Goal: Task Accomplishment & Management: Complete application form

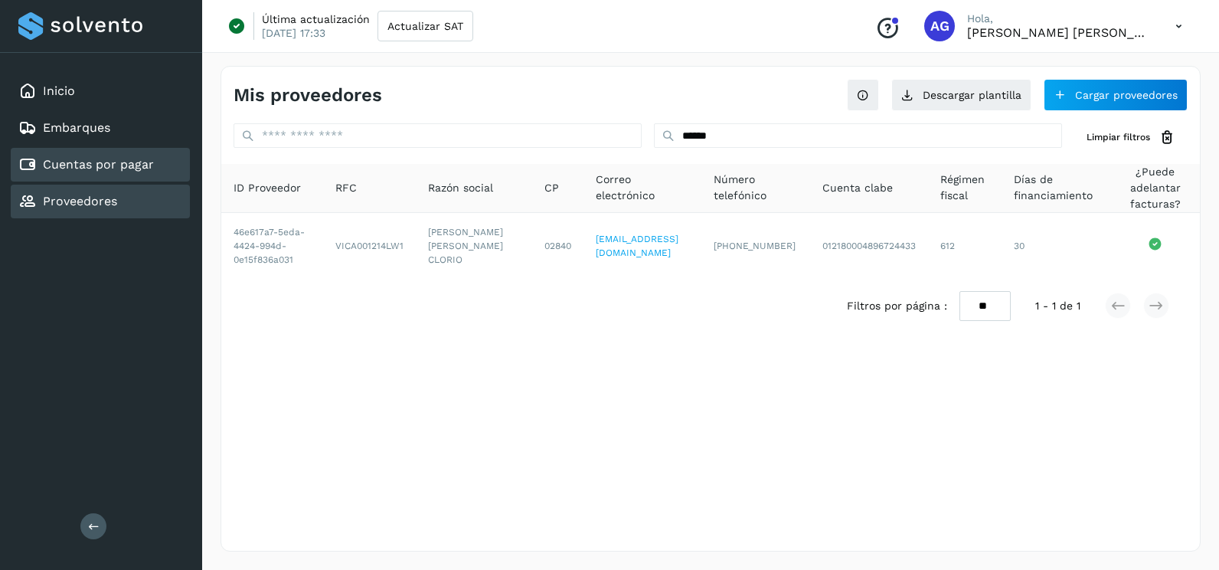
click at [83, 164] on link "Cuentas por pagar" at bounding box center [98, 164] width 111 height 15
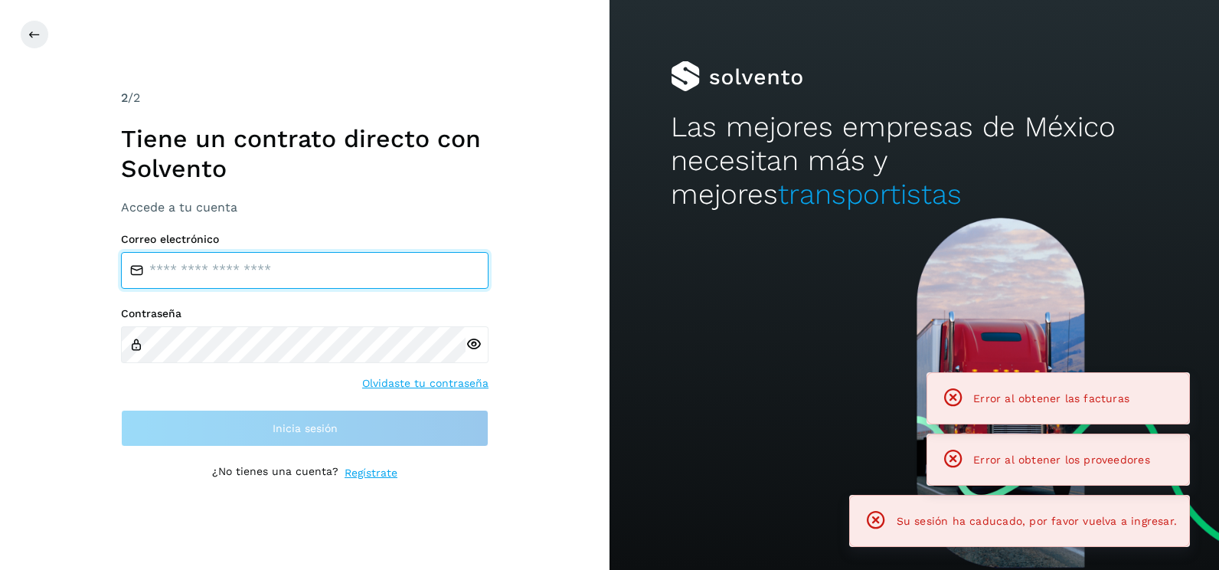
type input "**********"
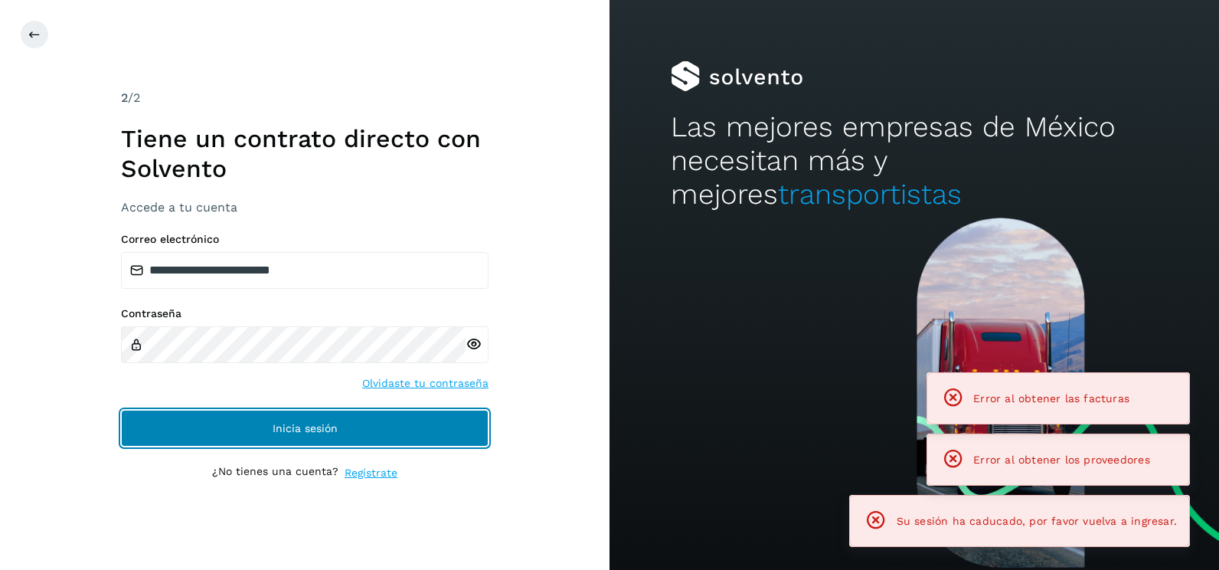
click at [431, 417] on button "Inicia sesión" at bounding box center [305, 428] width 368 height 37
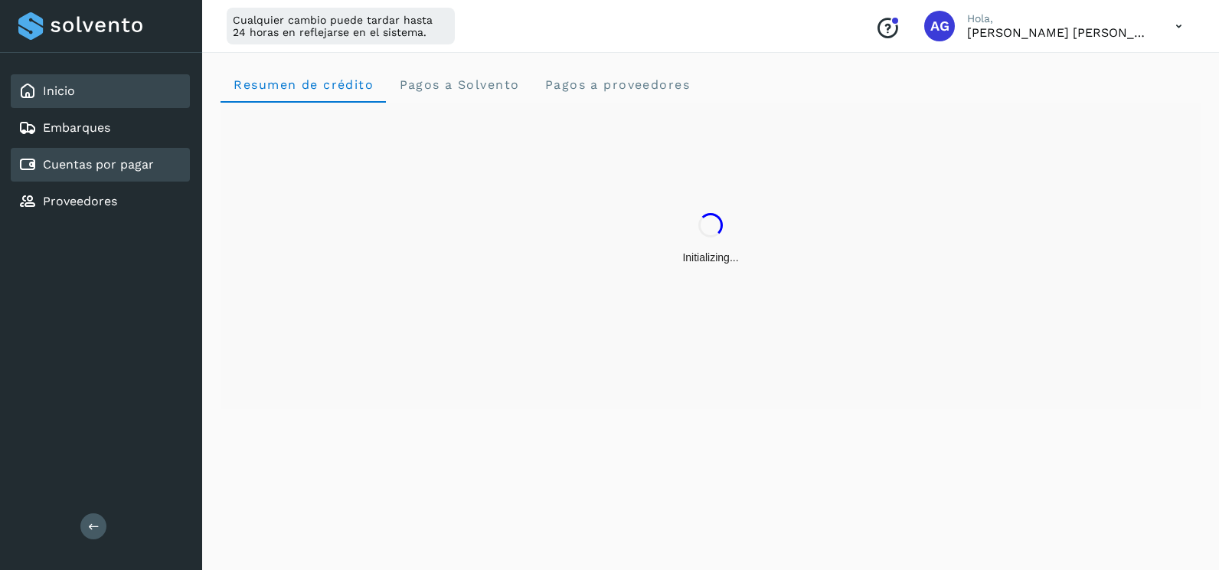
click at [118, 175] on div "Cuentas por pagar" at bounding box center [100, 165] width 179 height 34
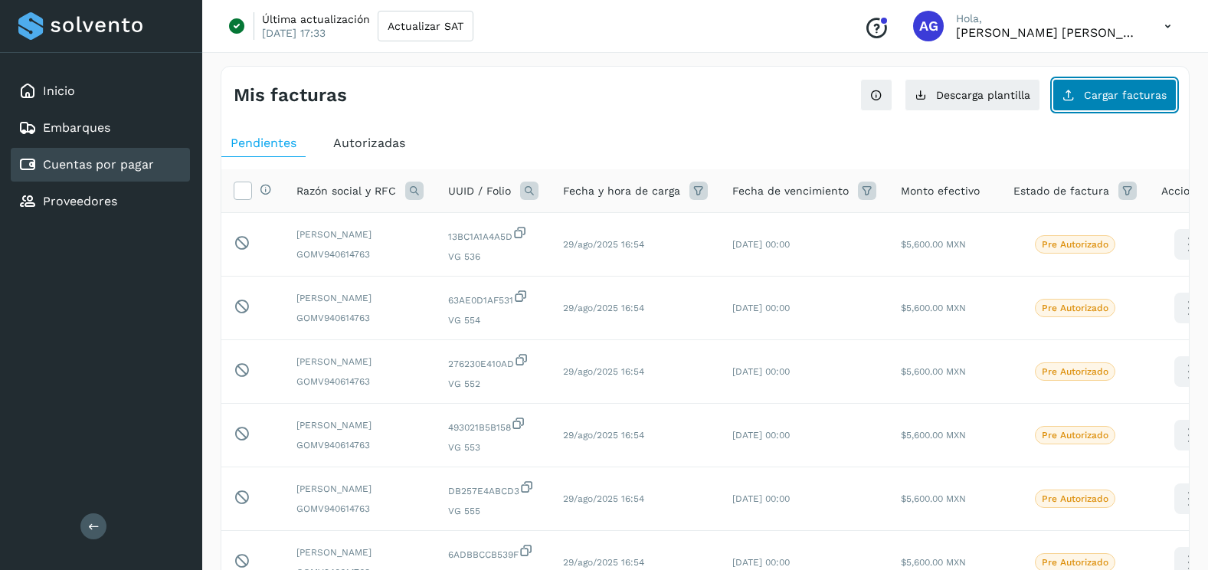
click at [1145, 86] on button "Cargar facturas" at bounding box center [1114, 95] width 124 height 32
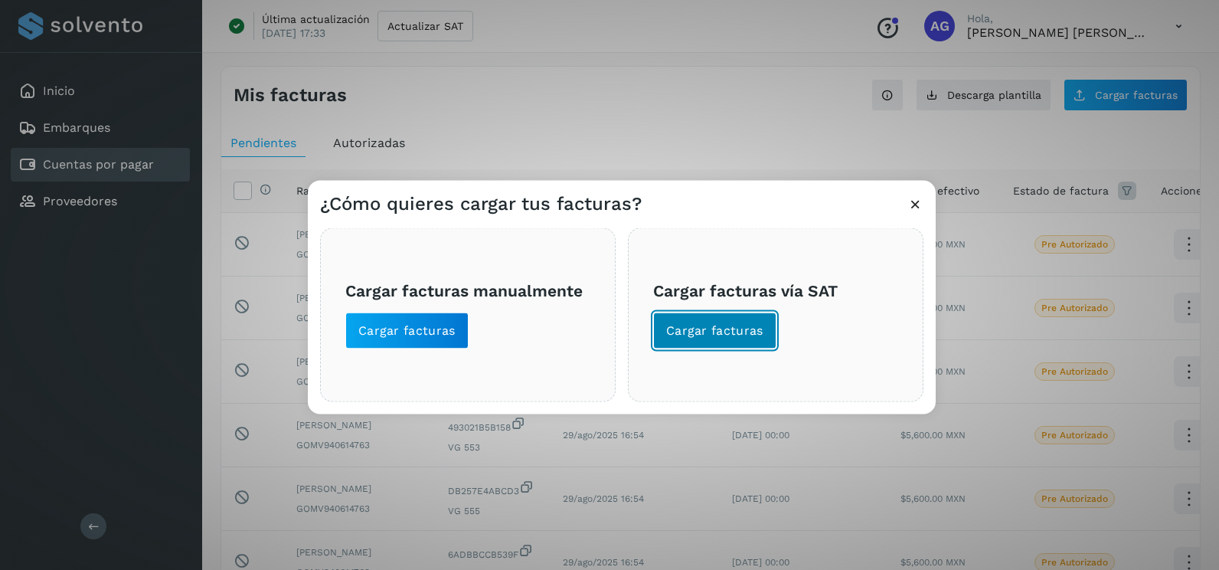
click at [695, 345] on button "Cargar facturas" at bounding box center [714, 330] width 123 height 37
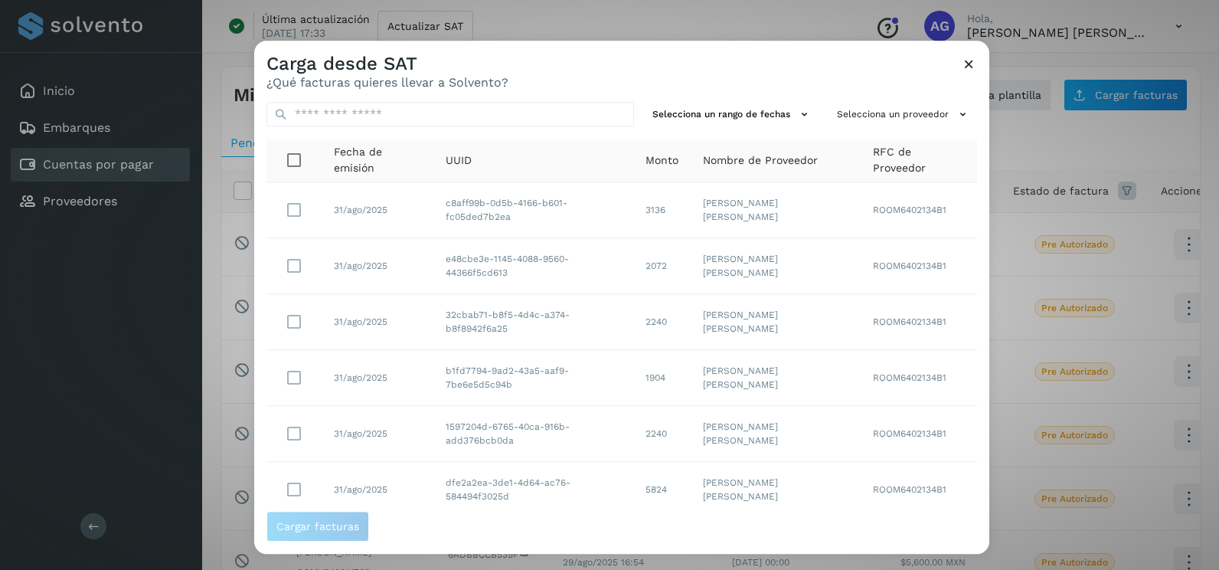
click at [727, 100] on div "Selecciona un rango de fechas Selecciona un proveedor Fecha de emisión UUID Mon…" at bounding box center [621, 300] width 735 height 421
drag, startPoint x: 727, startPoint y: 100, endPoint x: 725, endPoint y: 112, distance: 11.7
click at [725, 112] on button "Selecciona un rango de fechas" at bounding box center [732, 114] width 172 height 25
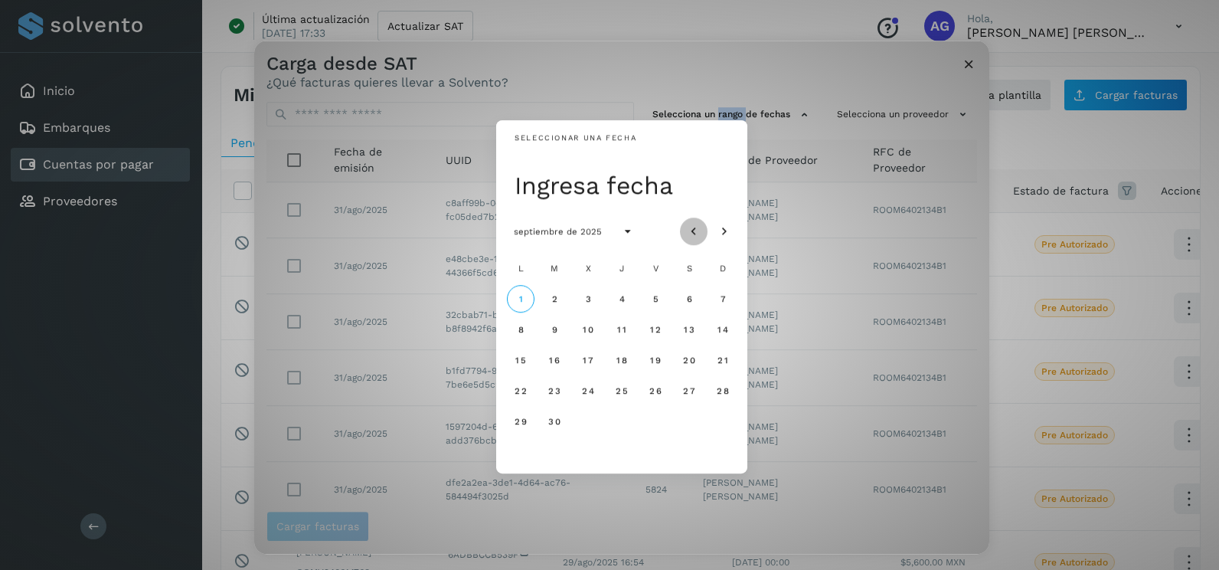
click at [690, 234] on icon "Mes anterior" at bounding box center [693, 231] width 15 height 15
click at [728, 230] on icon "Mes siguiente" at bounding box center [724, 231] width 15 height 15
click at [691, 227] on icon "Mes anterior" at bounding box center [693, 231] width 15 height 15
click at [620, 387] on span "21" at bounding box center [621, 390] width 11 height 11
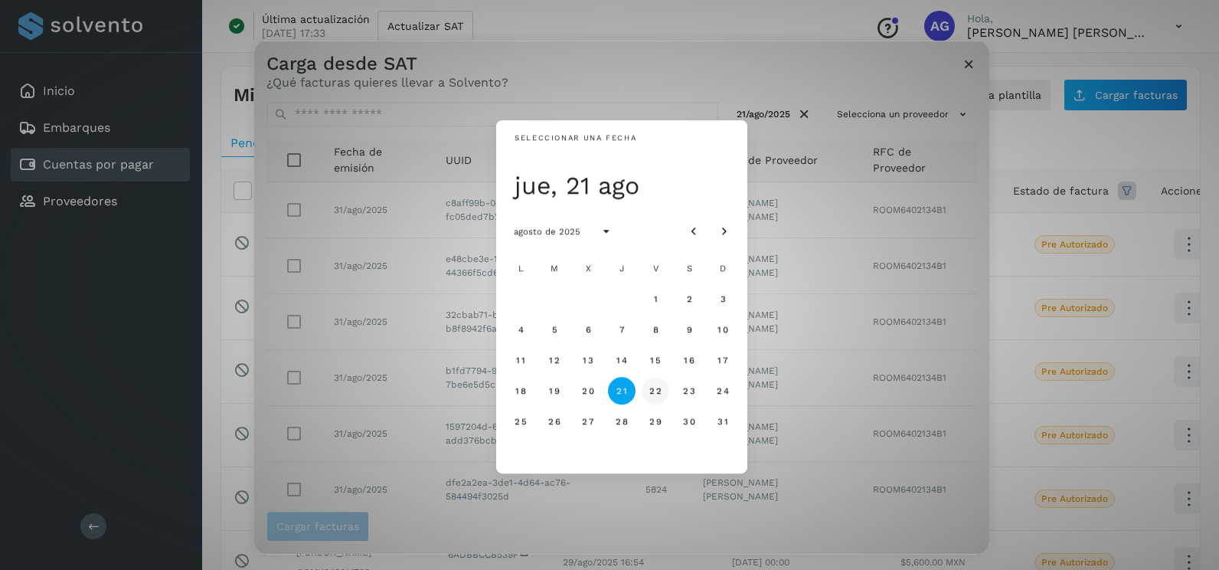
click at [655, 396] on span "22" at bounding box center [655, 390] width 13 height 11
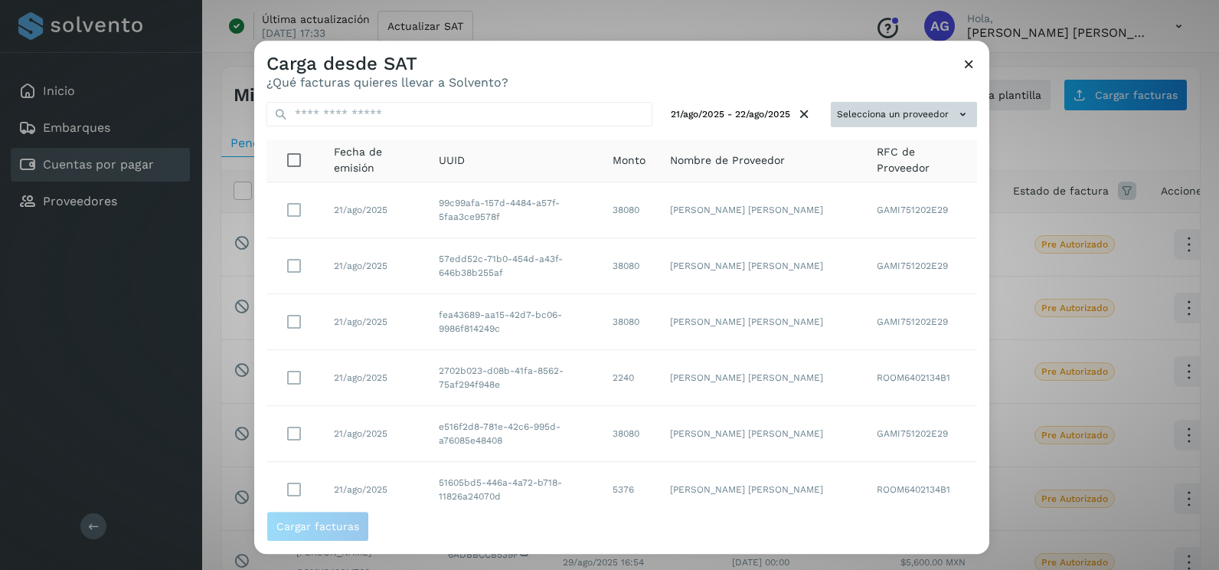
click at [933, 104] on button "Selecciona un proveedor" at bounding box center [904, 114] width 146 height 25
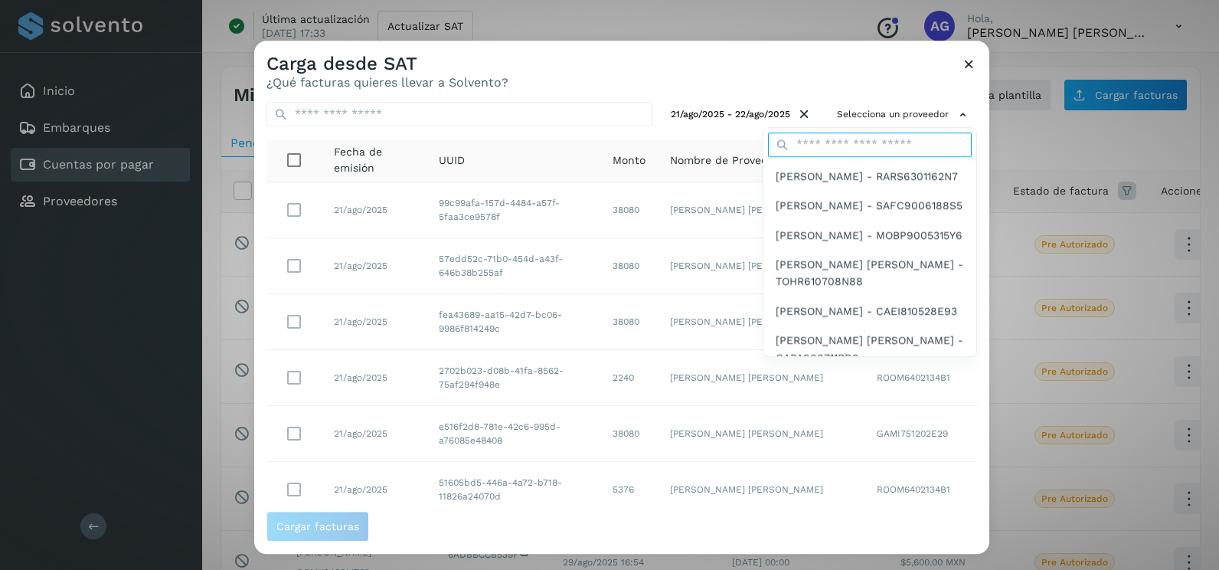
click at [887, 144] on input "text" at bounding box center [870, 144] width 204 height 25
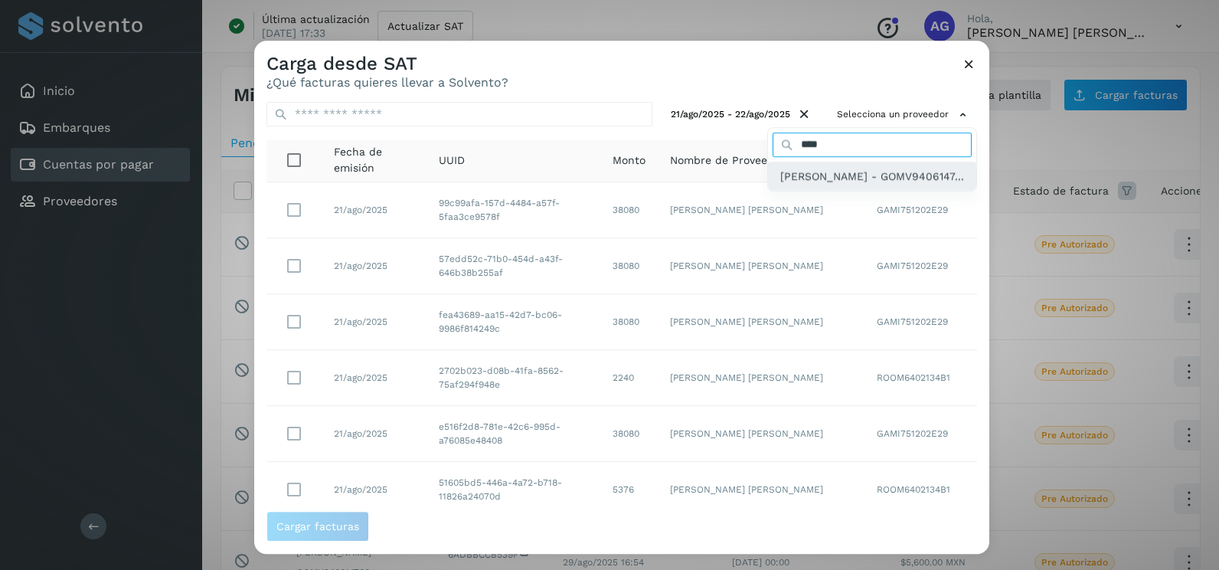
type input "****"
click at [851, 185] on span "[PERSON_NAME] - GOMV9406147..." at bounding box center [872, 176] width 184 height 17
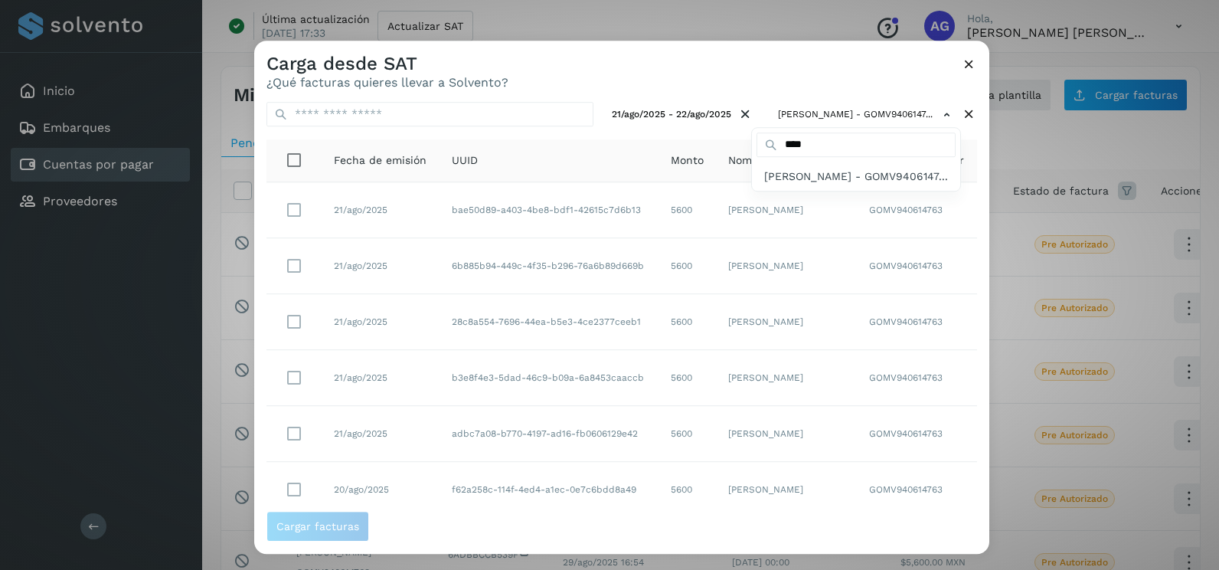
click at [851, 185] on span "[PERSON_NAME] - GOMV9406147..." at bounding box center [856, 176] width 184 height 17
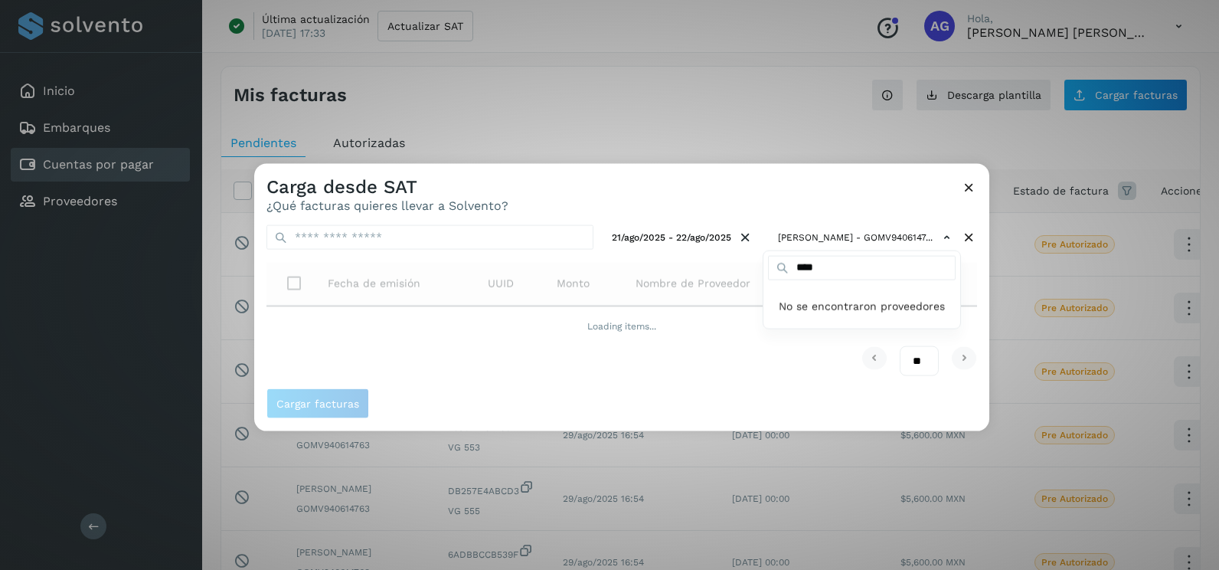
click at [744, 181] on div at bounding box center [863, 449] width 1219 height 570
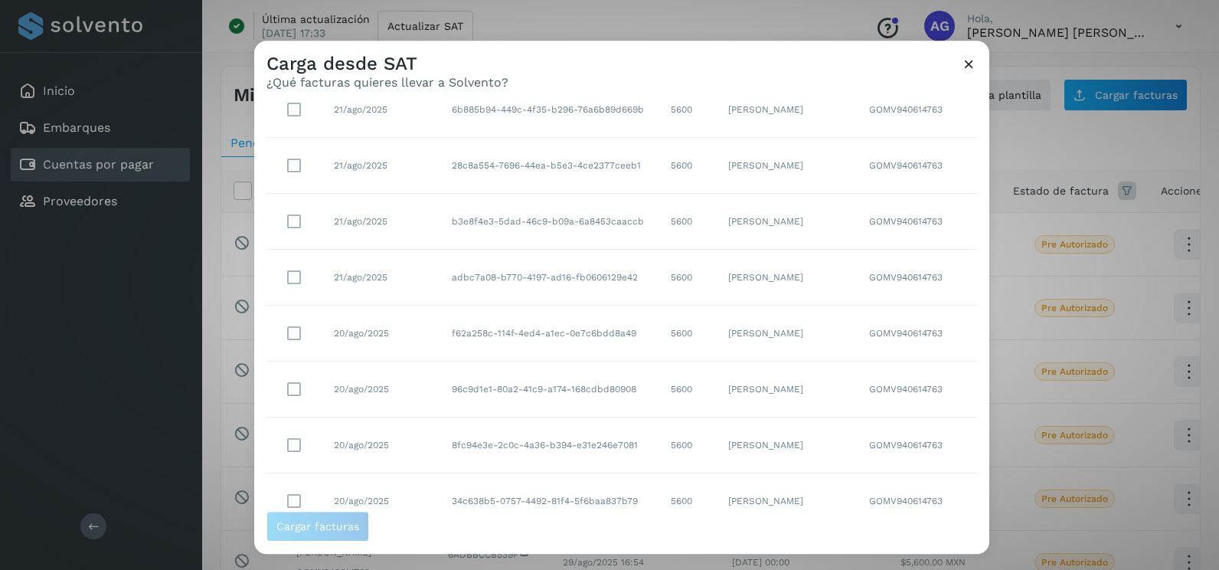
scroll to position [272, 0]
click at [900, 487] on select "** ** **" at bounding box center [919, 484] width 39 height 30
select select "**"
click at [900, 469] on select "** ** **" at bounding box center [919, 484] width 39 height 30
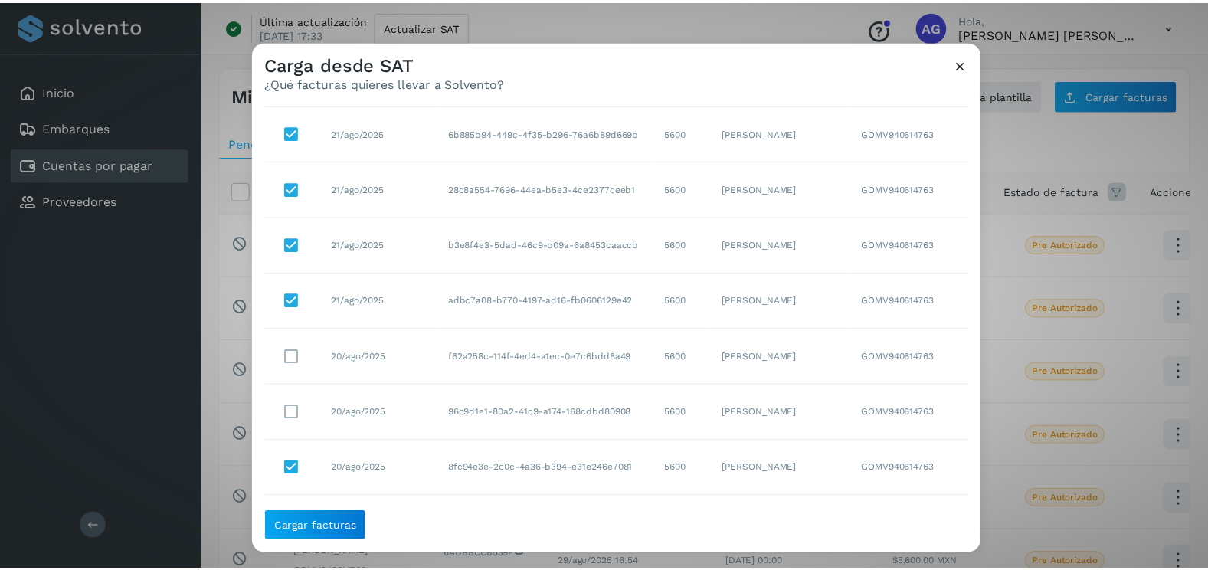
scroll to position [57, 0]
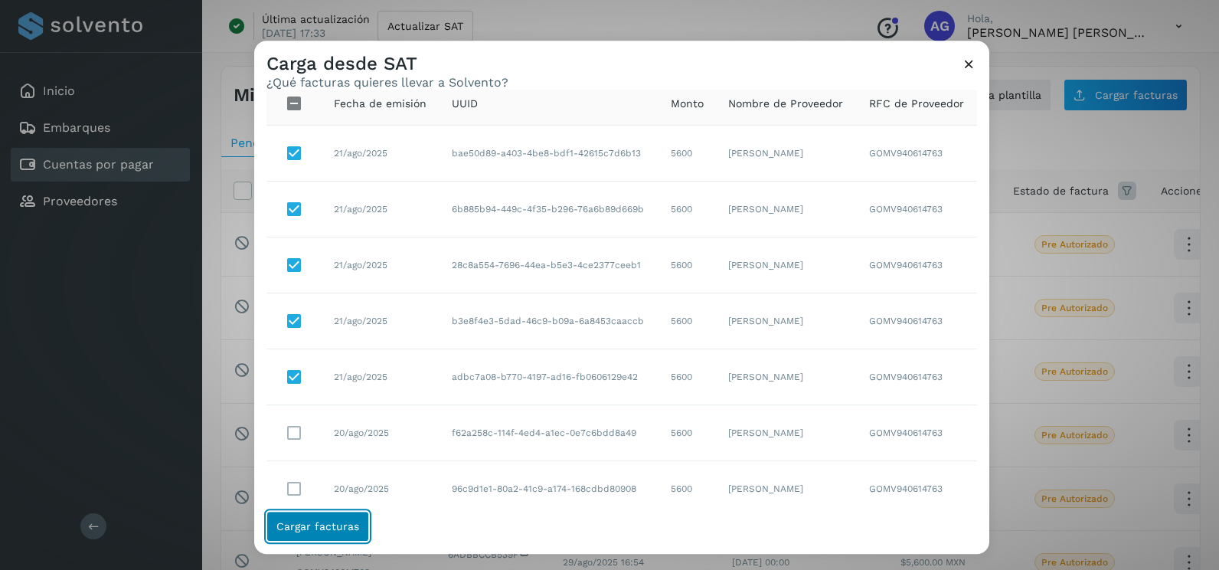
click at [345, 528] on span "Cargar facturas" at bounding box center [317, 526] width 83 height 11
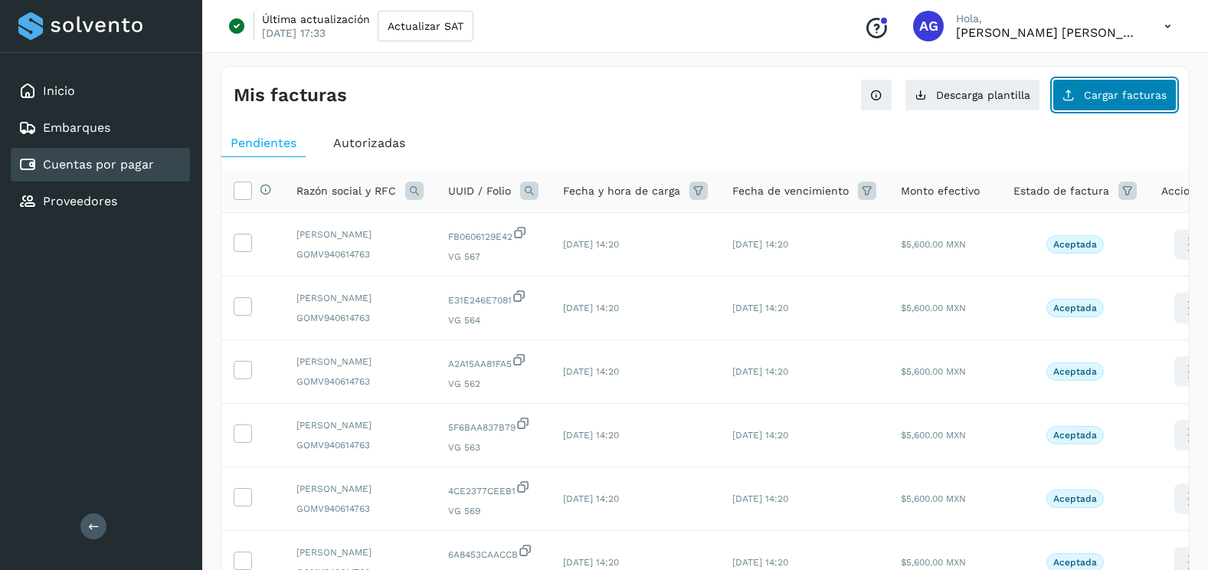
click at [1142, 88] on button "Cargar facturas" at bounding box center [1114, 95] width 124 height 32
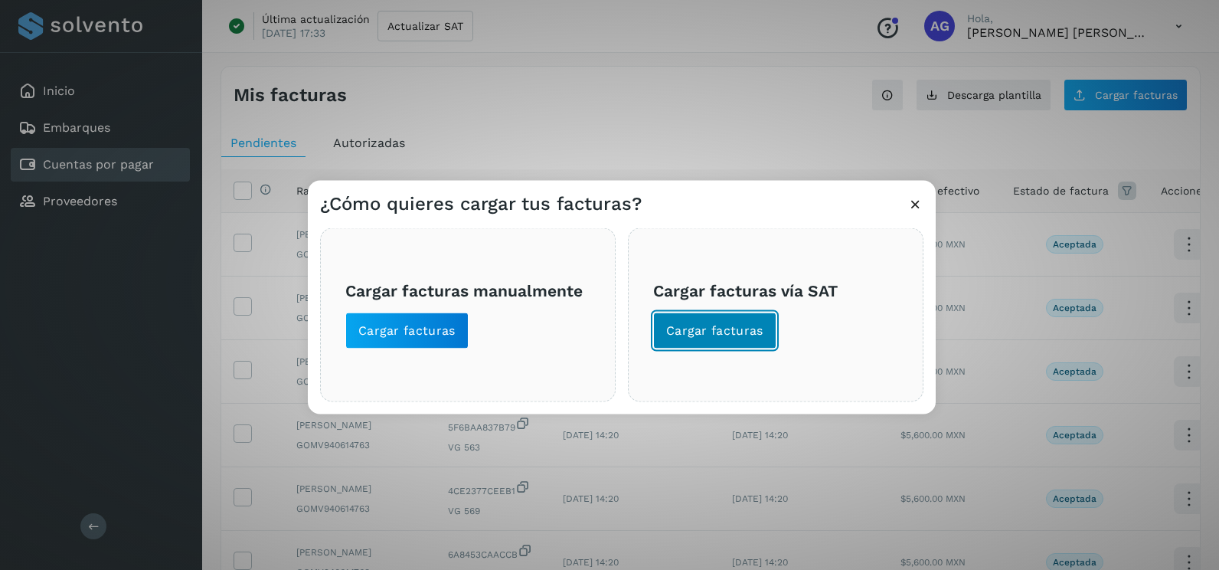
click at [674, 338] on span "Cargar facturas" at bounding box center [714, 330] width 97 height 17
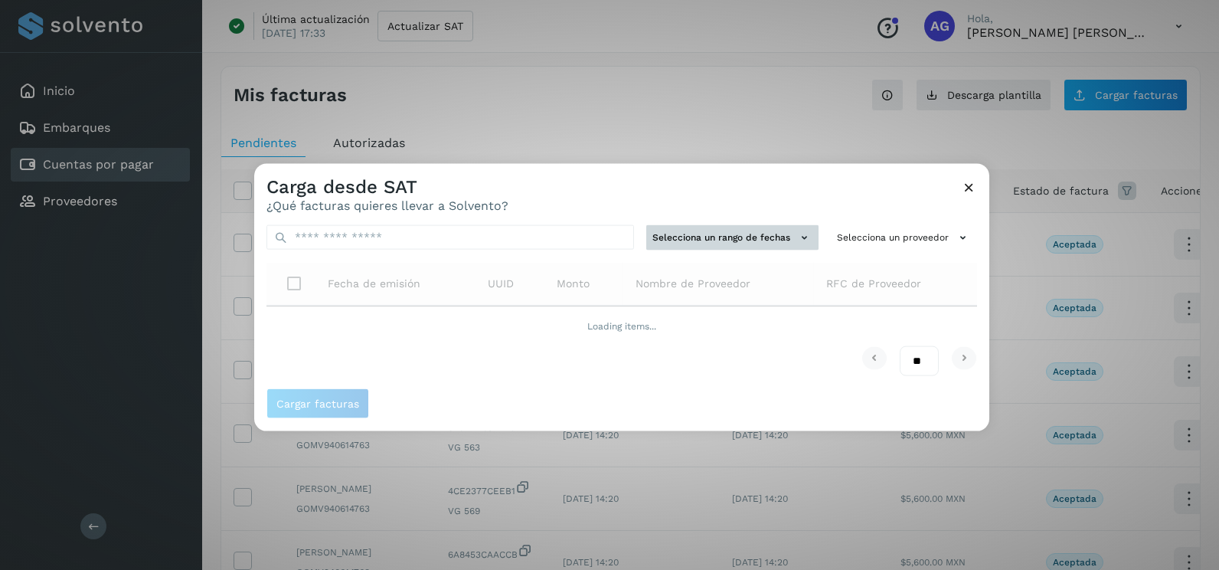
click at [713, 240] on button "Selecciona un rango de fechas" at bounding box center [732, 237] width 172 height 25
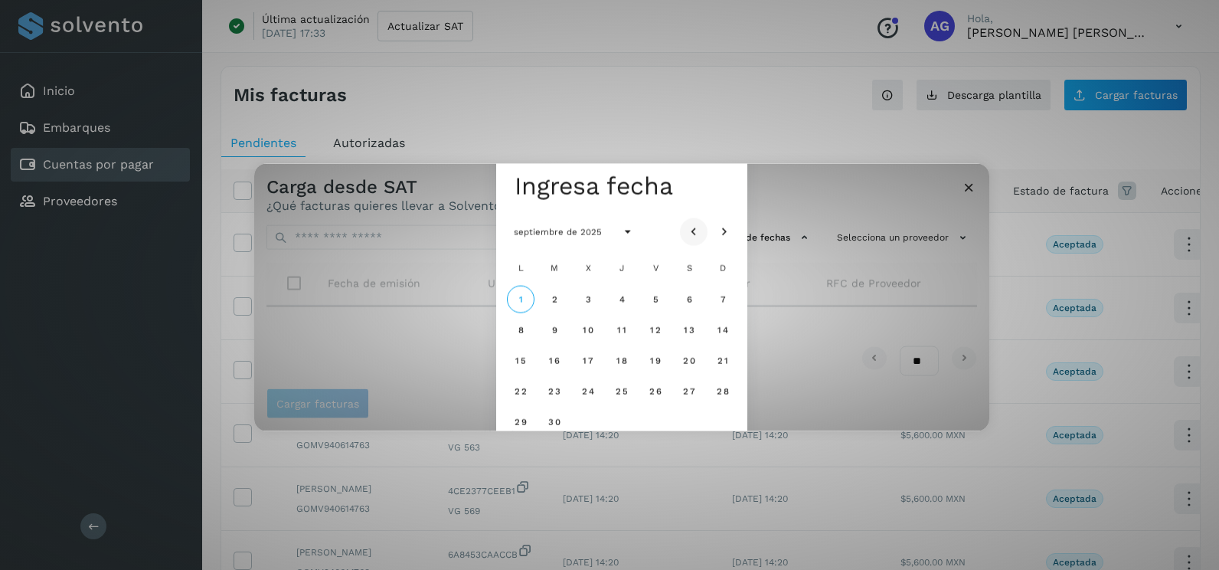
click at [701, 224] on icon "Mes anterior" at bounding box center [693, 231] width 15 height 15
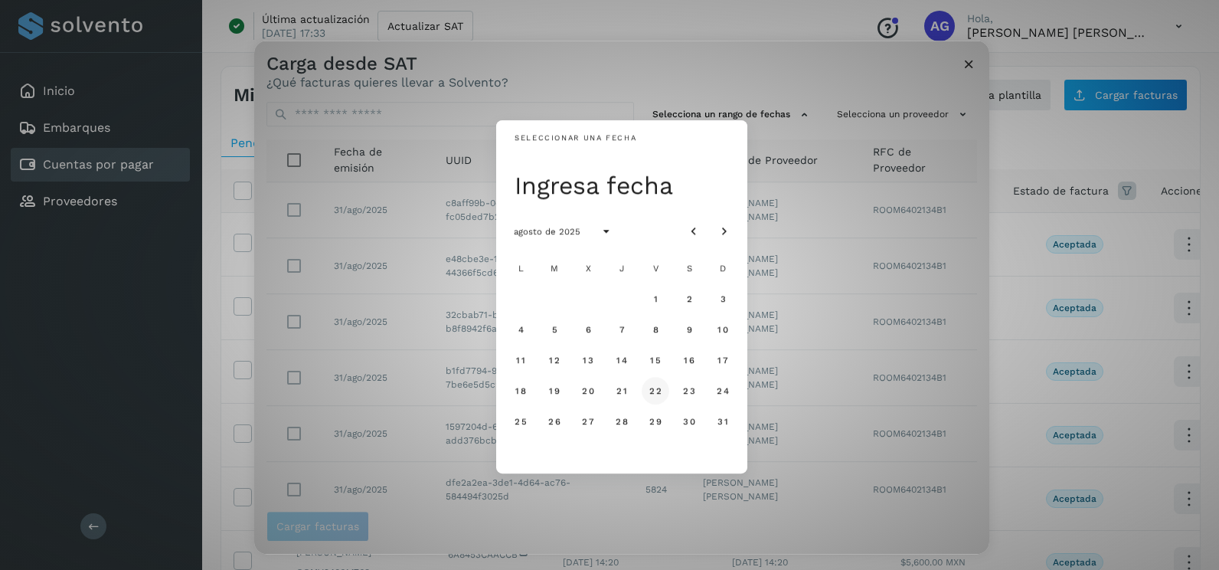
click at [654, 386] on span "22" at bounding box center [655, 390] width 13 height 11
click at [692, 396] on span "23" at bounding box center [688, 390] width 13 height 11
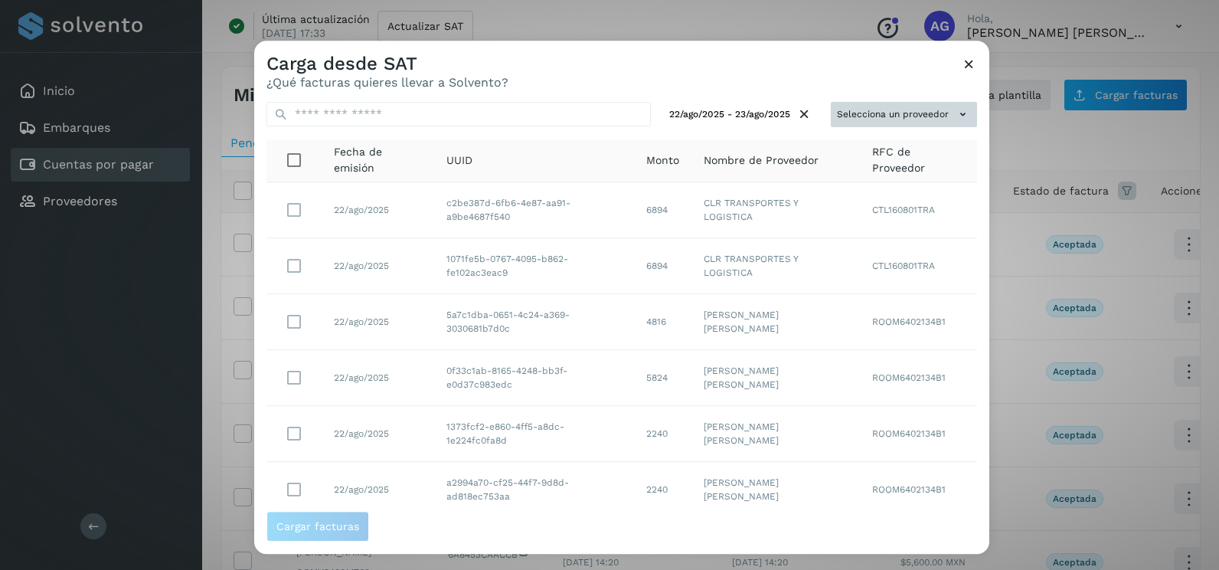
click at [864, 112] on button "Selecciona un proveedor" at bounding box center [904, 114] width 146 height 25
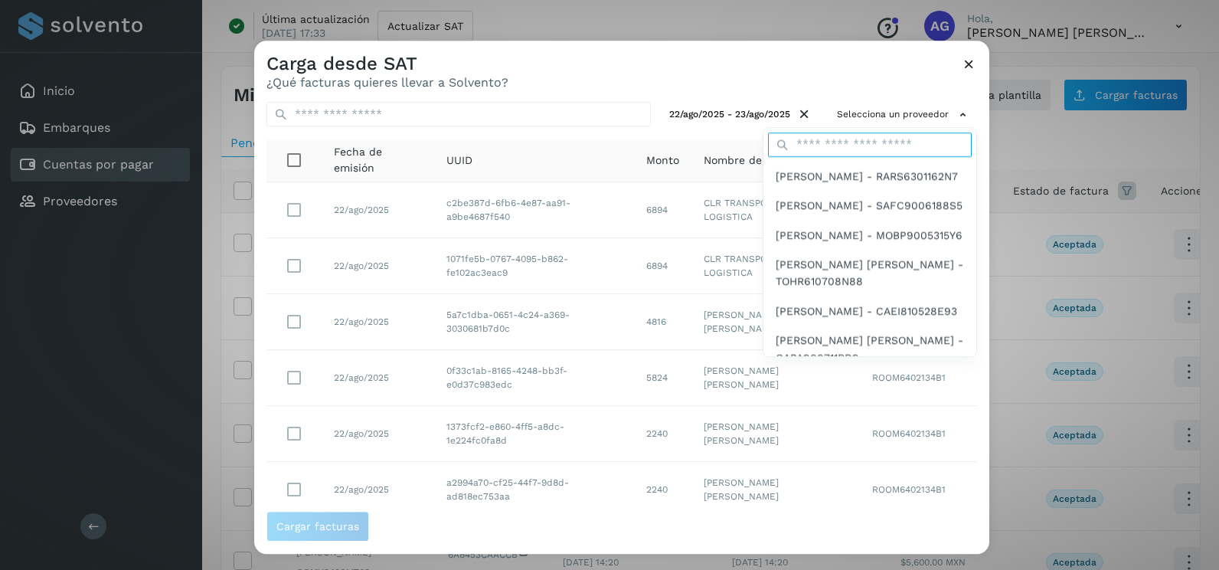
click at [848, 136] on input "text" at bounding box center [870, 144] width 204 height 25
type input "****"
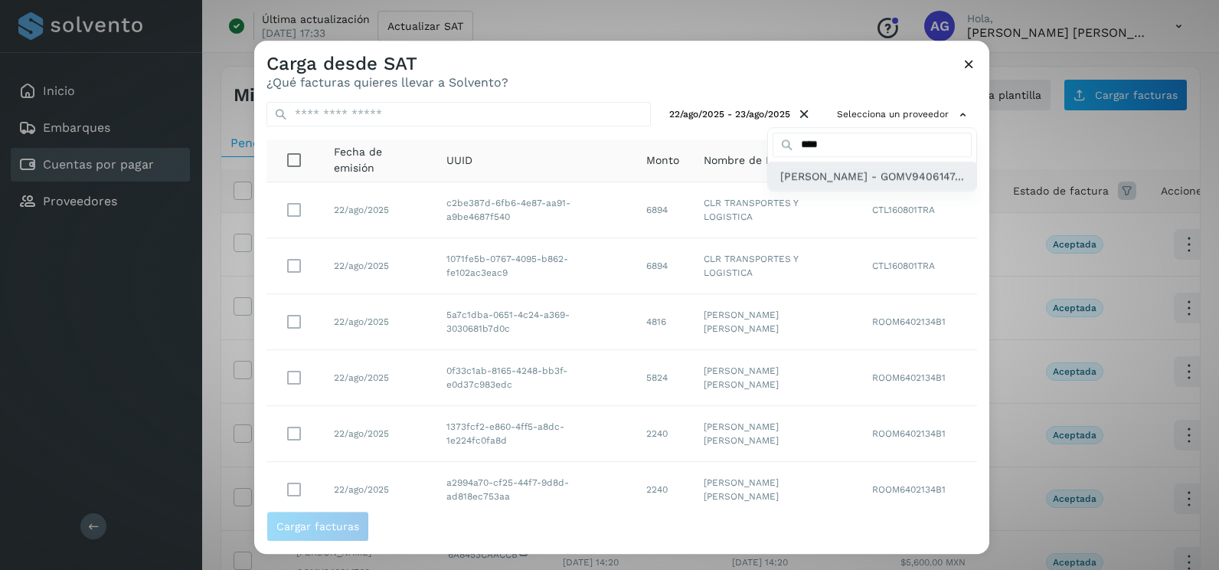
click at [819, 185] on span "[PERSON_NAME] - GOMV9406147..." at bounding box center [872, 176] width 184 height 17
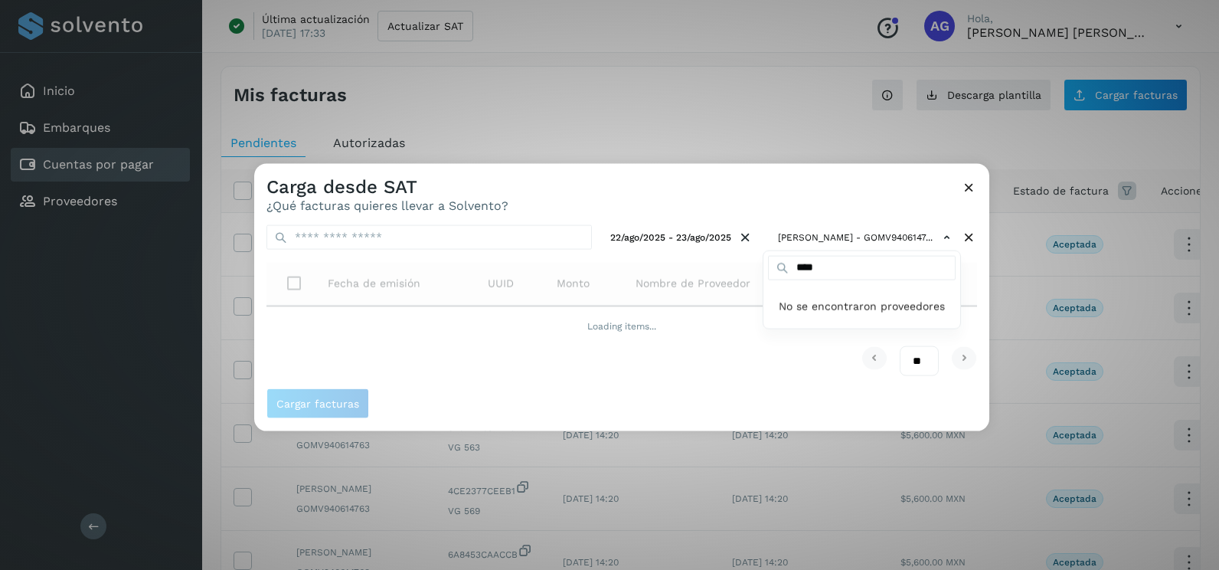
click at [803, 191] on div at bounding box center [863, 449] width 1219 height 570
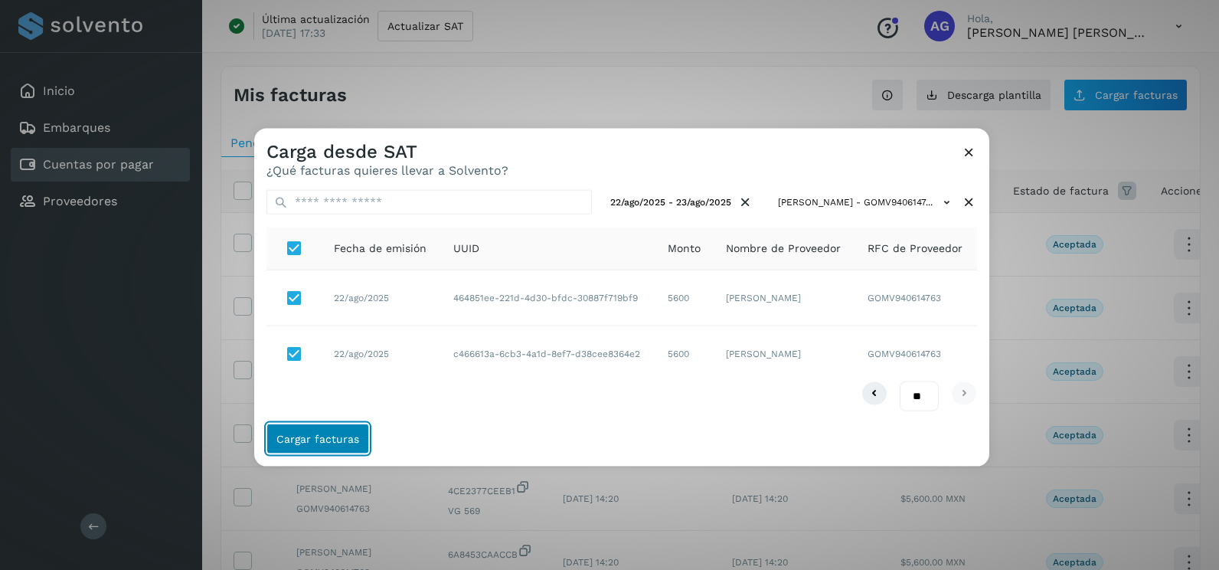
click at [345, 436] on span "Cargar facturas" at bounding box center [317, 438] width 83 height 11
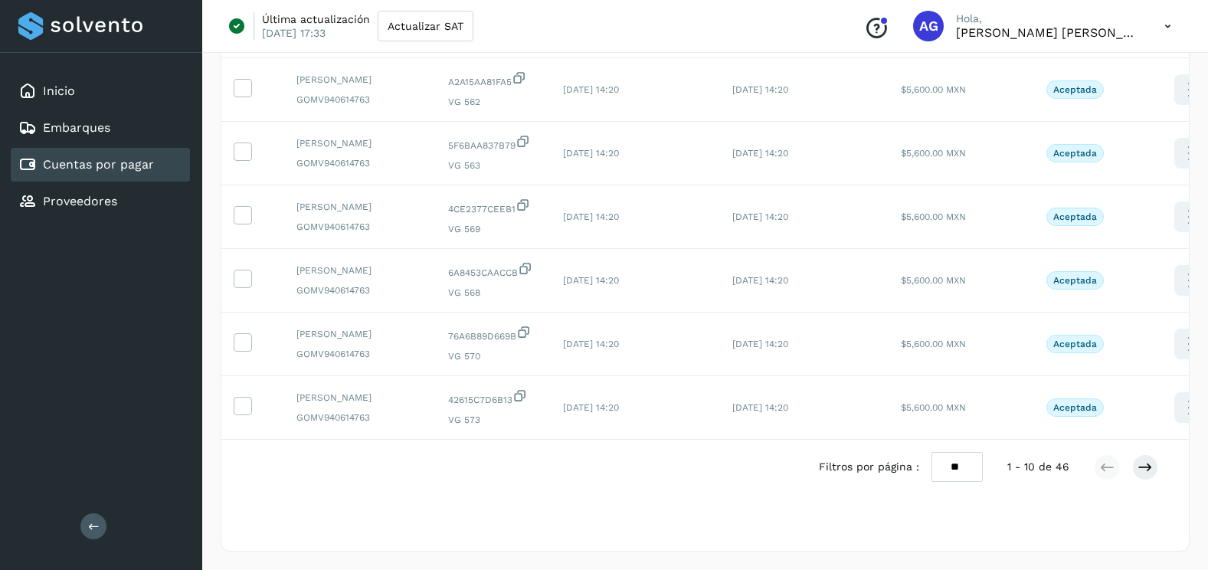
scroll to position [512, 0]
click at [948, 472] on select "** ** **" at bounding box center [956, 467] width 51 height 30
select select "**"
click at [931, 452] on select "** ** **" at bounding box center [956, 467] width 51 height 30
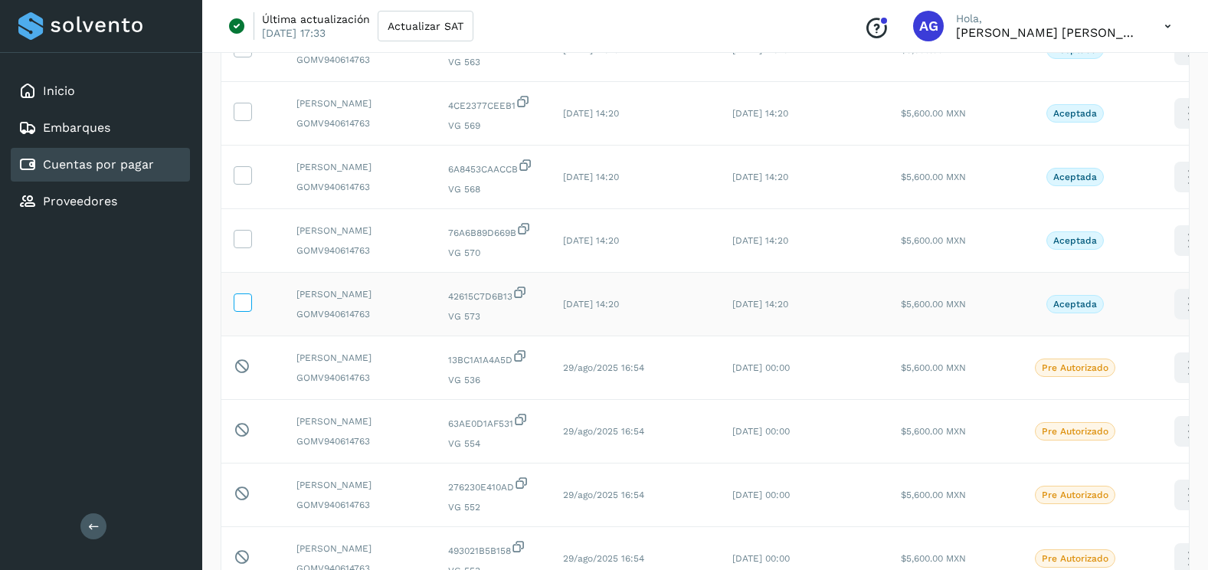
click at [243, 309] on icon at bounding box center [242, 301] width 16 height 16
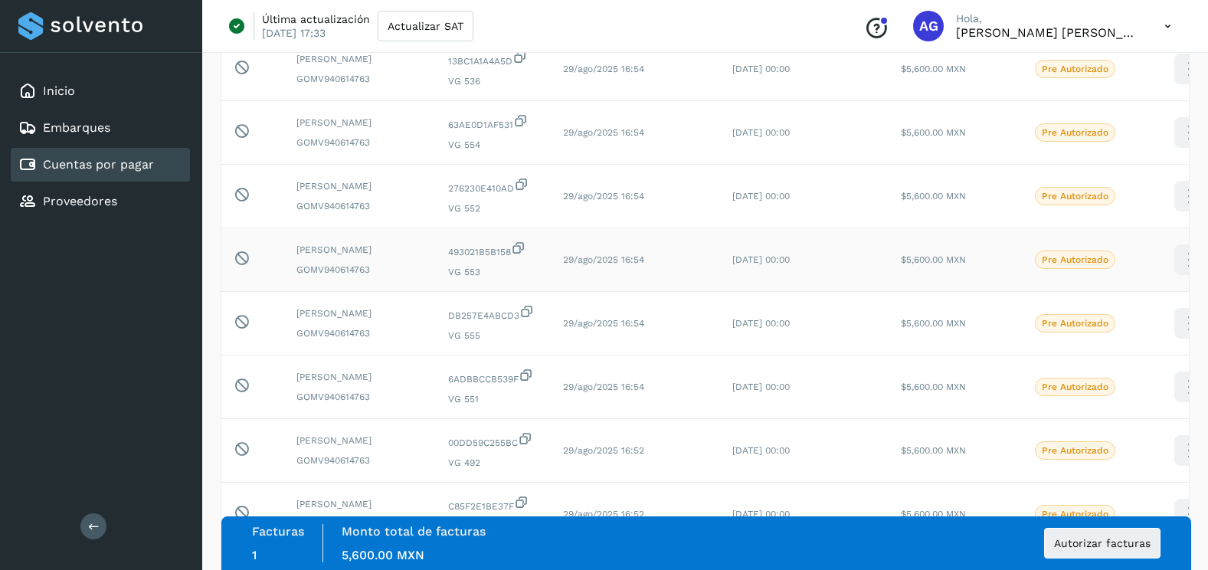
scroll to position [436, 0]
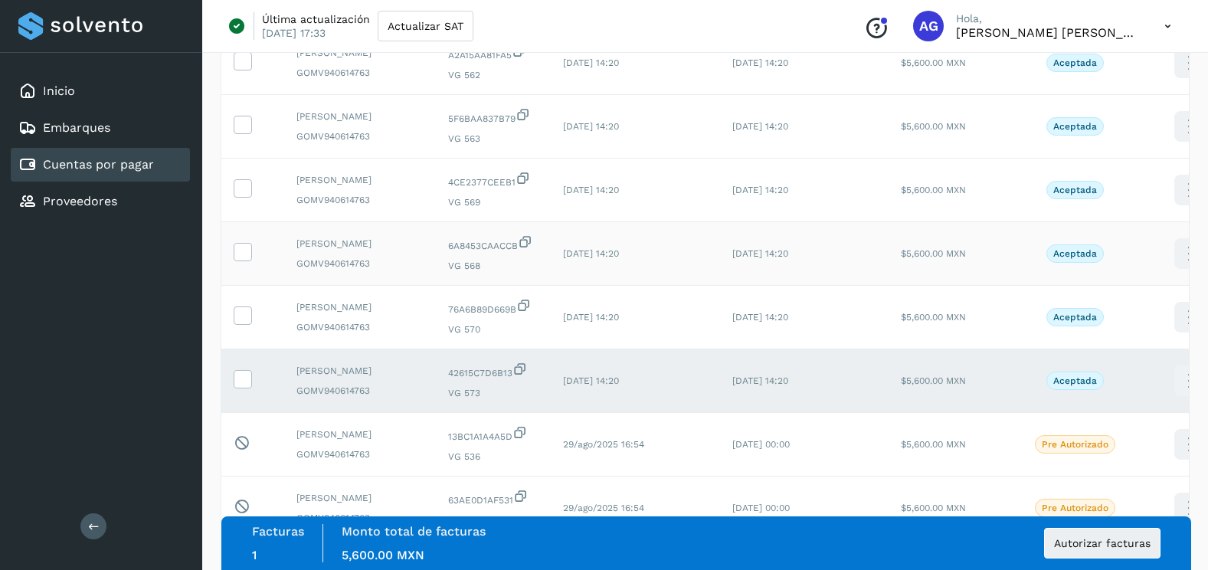
drag, startPoint x: 243, startPoint y: 394, endPoint x: 249, endPoint y: 348, distance: 47.1
click at [247, 322] on icon at bounding box center [242, 314] width 16 height 16
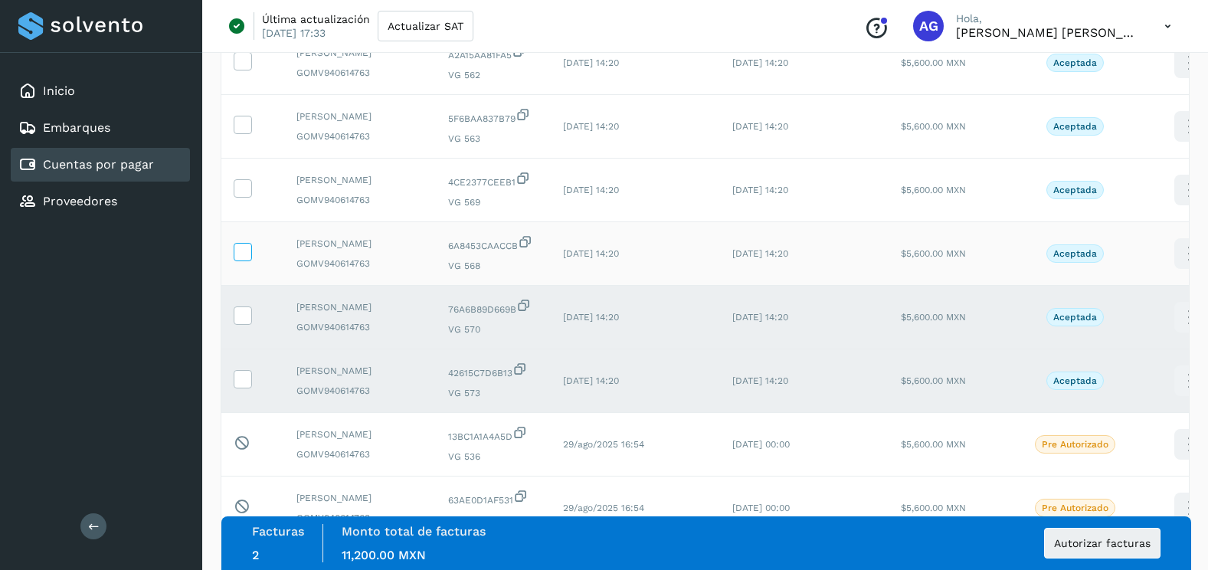
click at [240, 259] on icon at bounding box center [242, 251] width 16 height 16
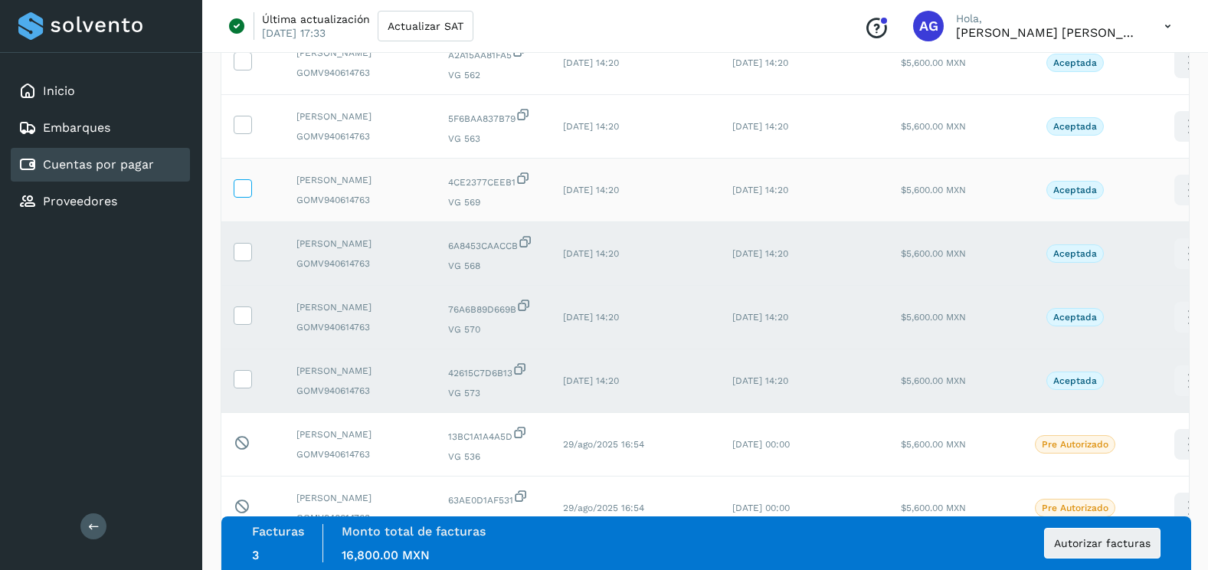
click at [249, 195] on icon at bounding box center [242, 187] width 16 height 16
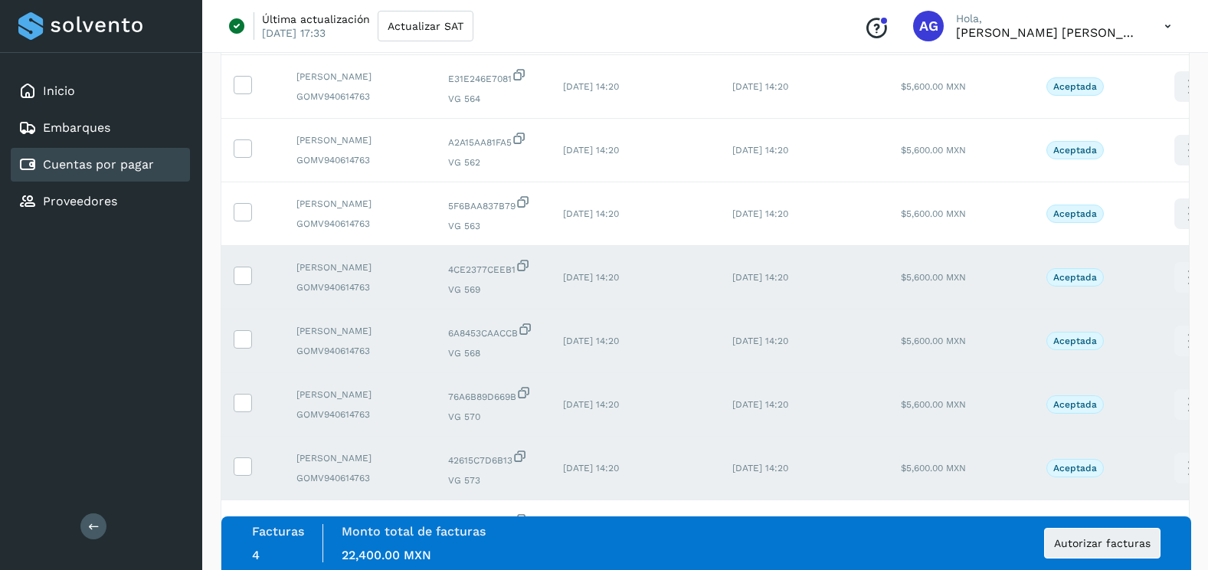
scroll to position [206, 0]
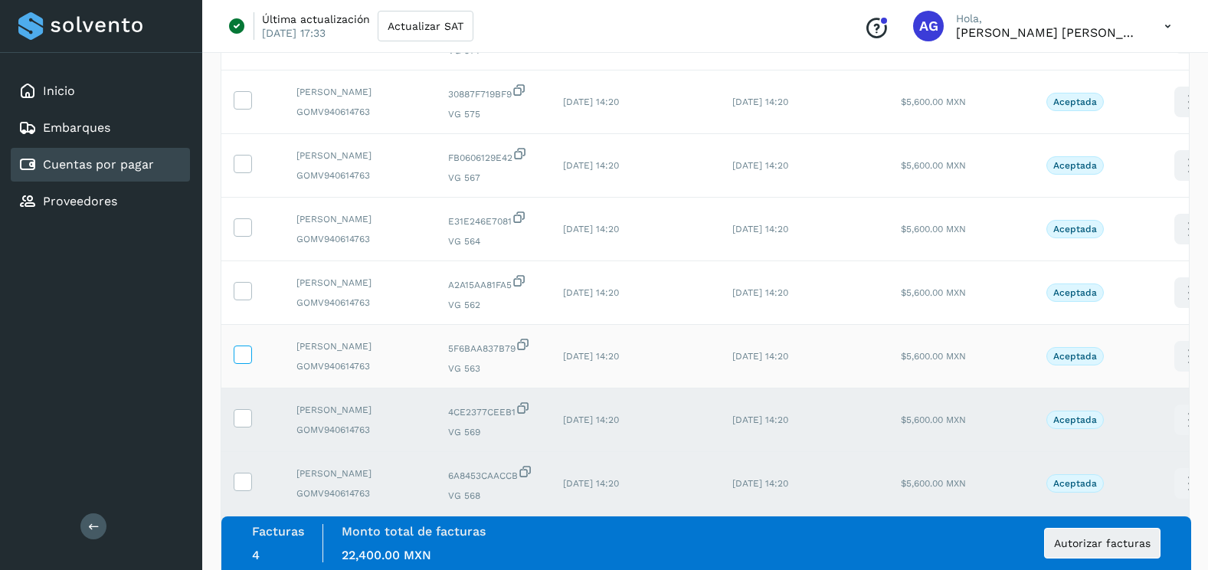
click at [243, 361] on icon at bounding box center [242, 353] width 16 height 16
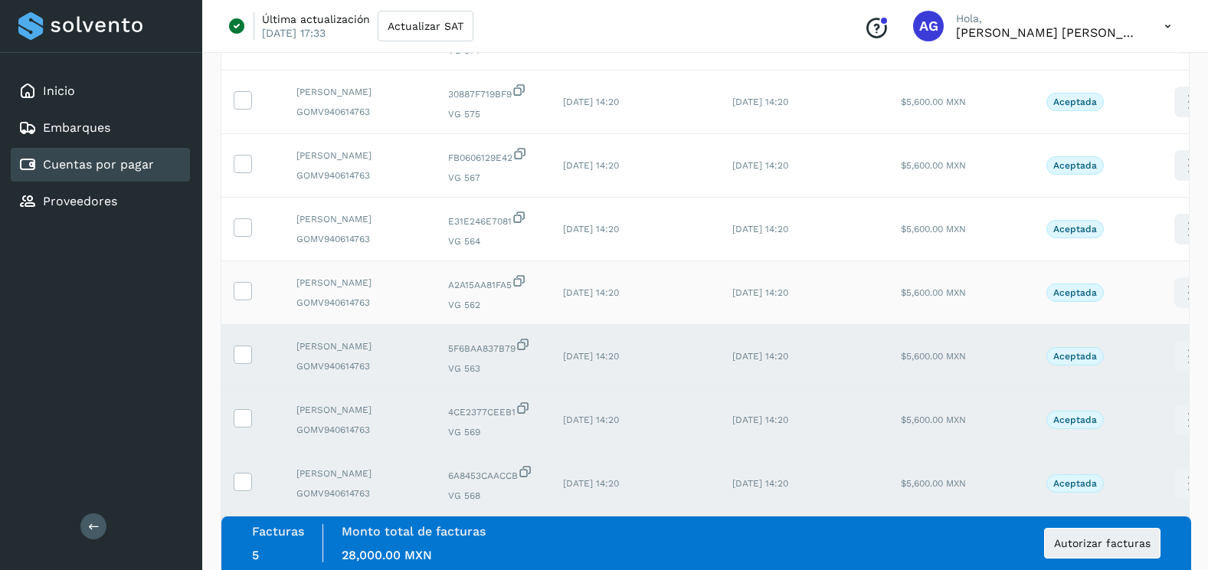
drag, startPoint x: 243, startPoint y: 335, endPoint x: 243, endPoint y: 302, distance: 32.9
click at [243, 298] on icon at bounding box center [242, 290] width 16 height 16
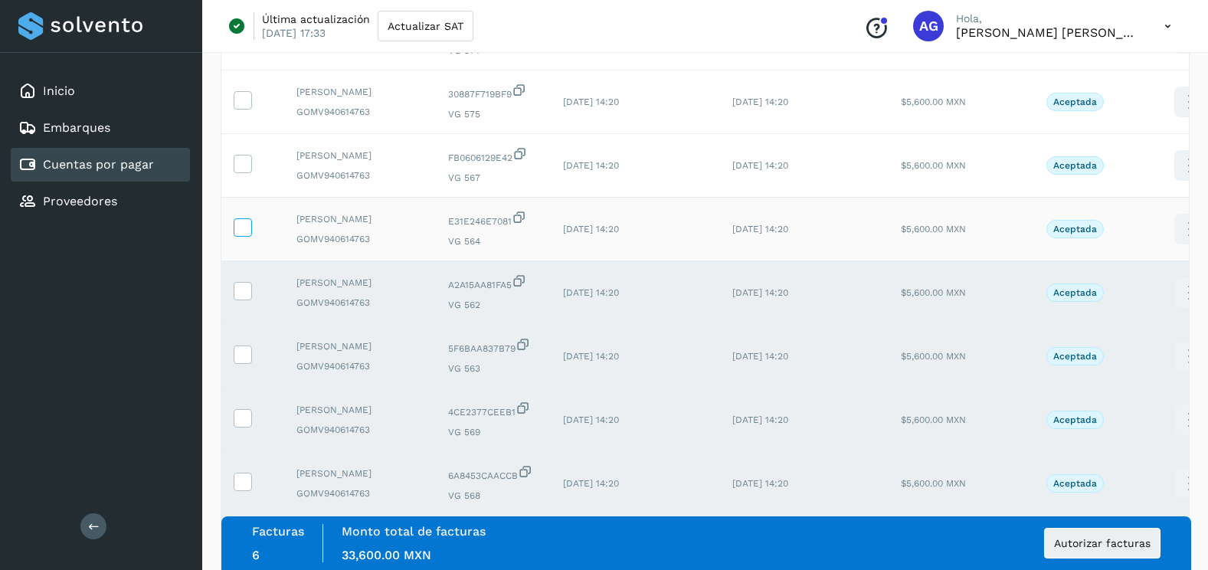
click at [248, 234] on icon at bounding box center [242, 226] width 16 height 16
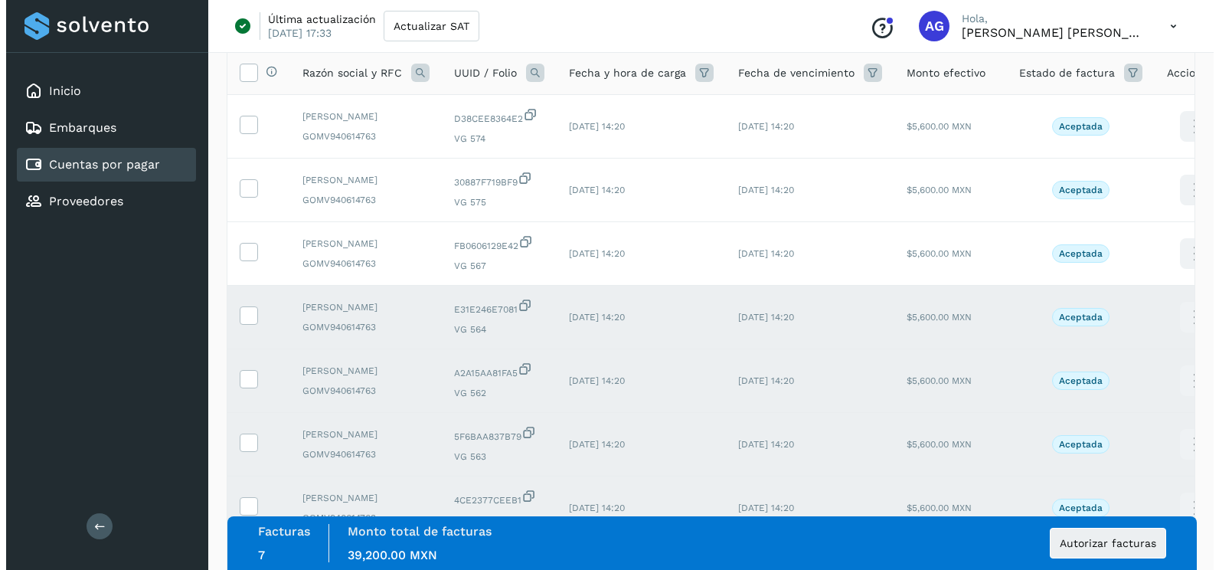
scroll to position [0, 0]
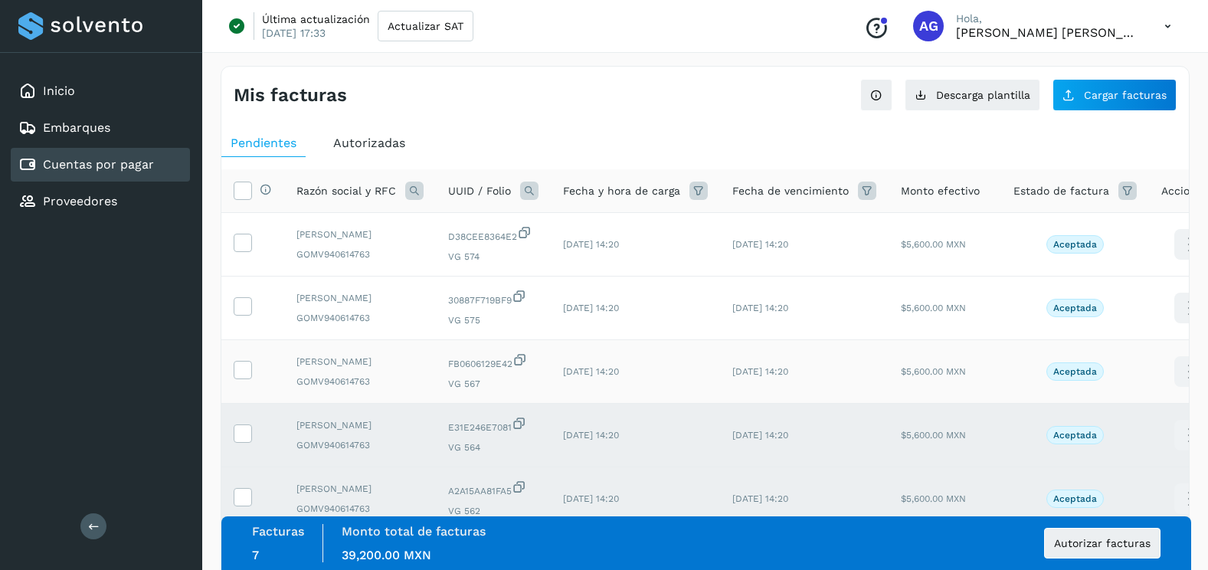
click at [247, 403] on td at bounding box center [252, 372] width 63 height 64
click at [246, 377] on icon at bounding box center [242, 369] width 16 height 16
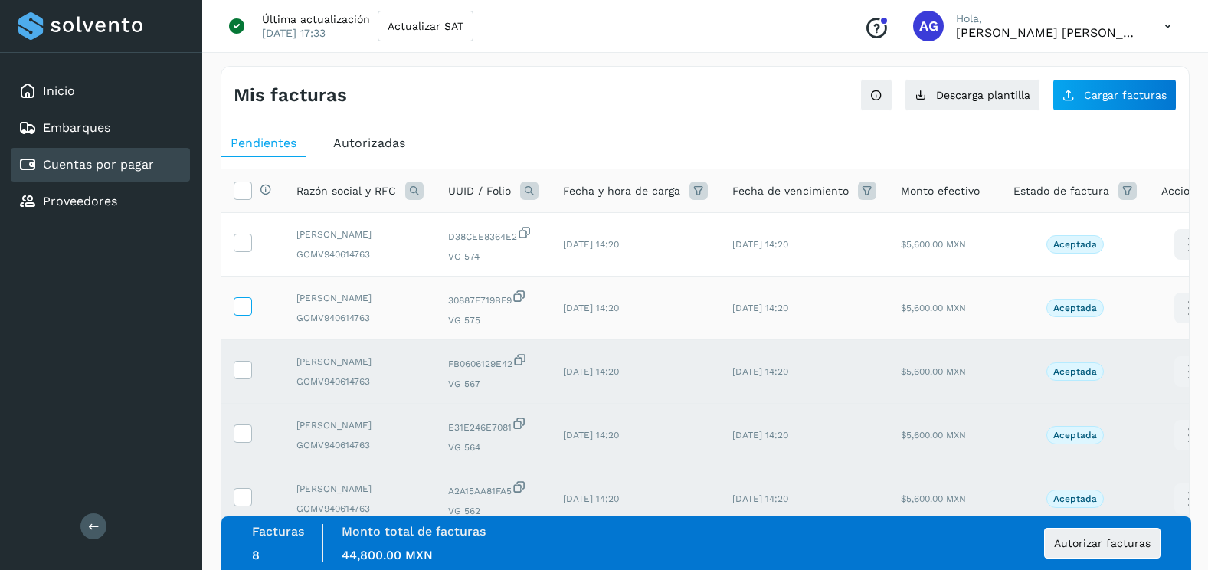
click at [245, 313] on icon at bounding box center [242, 305] width 16 height 16
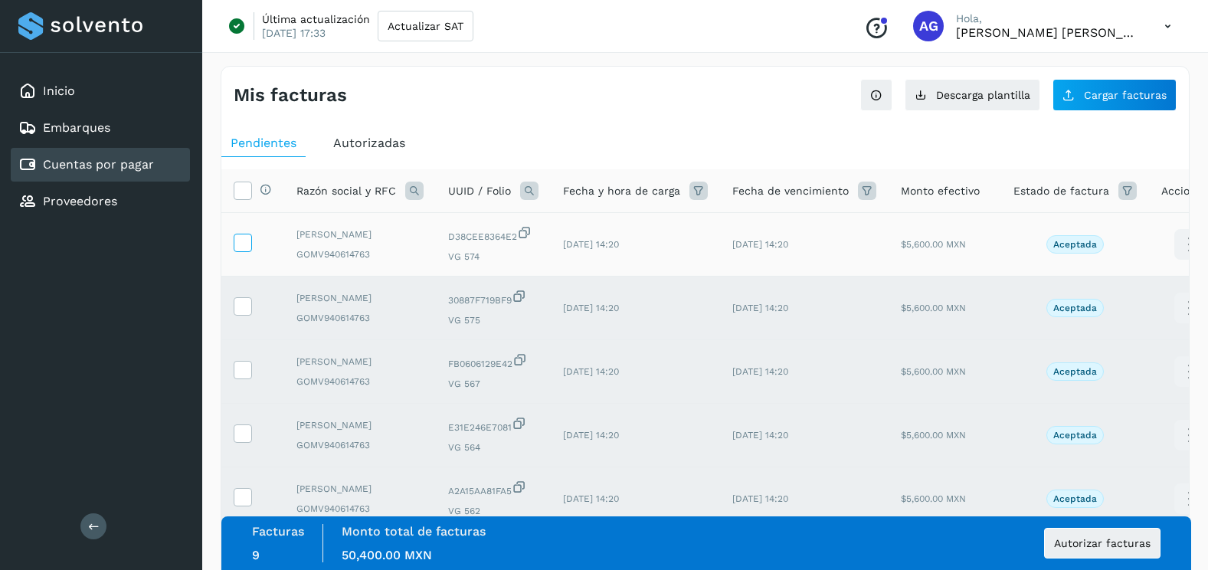
click at [247, 250] on icon at bounding box center [242, 242] width 16 height 16
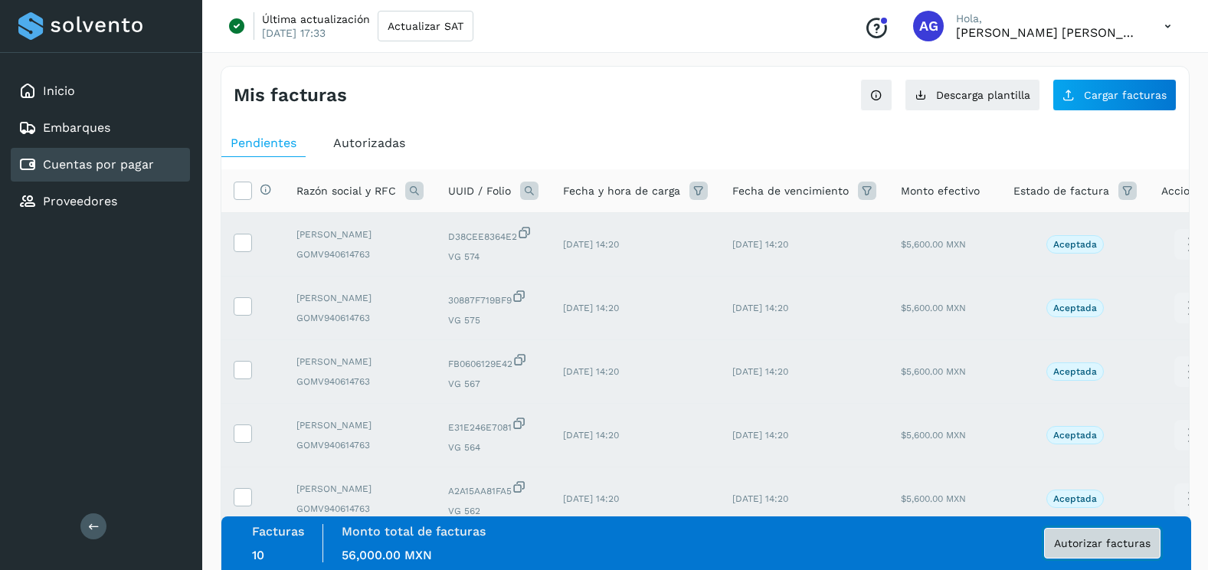
click at [1116, 545] on span "Autorizar facturas" at bounding box center [1102, 543] width 96 height 11
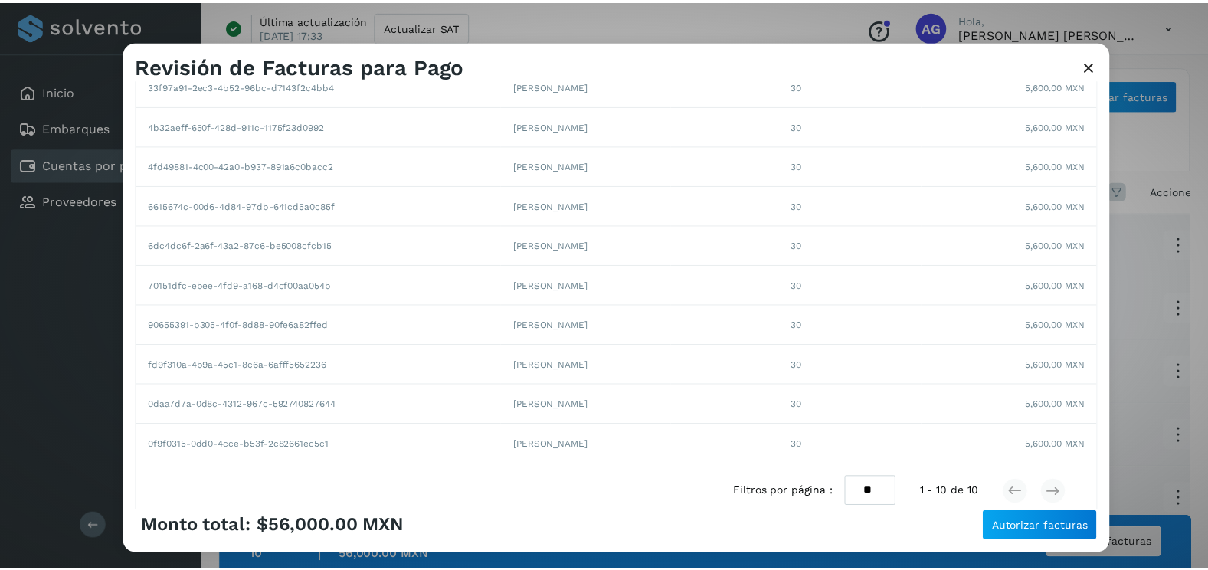
scroll to position [264, 0]
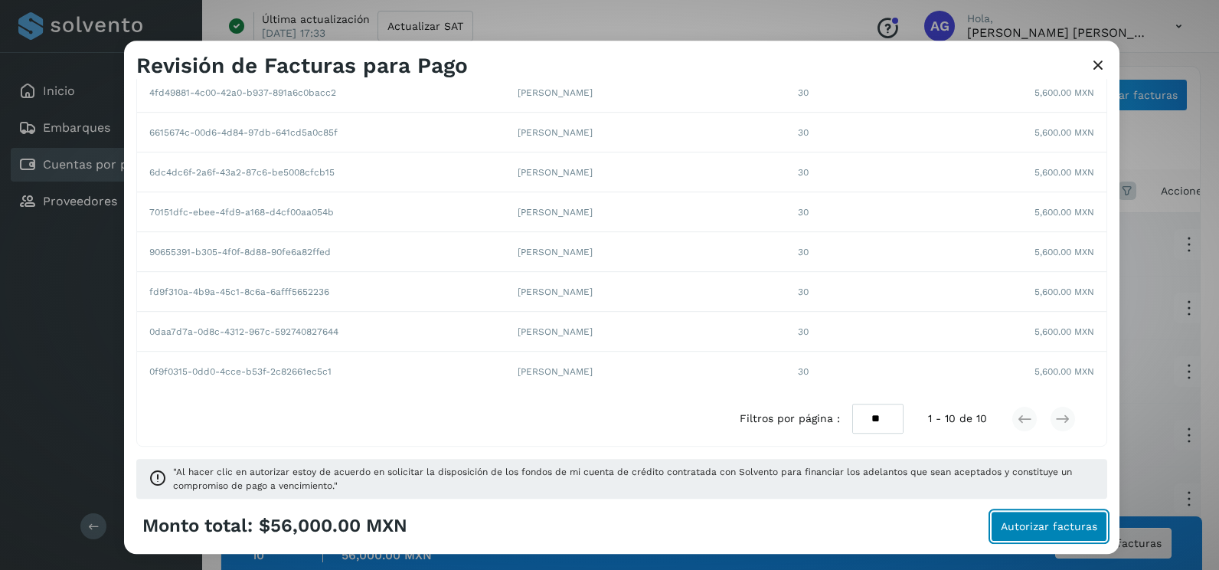
click at [1016, 523] on span "Autorizar facturas" at bounding box center [1049, 526] width 96 height 11
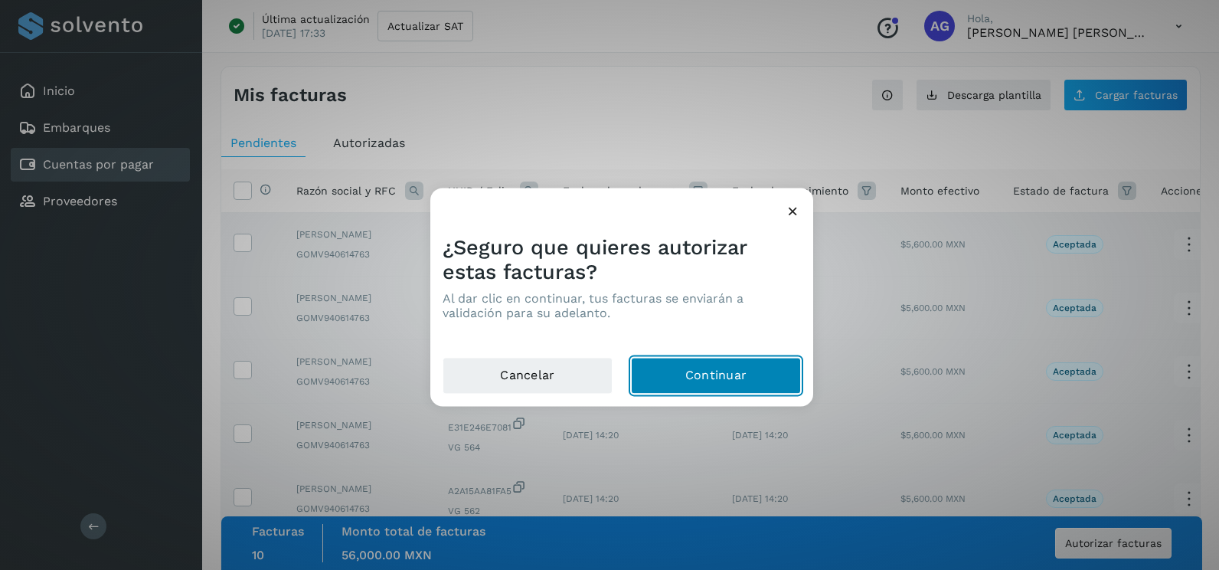
click at [743, 378] on button "Continuar" at bounding box center [716, 376] width 170 height 37
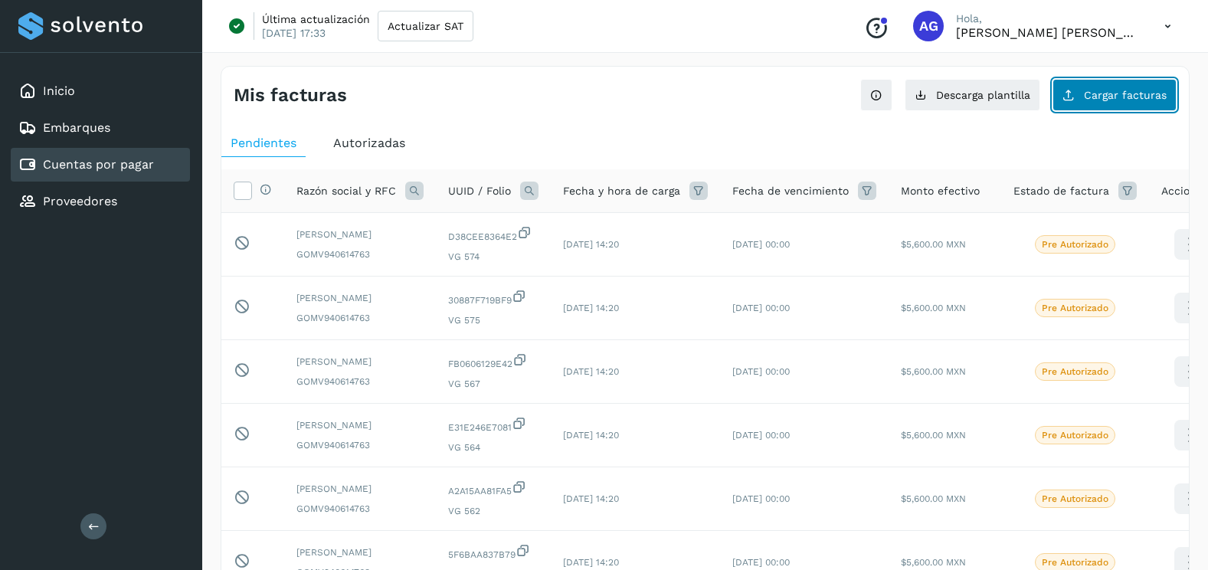
click at [1096, 97] on span "Cargar facturas" at bounding box center [1124, 95] width 83 height 11
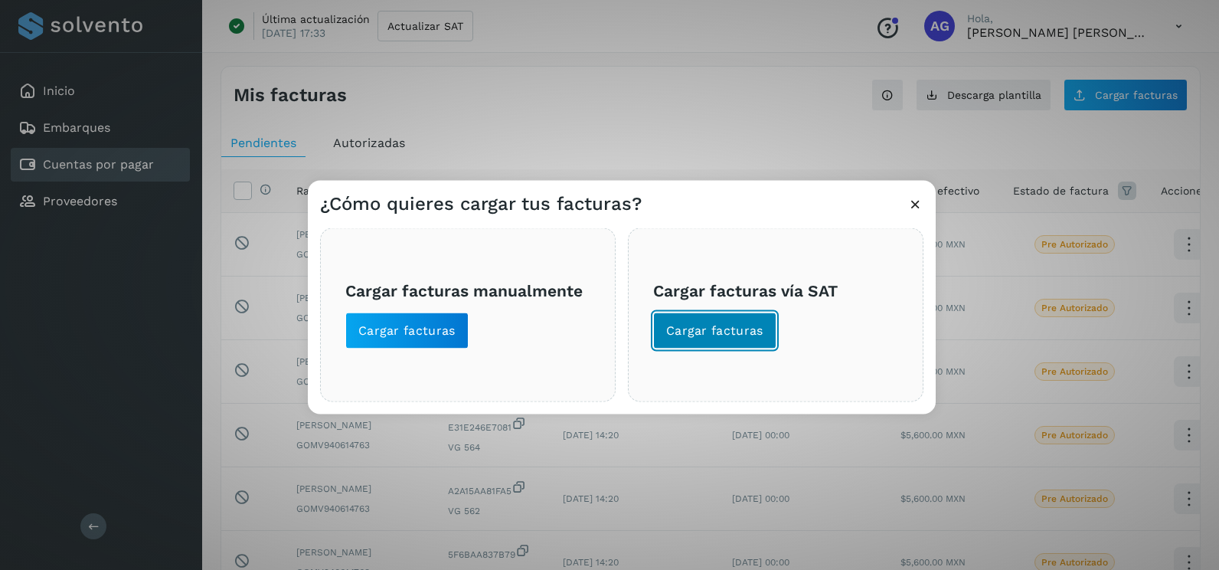
click at [768, 323] on button "Cargar facturas" at bounding box center [714, 330] width 123 height 37
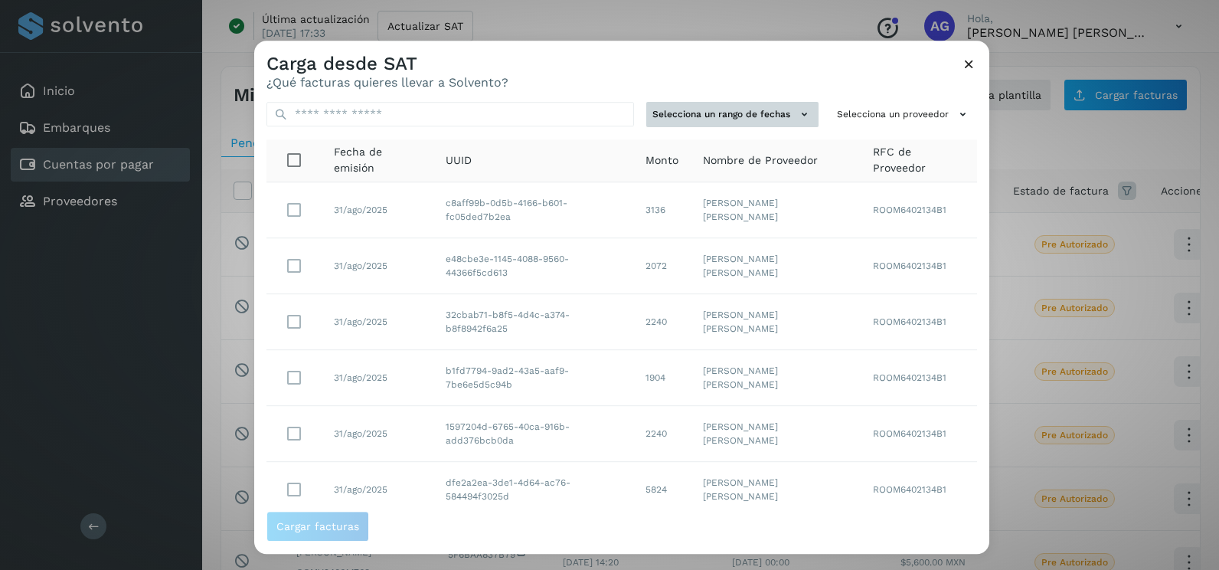
click at [746, 113] on button "Selecciona un rango de fechas" at bounding box center [732, 114] width 172 height 25
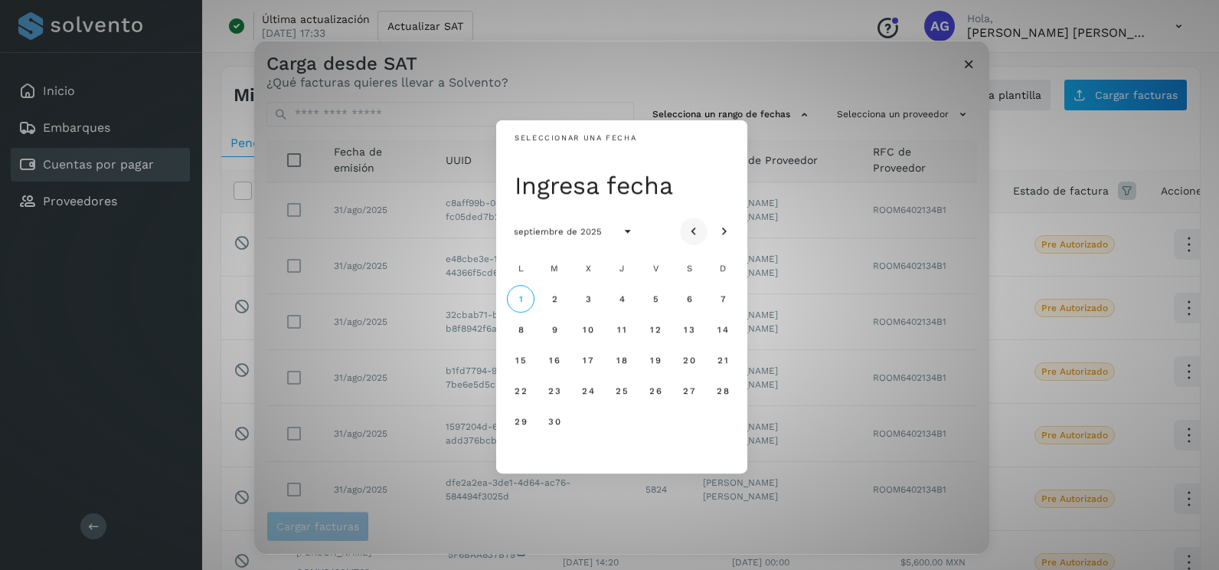
click at [694, 232] on icon "Mes anterior" at bounding box center [693, 231] width 15 height 15
click at [722, 363] on span "17" at bounding box center [722, 360] width 11 height 11
click at [524, 393] on span "18" at bounding box center [520, 390] width 11 height 11
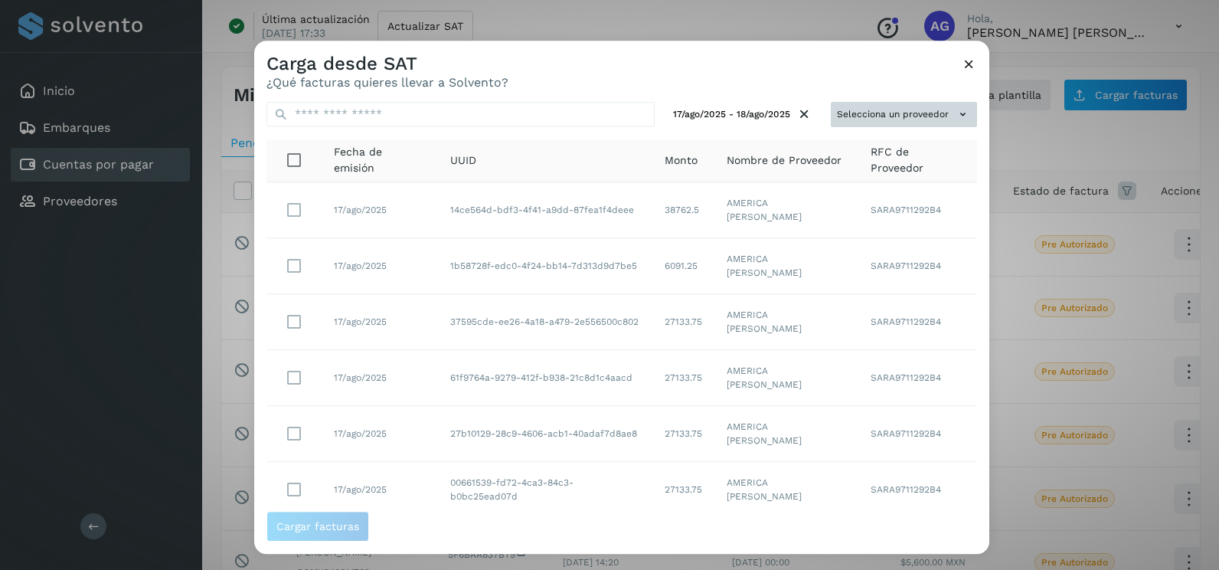
click at [927, 115] on button "Selecciona un proveedor" at bounding box center [904, 114] width 146 height 25
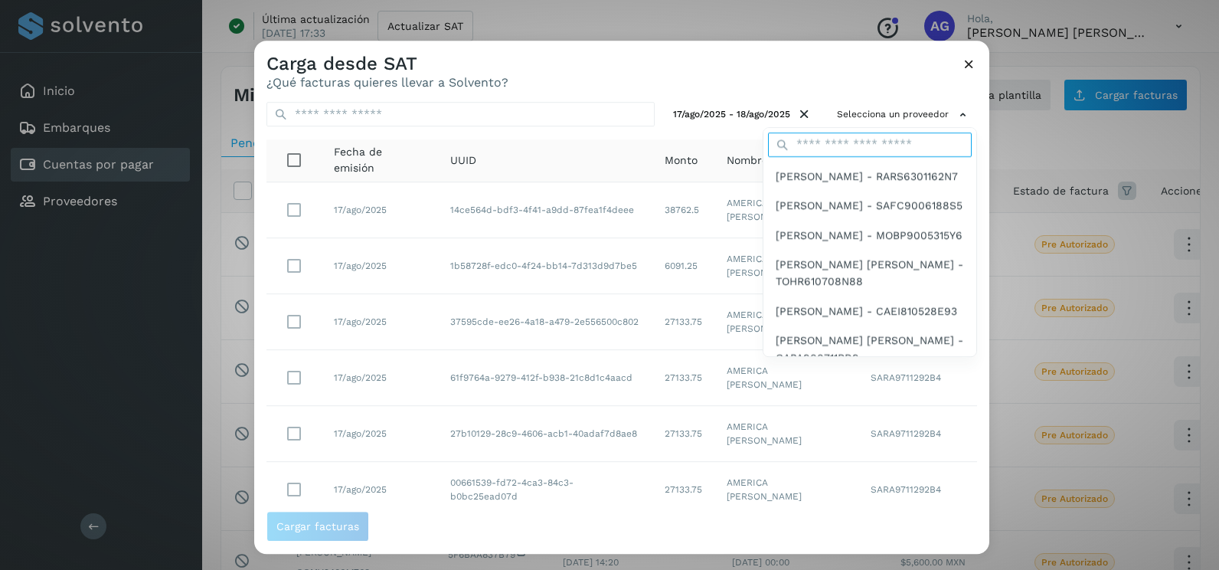
click at [906, 140] on input "text" at bounding box center [870, 144] width 204 height 25
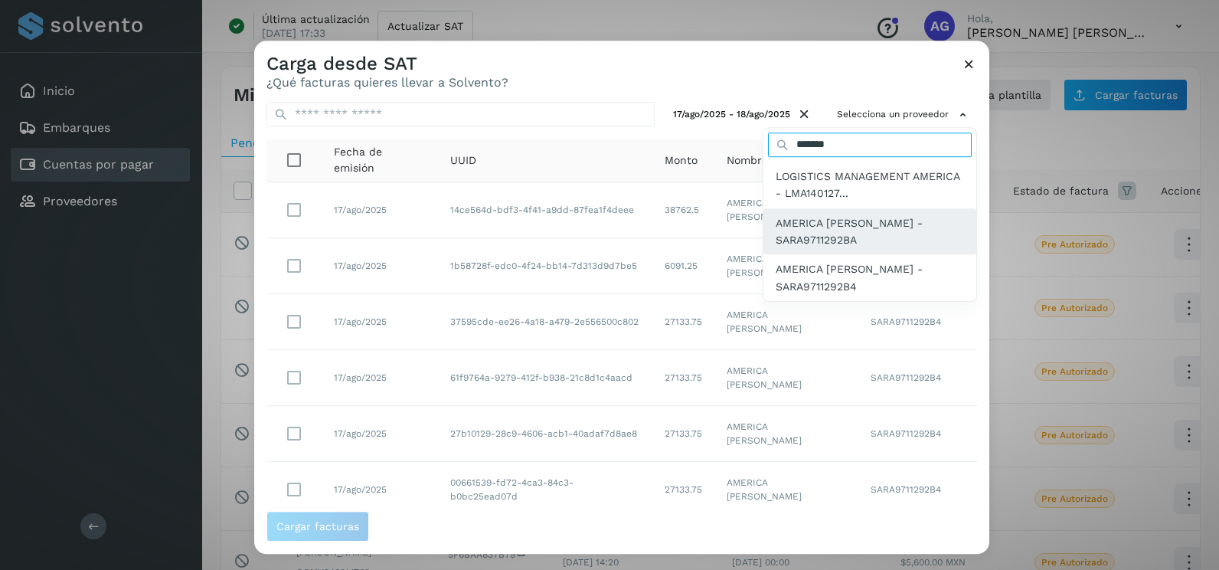
type input "*******"
click at [861, 228] on span "AMERICA [PERSON_NAME] - SARA9711292BA" at bounding box center [870, 231] width 188 height 34
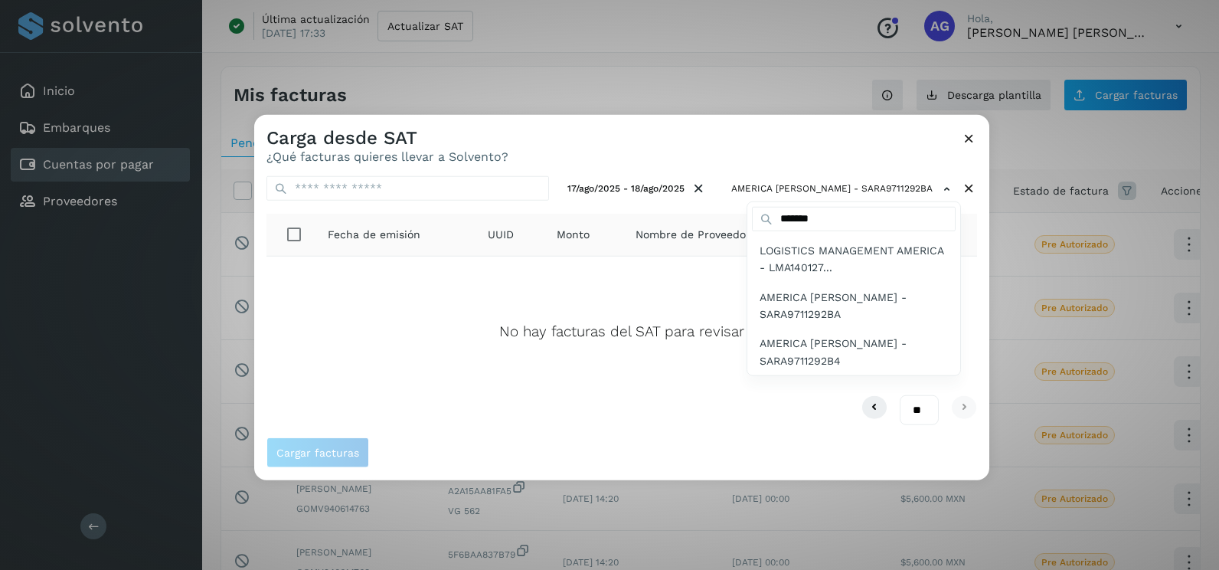
click at [831, 157] on div at bounding box center [863, 400] width 1219 height 570
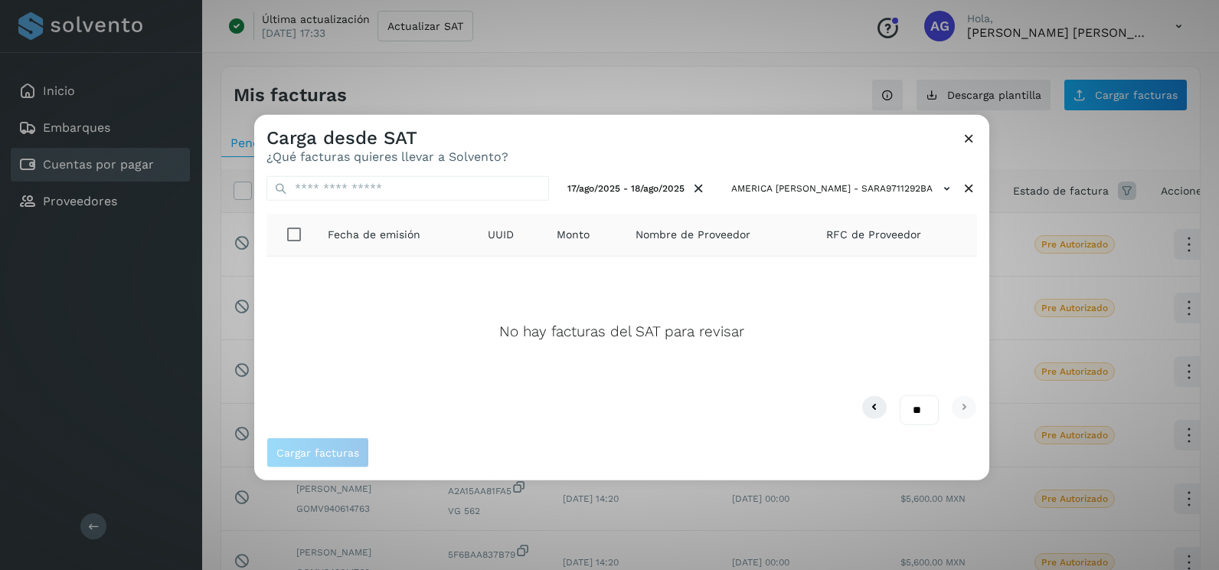
click at [969, 132] on icon at bounding box center [969, 138] width 16 height 16
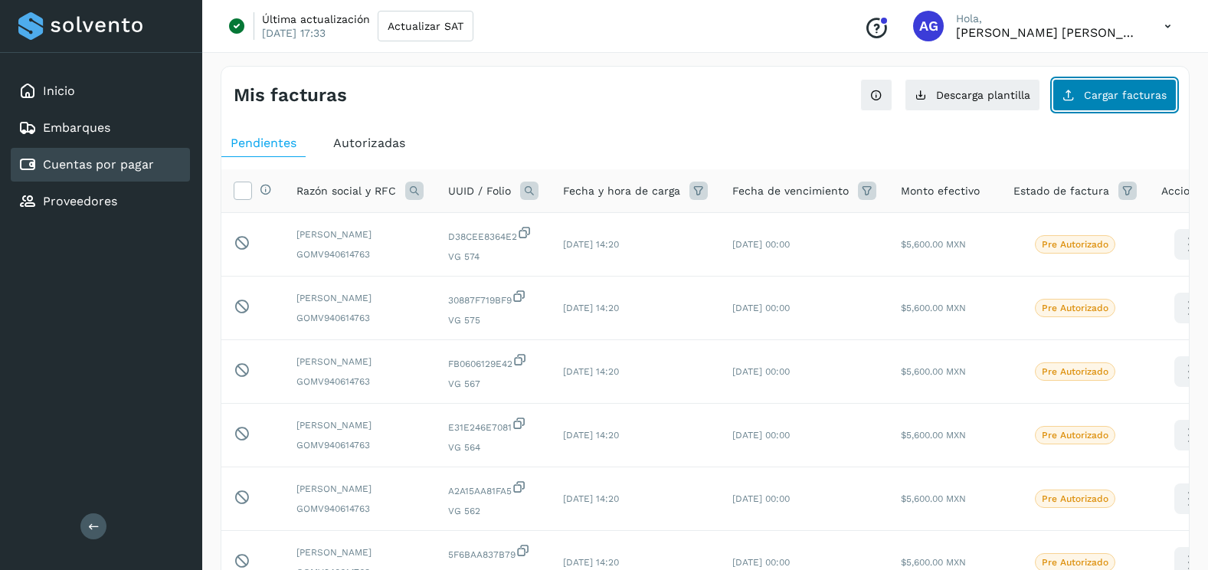
click at [1112, 96] on span "Cargar facturas" at bounding box center [1124, 95] width 83 height 11
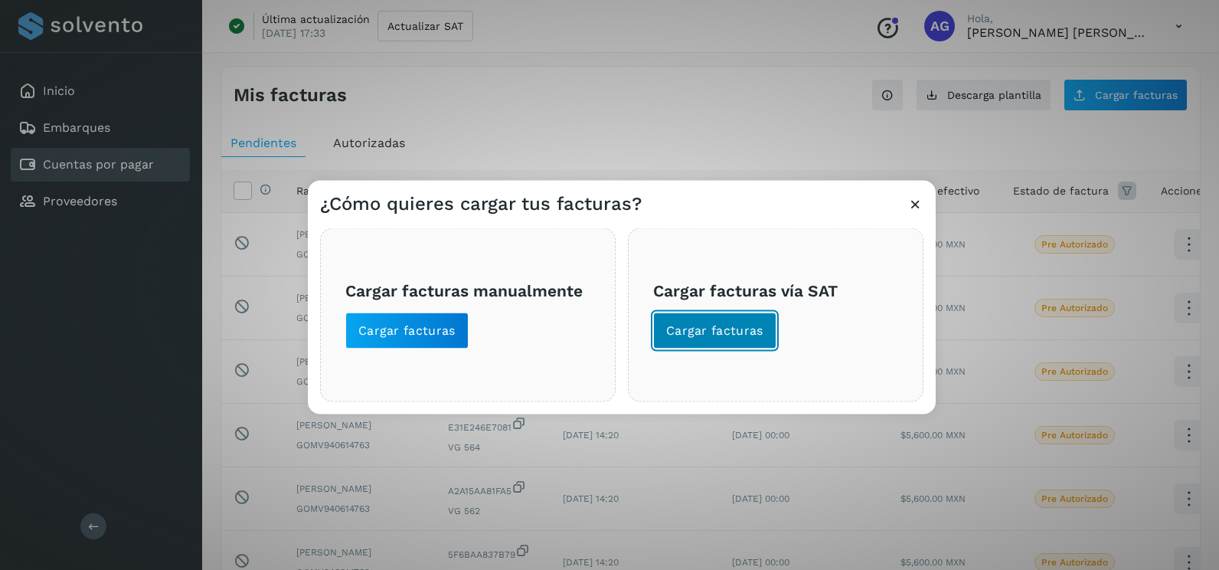
click at [710, 332] on span "Cargar facturas" at bounding box center [714, 330] width 97 height 17
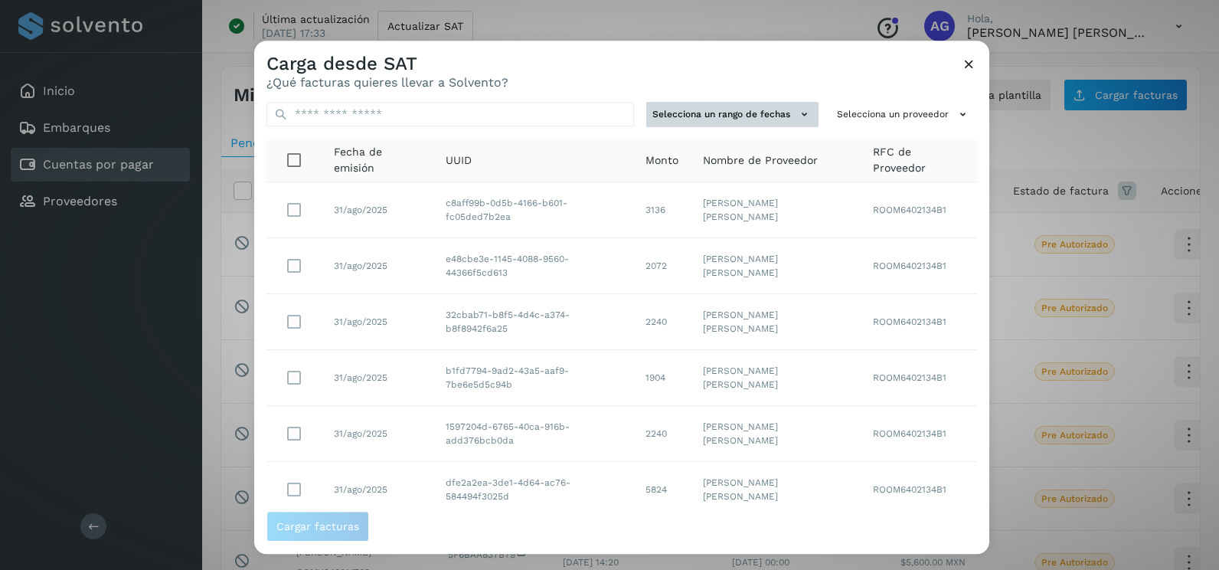
click at [772, 119] on button "Selecciona un rango de fechas" at bounding box center [732, 114] width 172 height 25
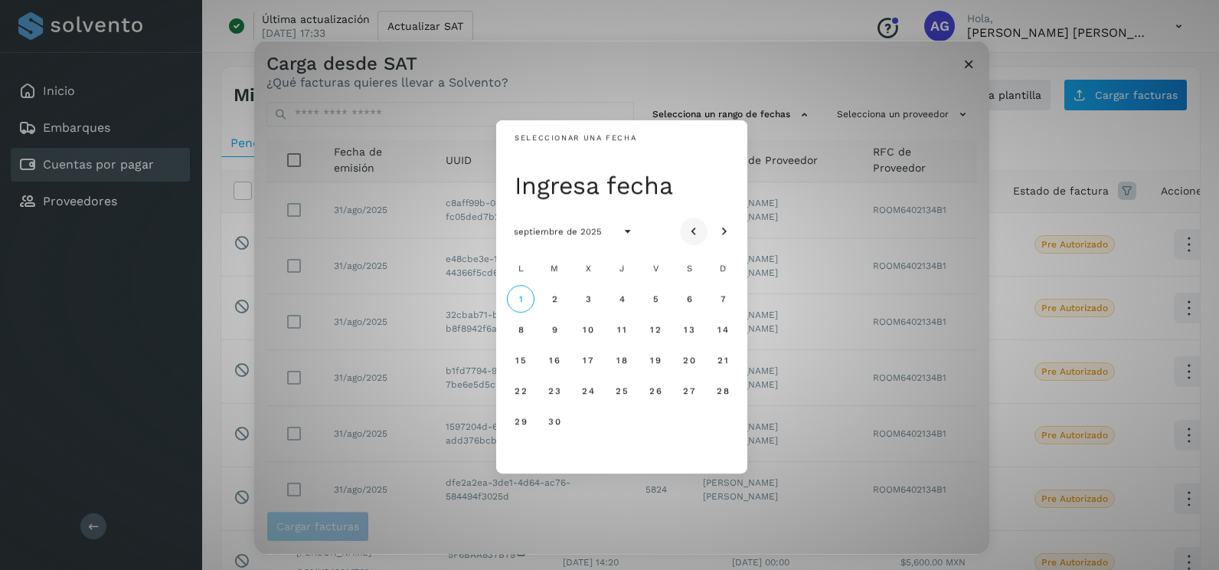
click at [695, 229] on icon "Mes anterior" at bounding box center [693, 231] width 15 height 15
click at [518, 391] on span "18" at bounding box center [520, 390] width 11 height 11
click at [556, 390] on span "19" at bounding box center [553, 390] width 11 height 11
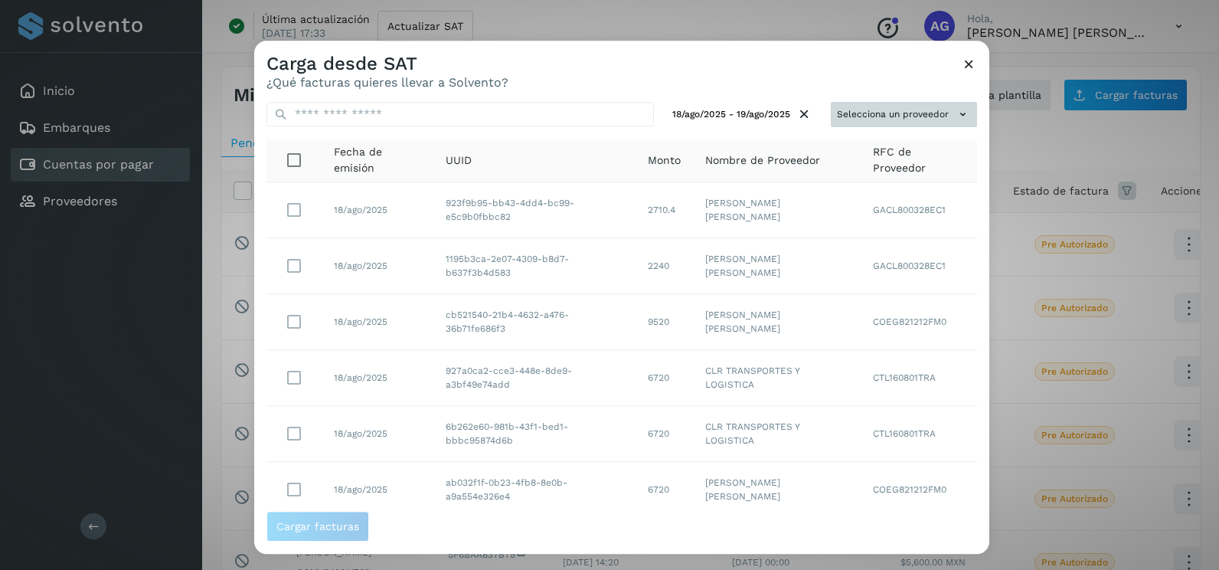
click at [955, 114] on icon at bounding box center [963, 114] width 16 height 16
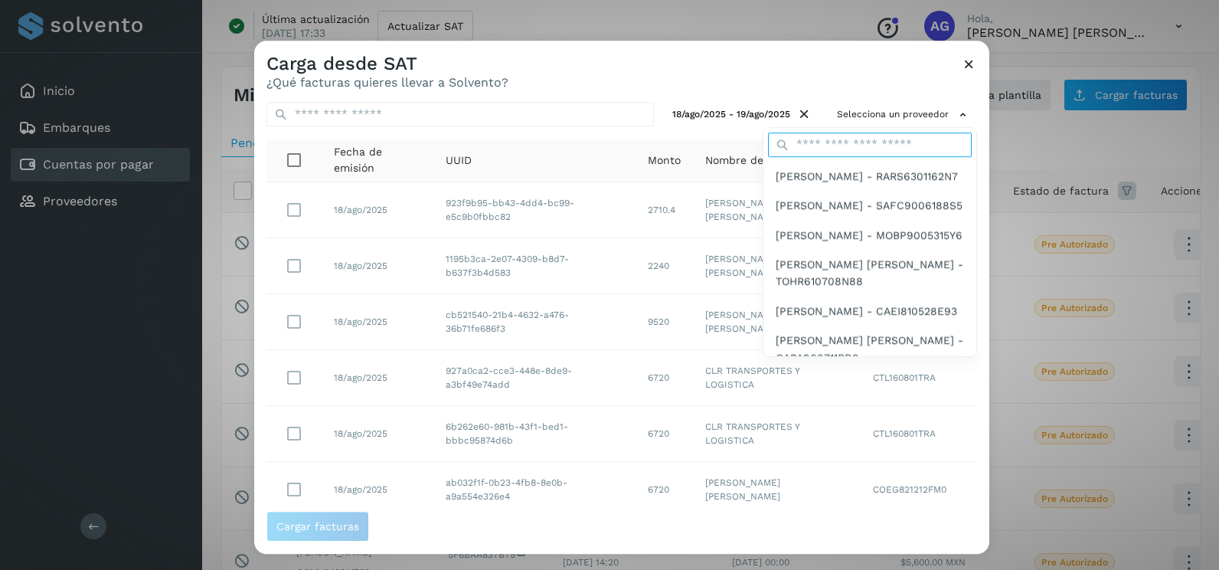
click at [828, 145] on input "text" at bounding box center [870, 144] width 204 height 25
type input "*******"
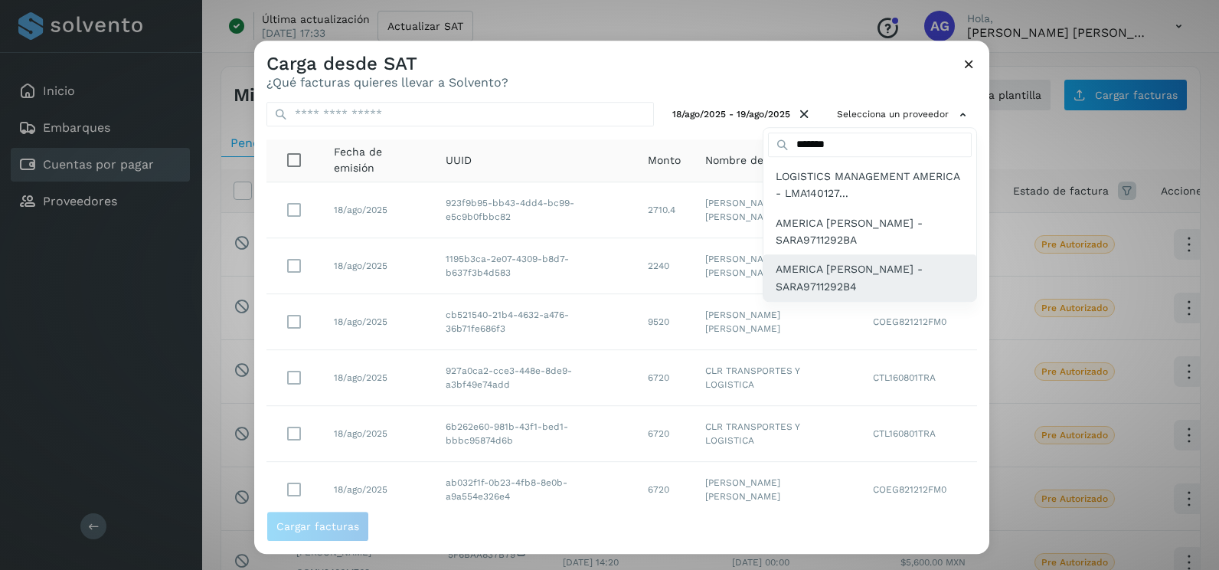
click at [864, 296] on div "AMERICA [PERSON_NAME] - SARA9711292B4" at bounding box center [869, 278] width 213 height 47
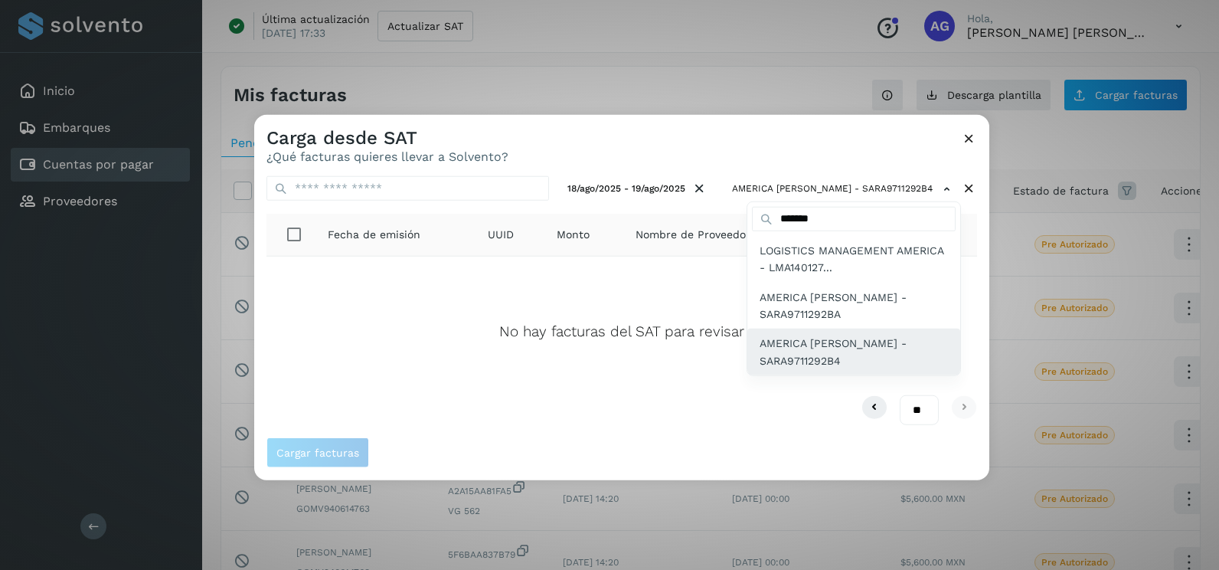
click at [841, 345] on span "AMERICA [PERSON_NAME] - SARA9711292B4" at bounding box center [854, 352] width 188 height 34
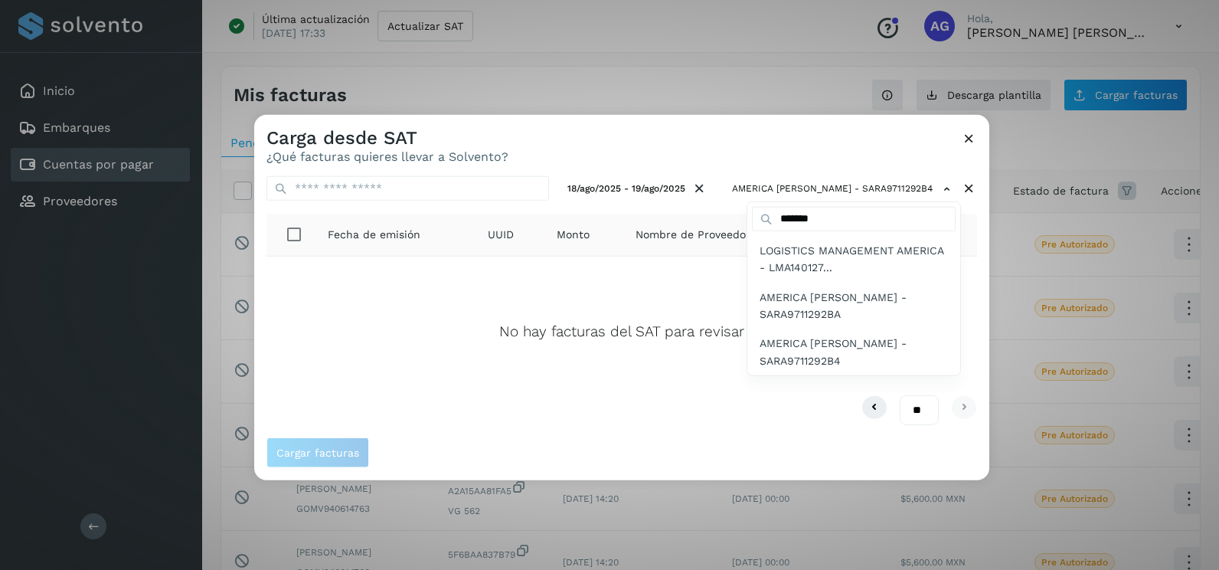
click at [969, 134] on div at bounding box center [863, 400] width 1219 height 570
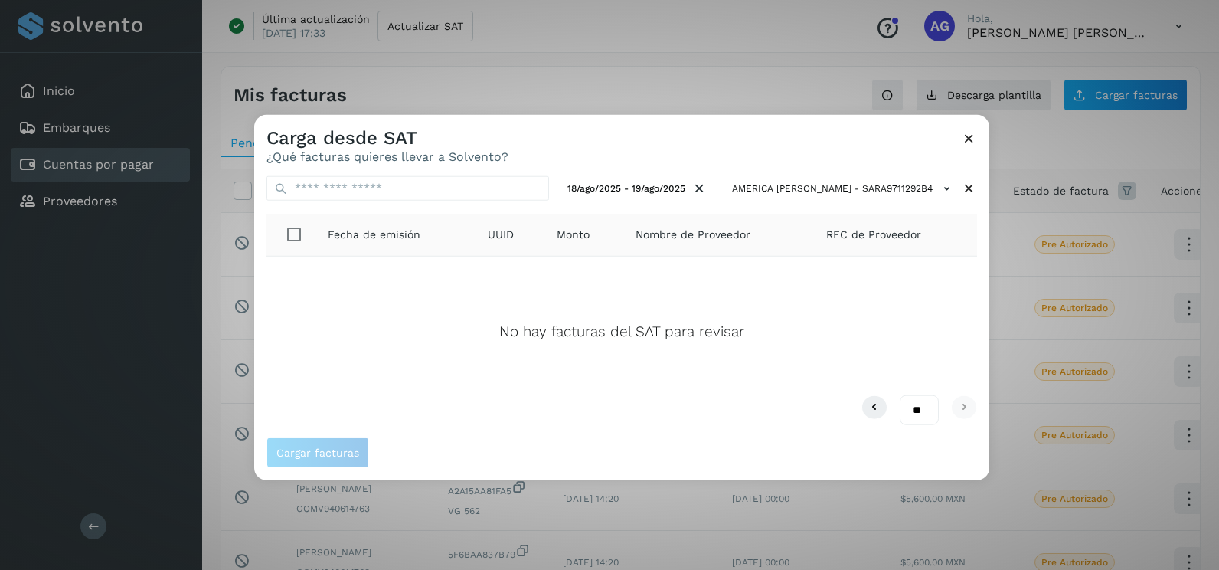
click at [965, 138] on icon at bounding box center [969, 138] width 16 height 16
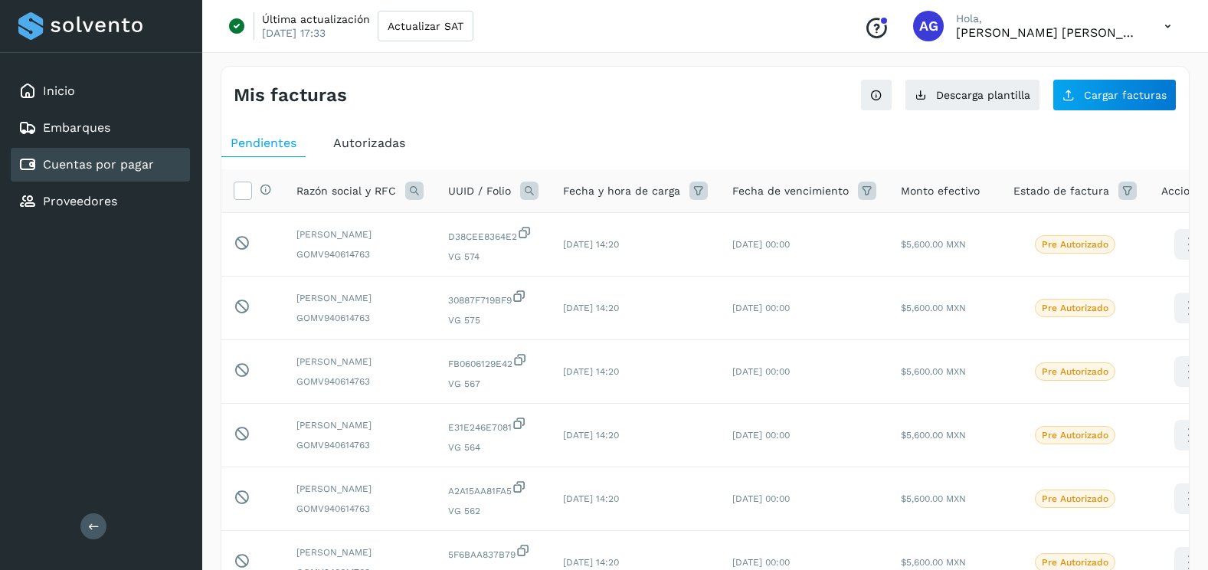
click at [1118, 114] on div "Mis facturas Ver instrucciones para cargar Facturas Descarga plantilla Cargar f…" at bounding box center [705, 513] width 969 height 894
click at [1116, 100] on span "Cargar facturas" at bounding box center [1124, 95] width 83 height 11
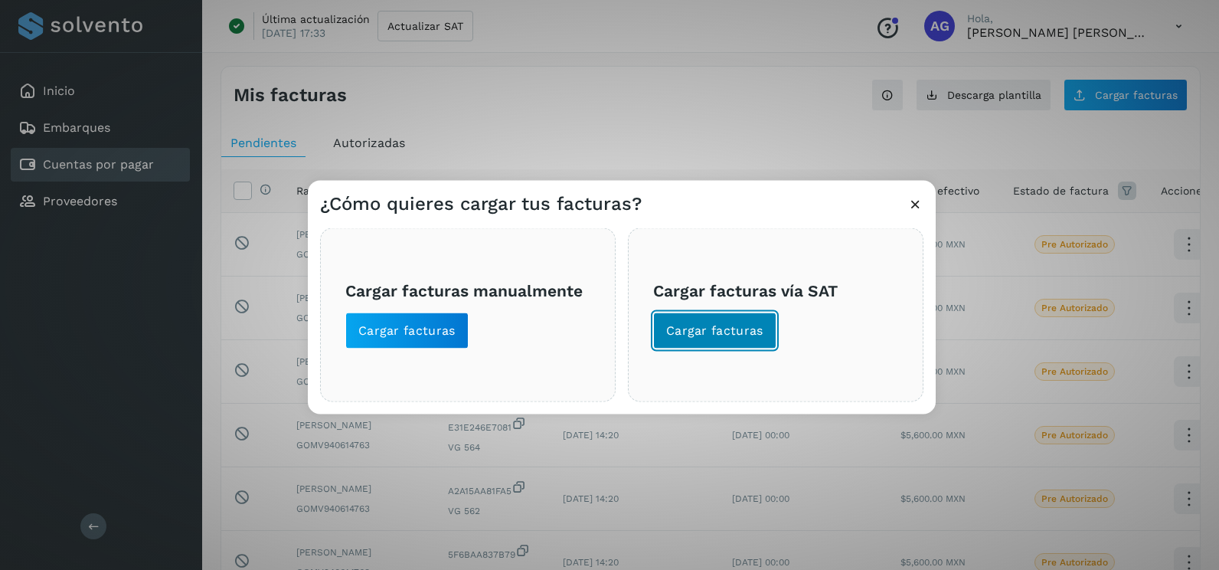
click at [701, 344] on button "Cargar facturas" at bounding box center [714, 330] width 123 height 37
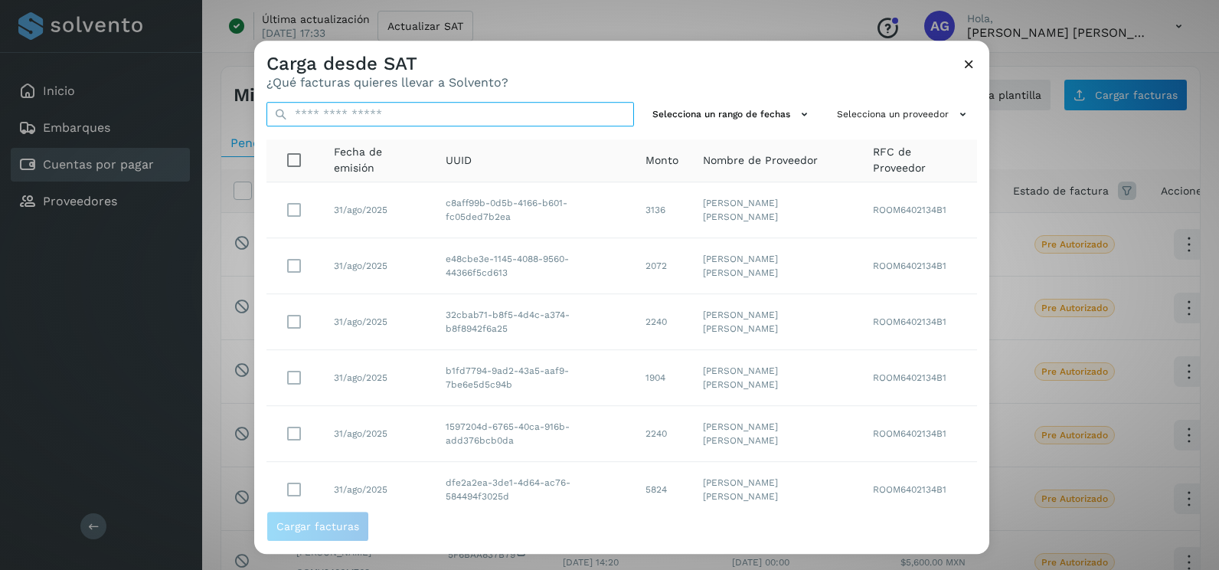
click at [470, 116] on input "text" at bounding box center [450, 114] width 368 height 25
paste input "**********"
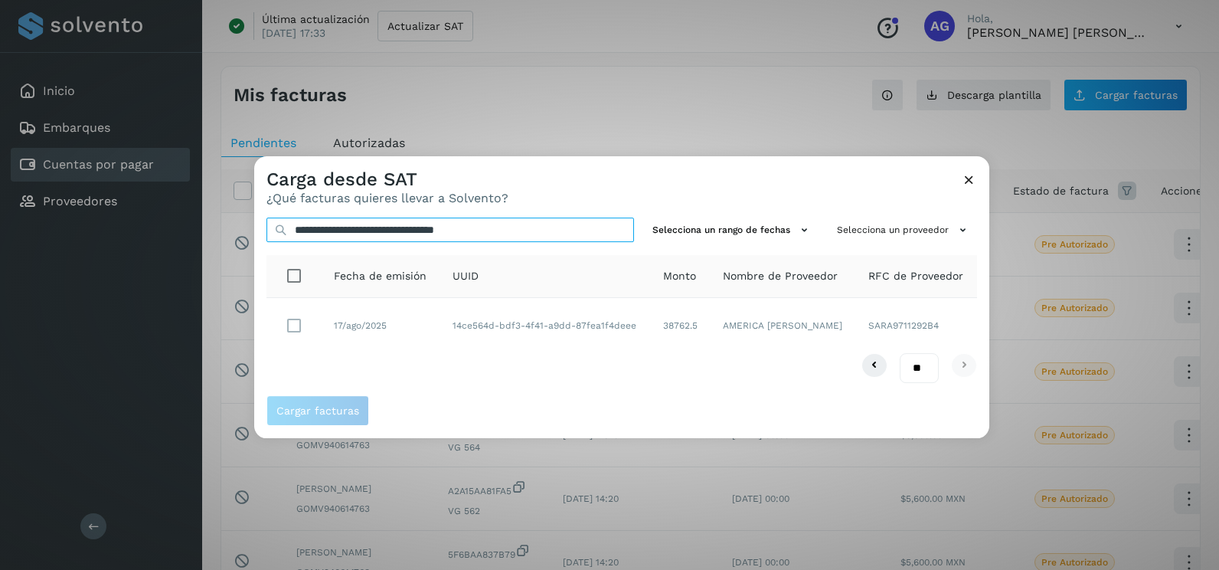
type input "**********"
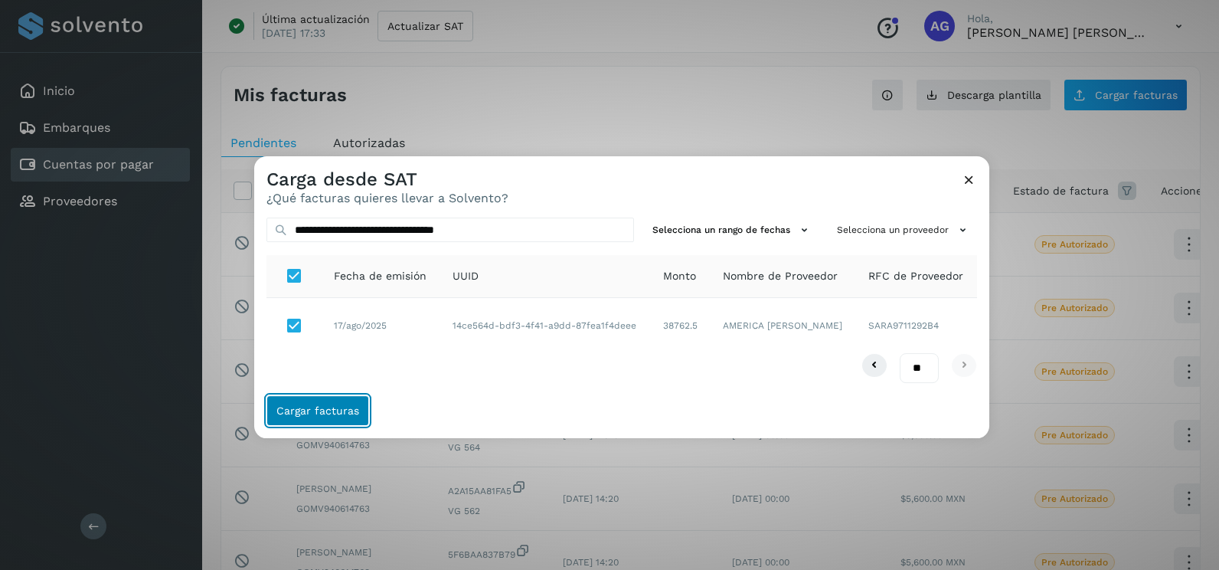
click at [344, 413] on span "Cargar facturas" at bounding box center [317, 410] width 83 height 11
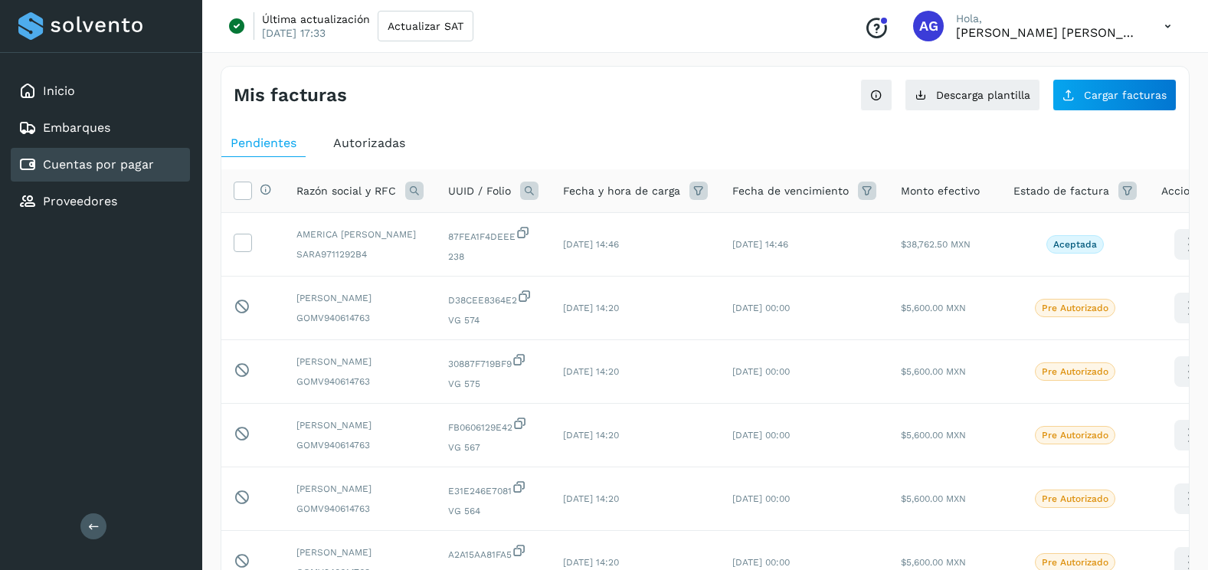
click at [1085, 78] on div "Mis facturas Ver instrucciones para cargar Facturas Descarga plantilla Cargar f…" at bounding box center [704, 89] width 967 height 44
click at [1080, 112] on div "Mis facturas Ver instrucciones para cargar Facturas Descarga plantilla Cargar f…" at bounding box center [705, 513] width 969 height 894
click at [1080, 104] on button "Cargar facturas" at bounding box center [1114, 95] width 124 height 32
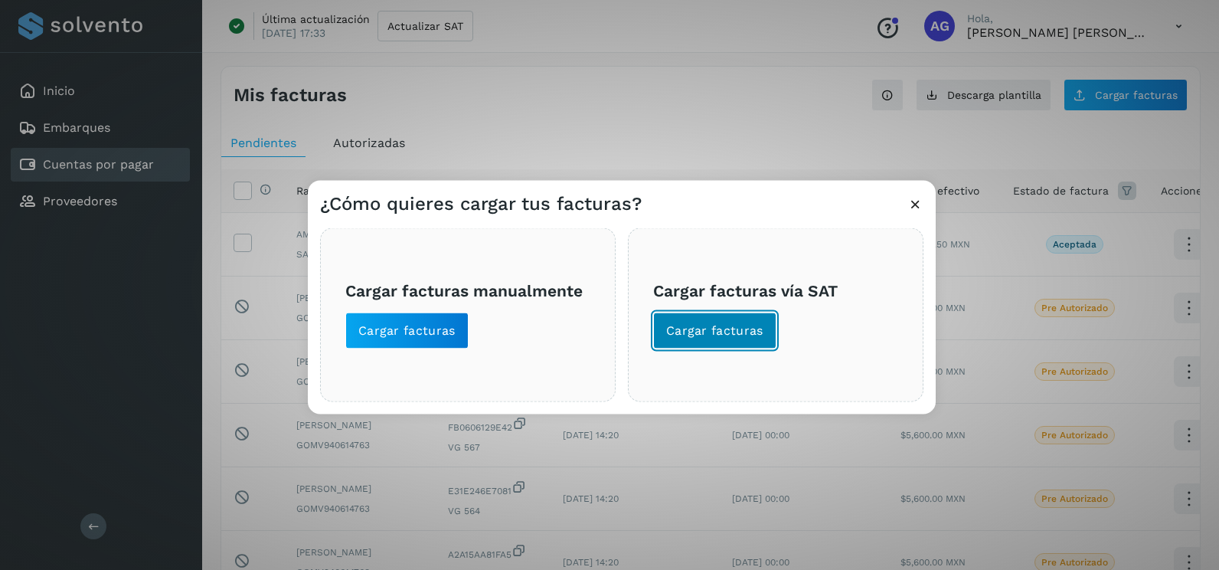
click at [738, 339] on button "Cargar facturas" at bounding box center [714, 330] width 123 height 37
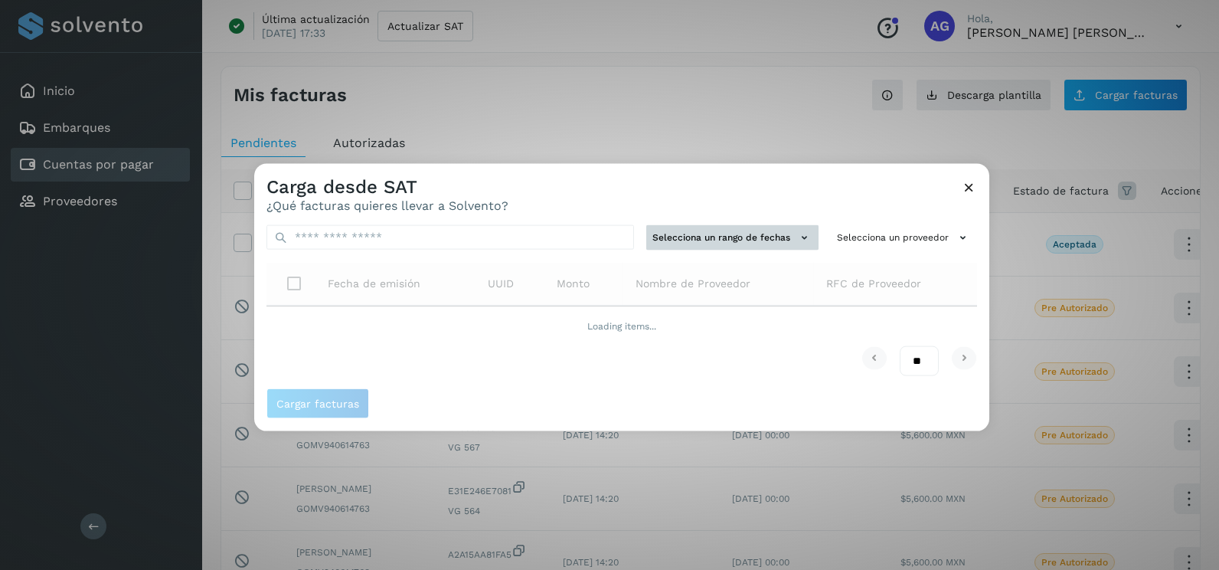
click at [723, 234] on button "Selecciona un rango de fechas" at bounding box center [732, 237] width 172 height 25
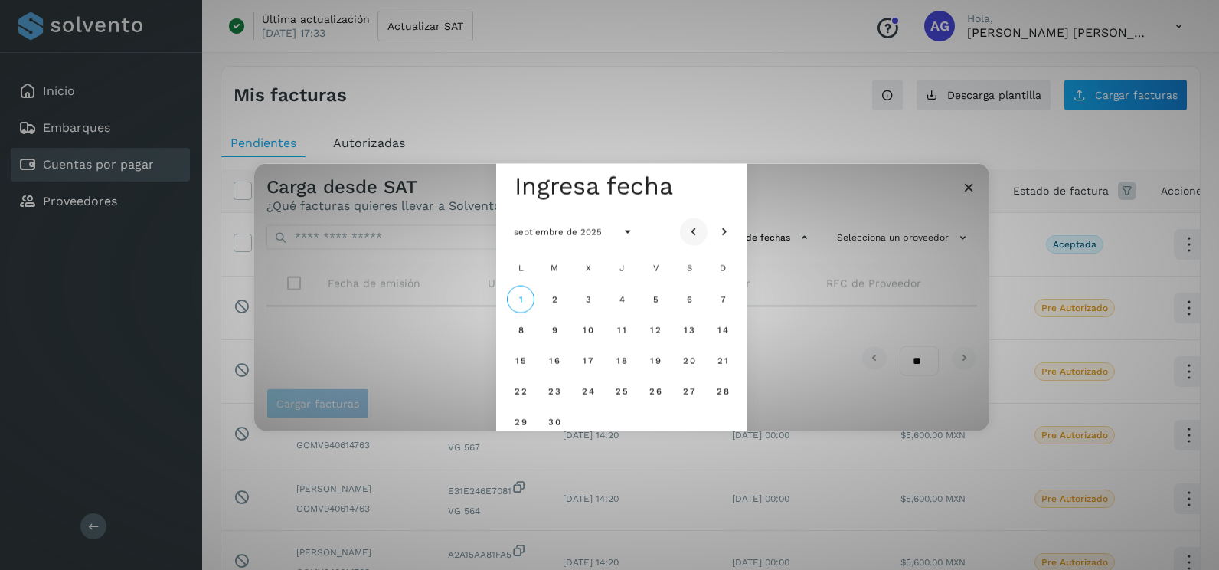
click at [697, 224] on icon "Mes anterior" at bounding box center [693, 231] width 15 height 15
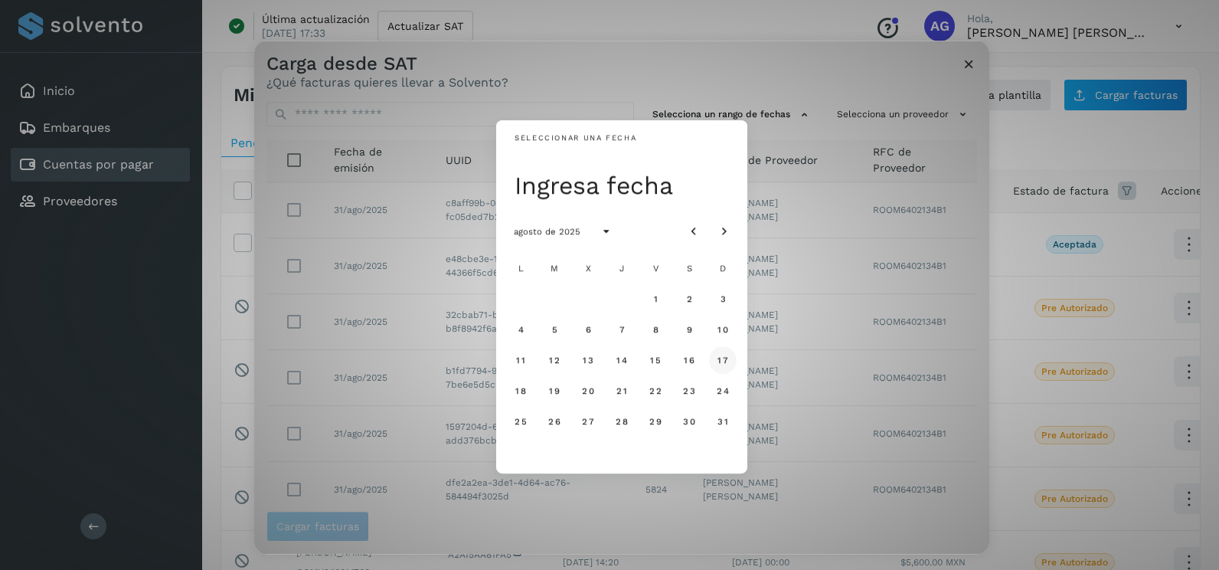
click at [723, 364] on span "17" at bounding box center [722, 360] width 11 height 11
click at [522, 396] on span "18" at bounding box center [520, 390] width 11 height 11
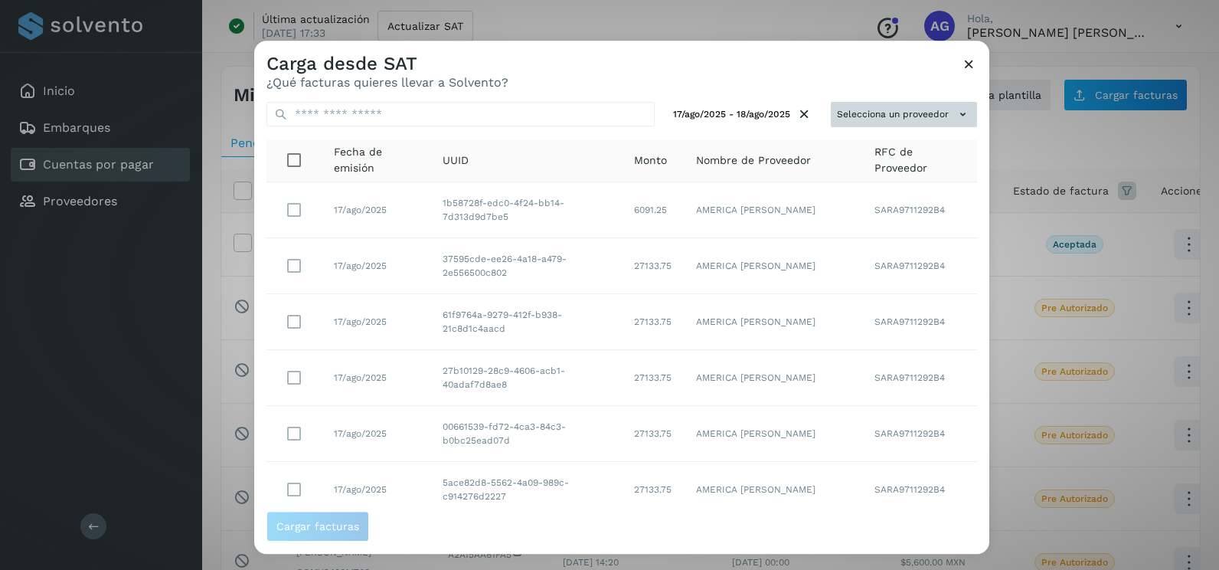
click at [932, 115] on button "Selecciona un proveedor" at bounding box center [904, 114] width 146 height 25
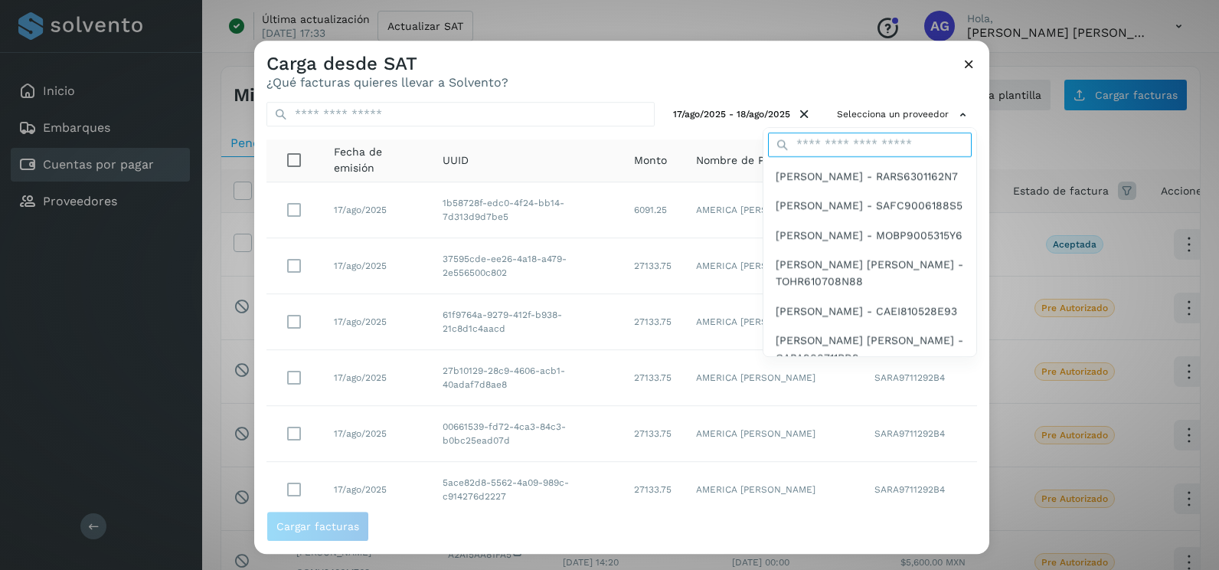
click at [899, 143] on input "text" at bounding box center [870, 144] width 204 height 25
type input "*******"
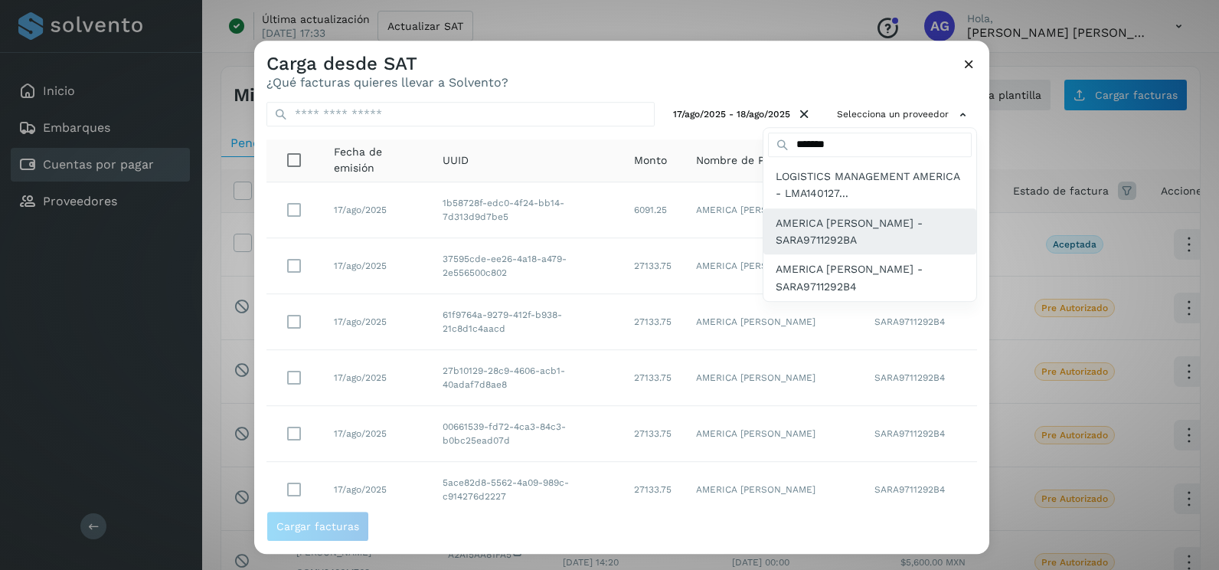
click at [877, 223] on span "AMERICA [PERSON_NAME] - SARA9711292BA" at bounding box center [870, 231] width 188 height 34
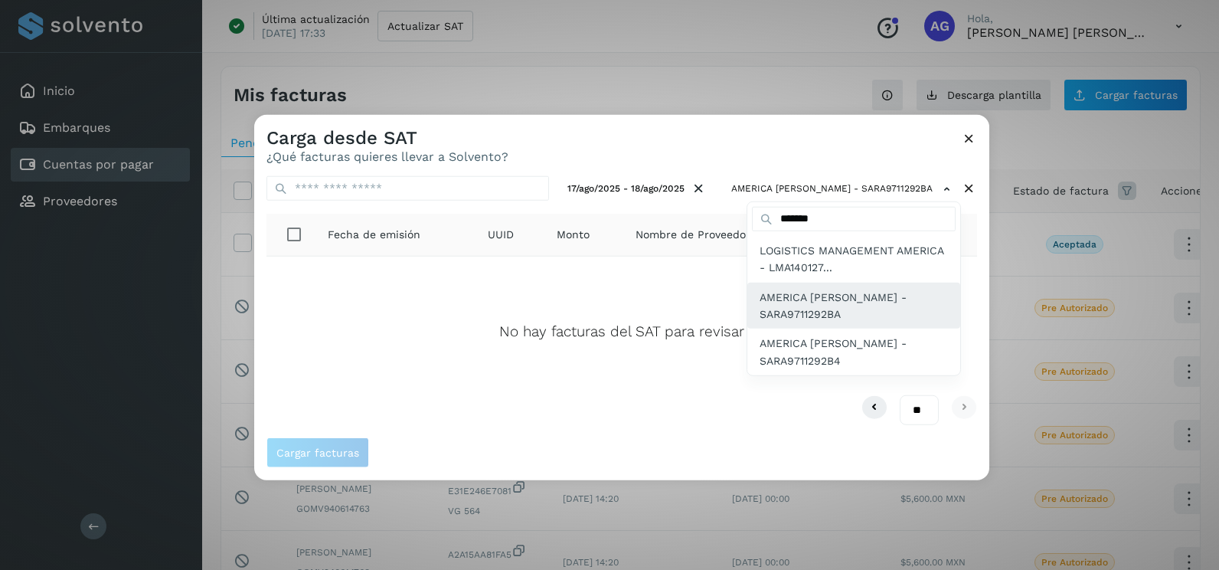
click at [884, 301] on span "AMERICA [PERSON_NAME] - SARA9711292BA" at bounding box center [854, 305] width 188 height 34
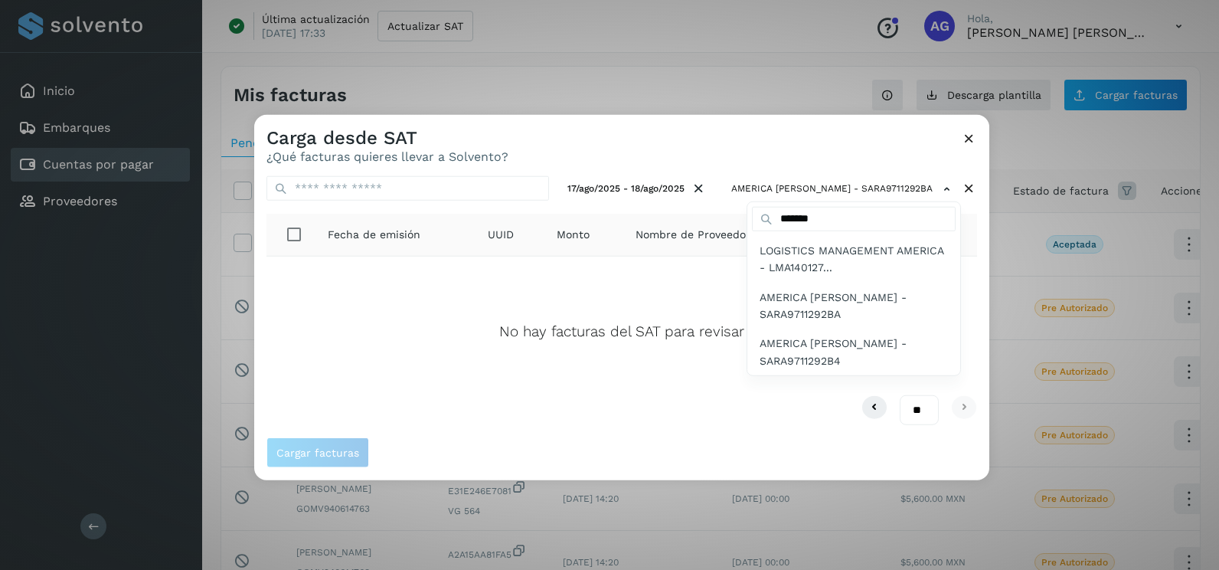
click at [975, 134] on div at bounding box center [863, 400] width 1219 height 570
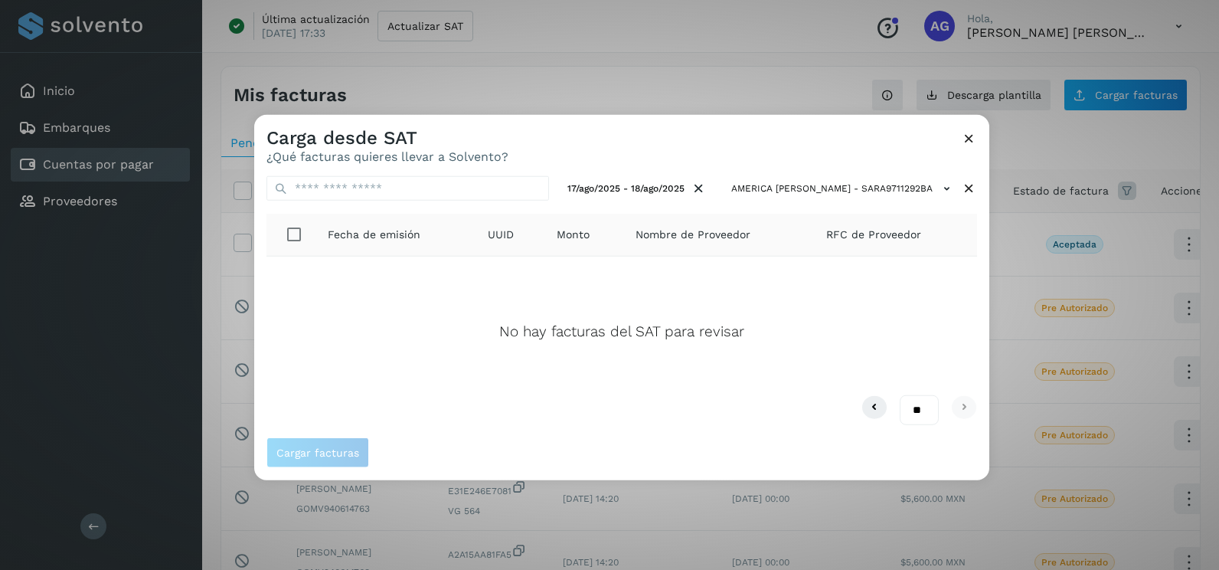
click at [969, 134] on icon at bounding box center [969, 138] width 16 height 16
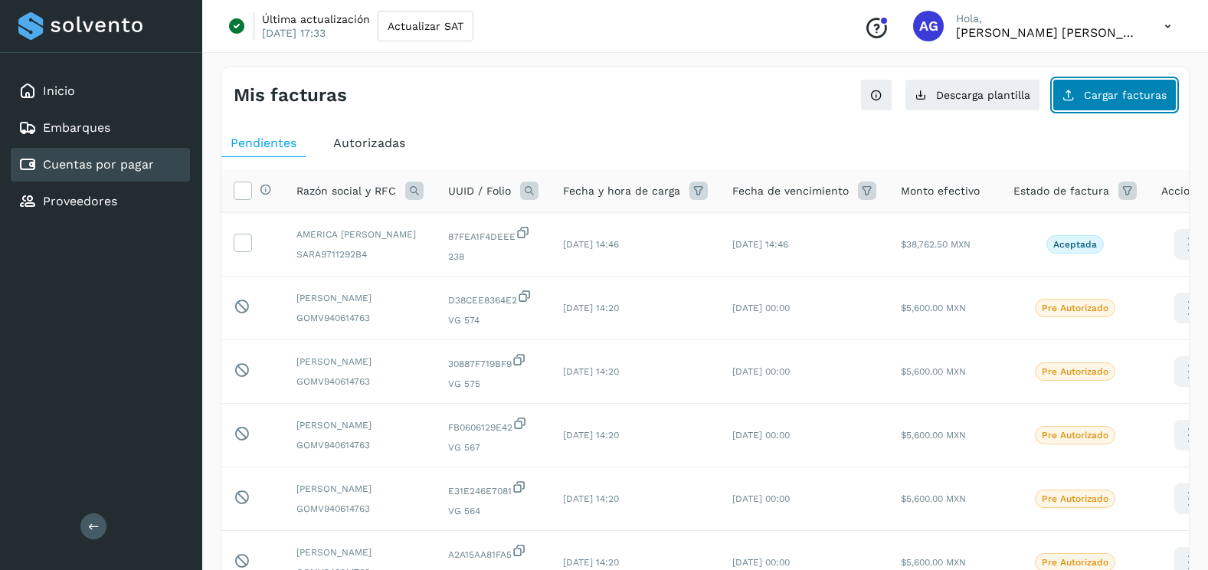
click at [1088, 90] on span "Cargar facturas" at bounding box center [1124, 95] width 83 height 11
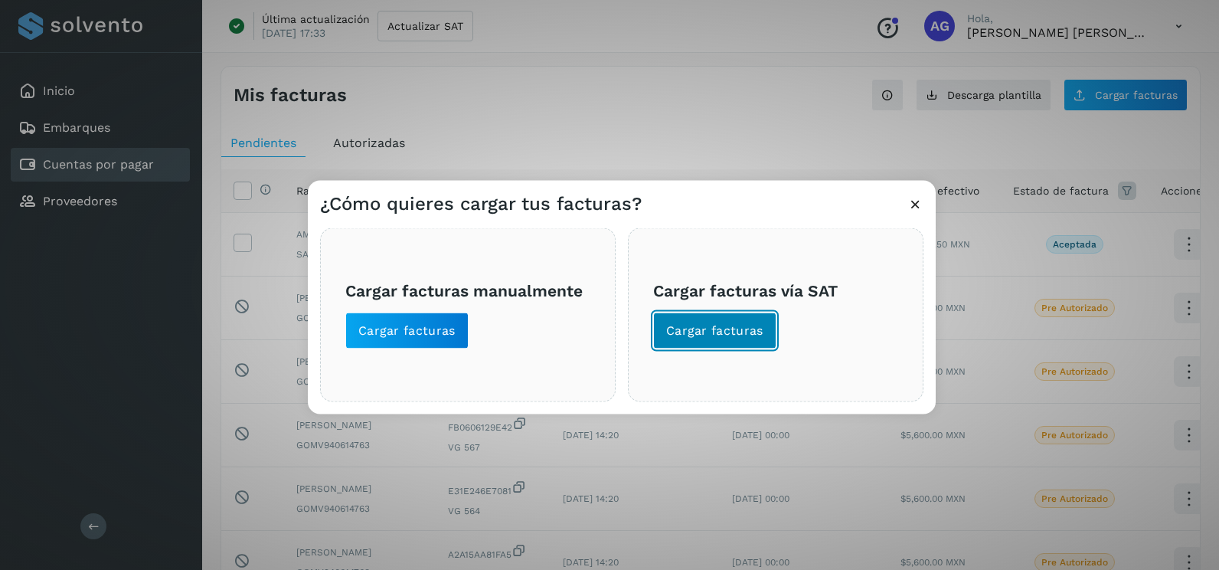
click at [750, 321] on button "Cargar facturas" at bounding box center [714, 330] width 123 height 37
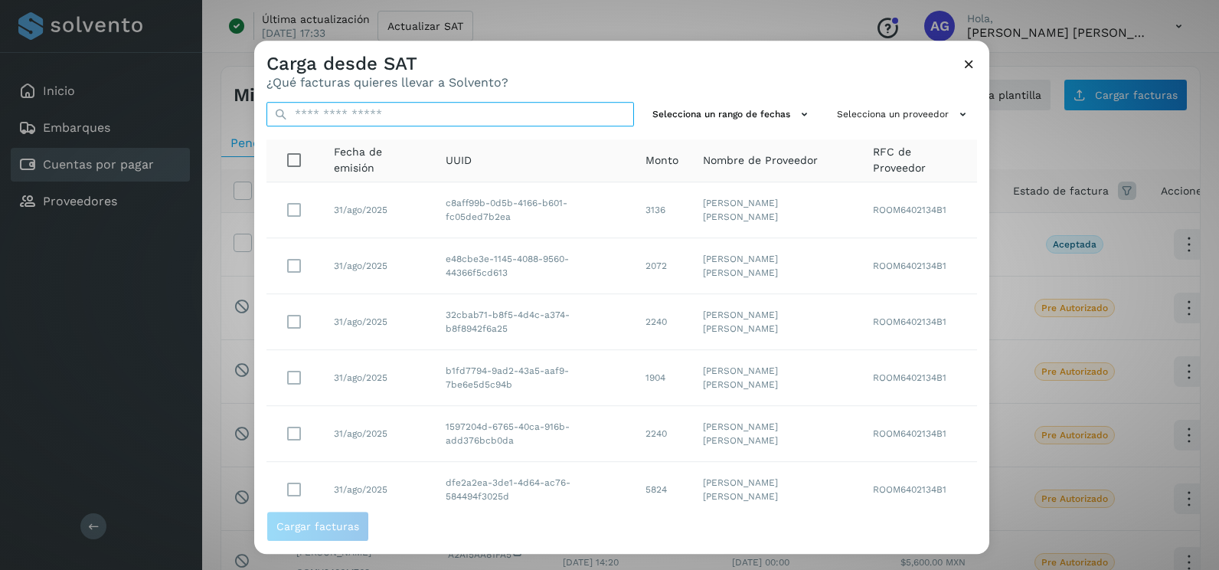
click at [432, 112] on input "text" at bounding box center [450, 114] width 368 height 25
paste input "**********"
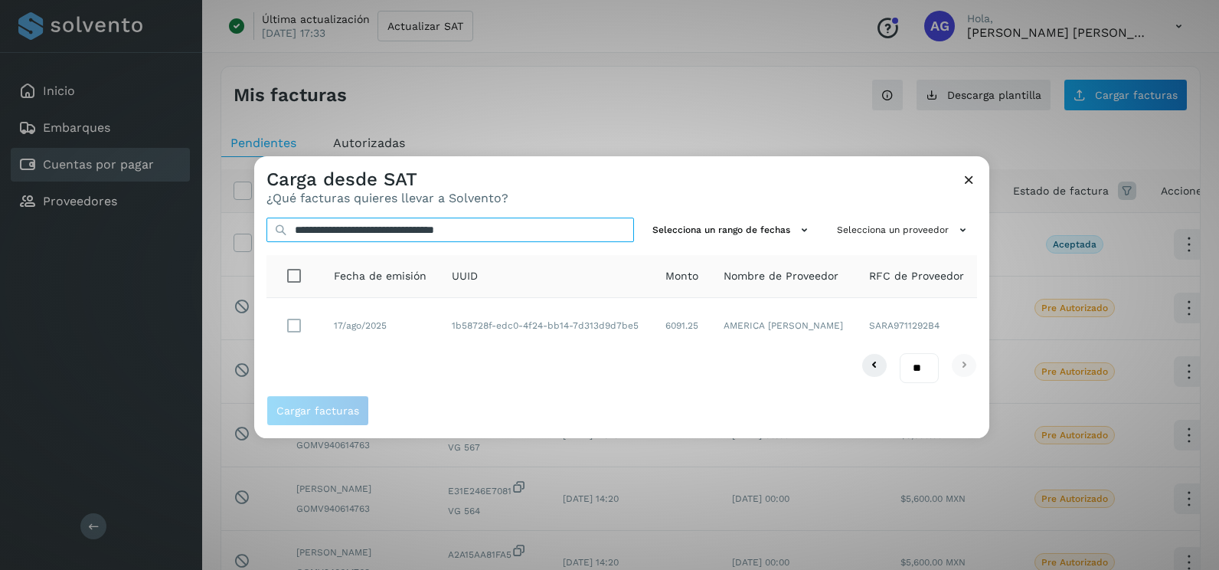
type input "**********"
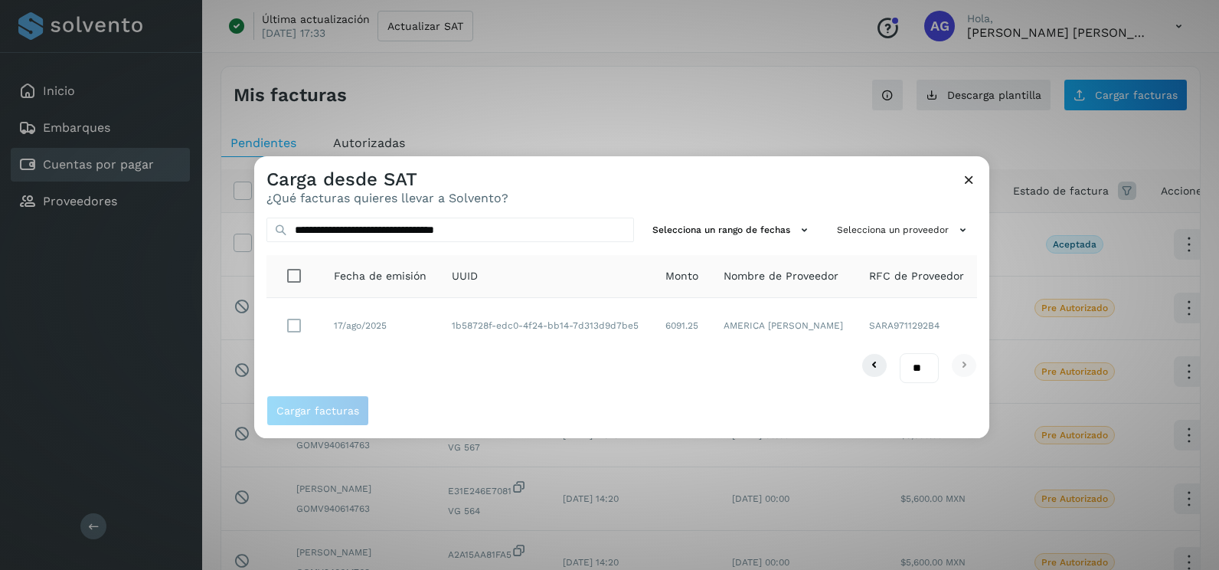
click at [592, 332] on td "1b58728f-edc0-4f24-bb14-7d313d9d7be5" at bounding box center [547, 325] width 214 height 55
click at [317, 328] on td at bounding box center [293, 325] width 55 height 55
click at [361, 417] on button "Cargar facturas" at bounding box center [317, 410] width 103 height 31
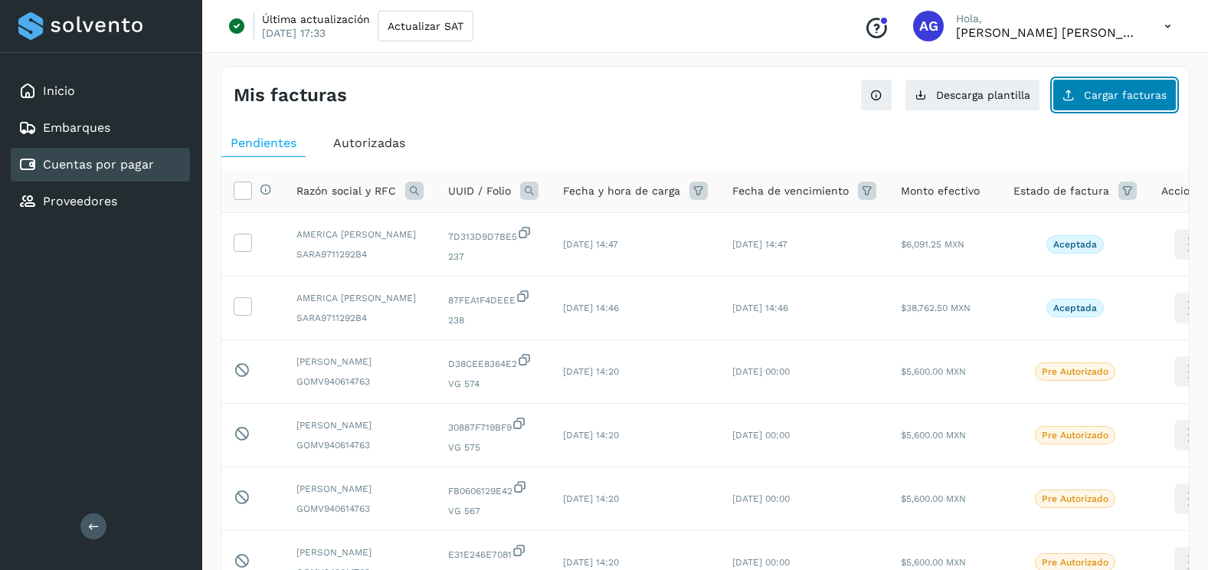
click at [1136, 100] on span "Cargar facturas" at bounding box center [1124, 95] width 83 height 11
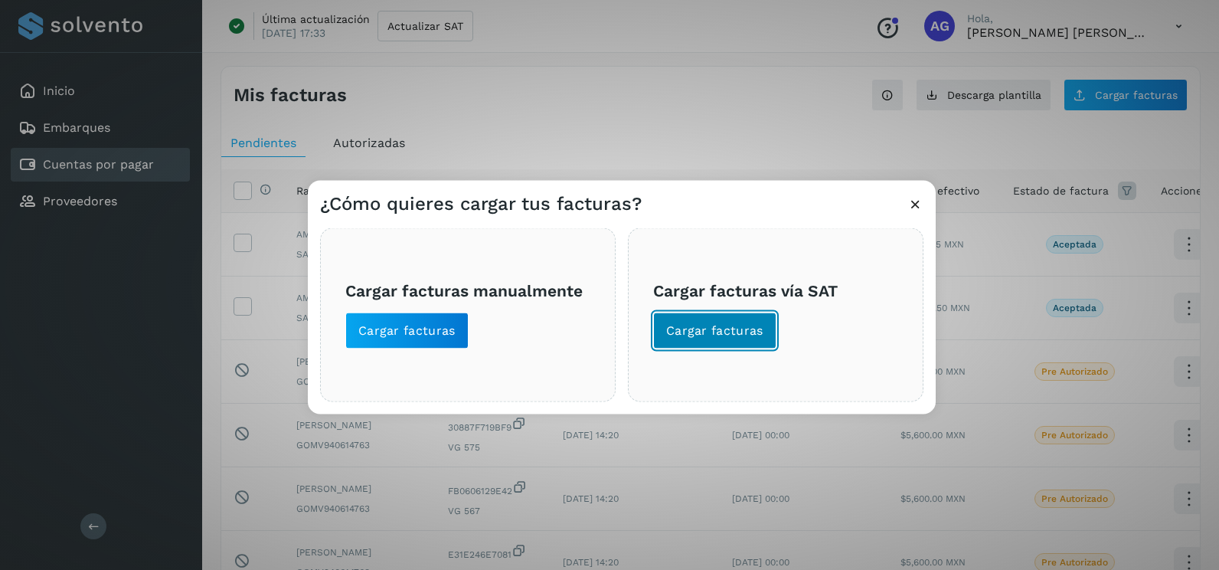
click at [753, 335] on span "Cargar facturas" at bounding box center [714, 330] width 97 height 17
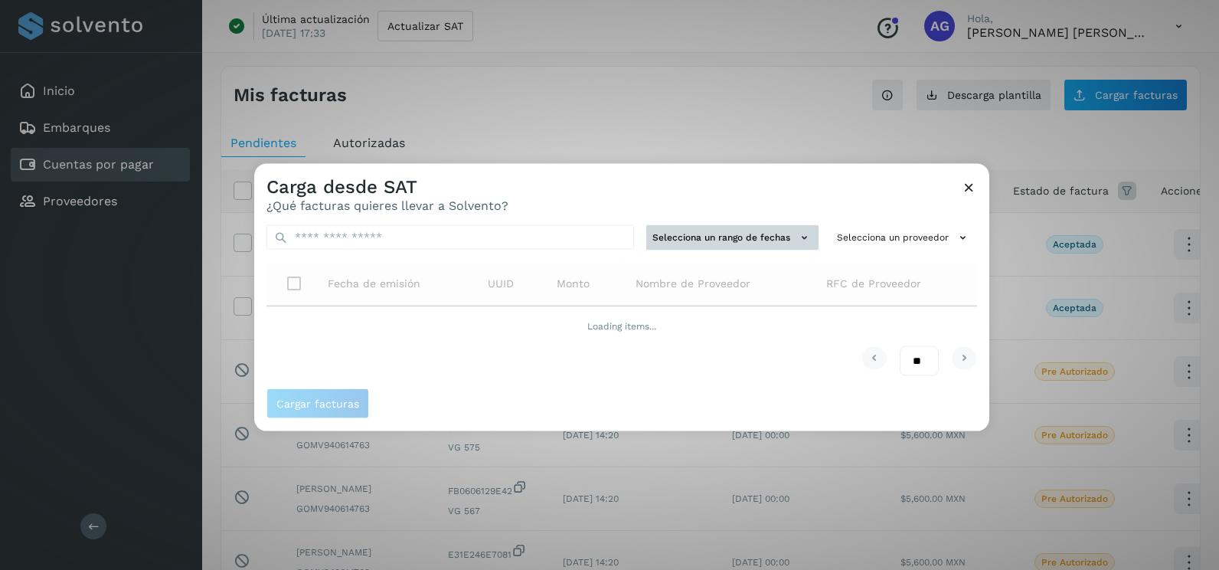
click at [746, 238] on button "Selecciona un rango de fechas" at bounding box center [732, 237] width 172 height 25
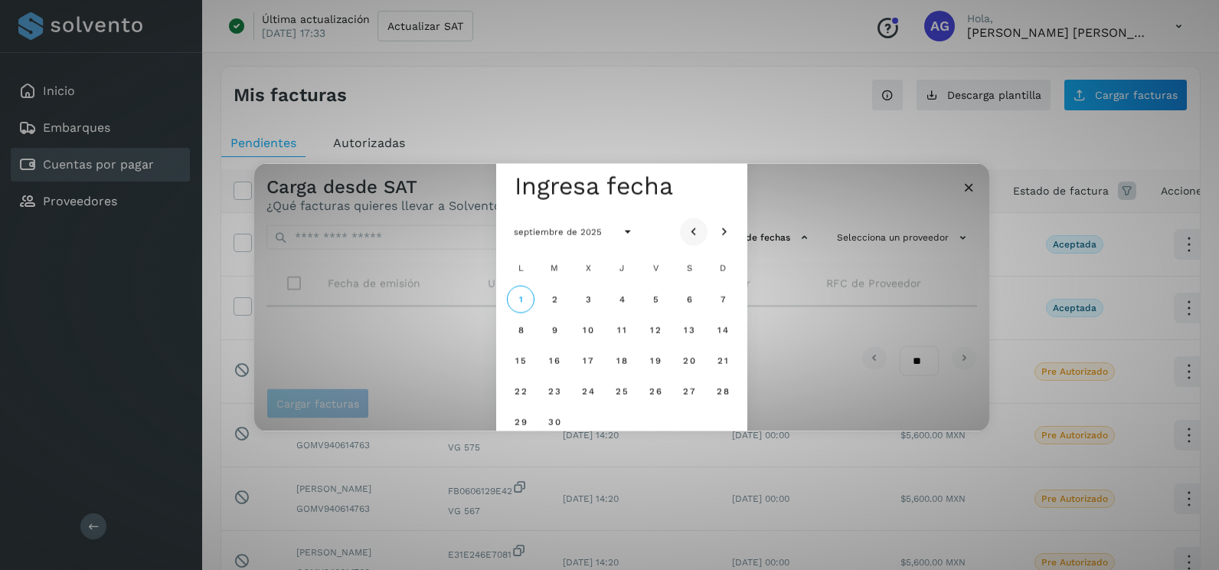
click at [696, 224] on icon "Mes anterior" at bounding box center [693, 231] width 15 height 15
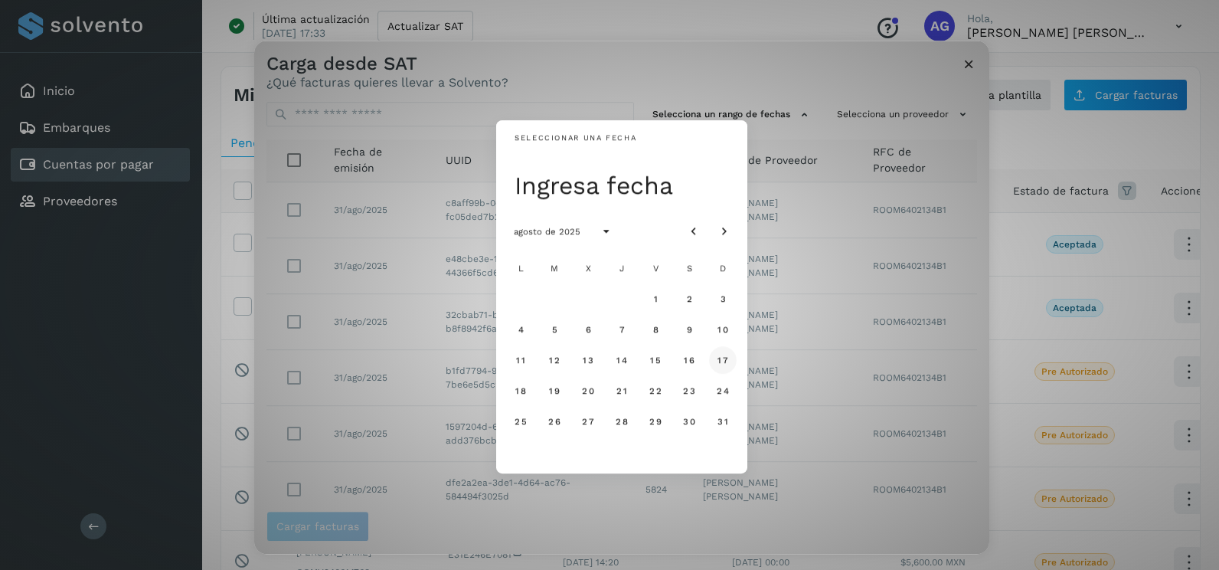
click at [721, 358] on span "17" at bounding box center [722, 360] width 11 height 11
click at [519, 388] on span "18" at bounding box center [520, 390] width 11 height 11
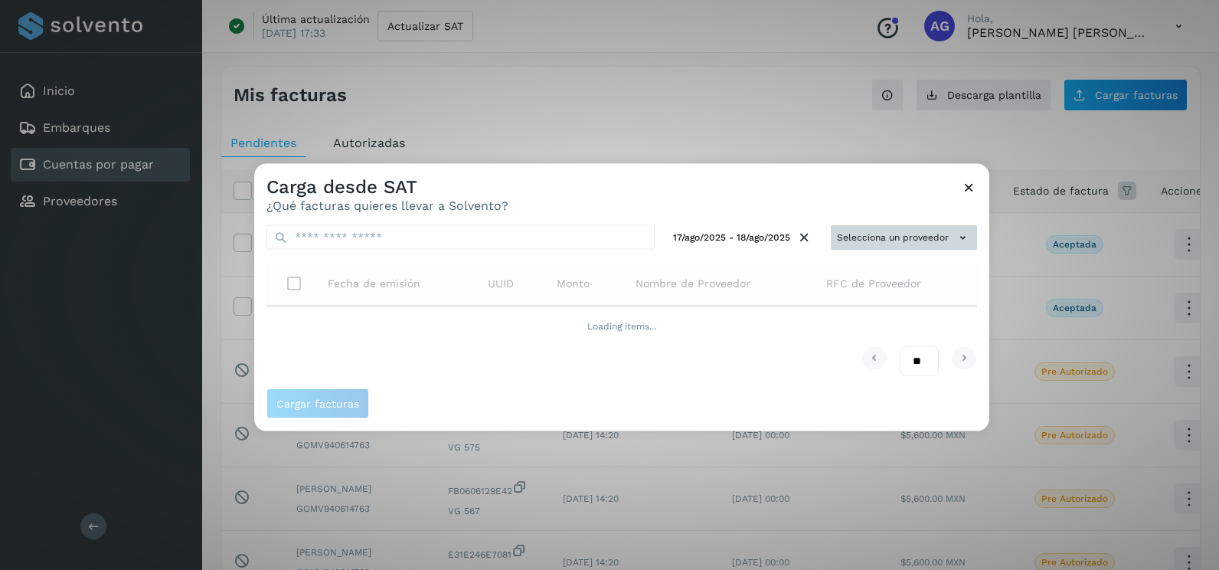
click at [912, 233] on button "Selecciona un proveedor" at bounding box center [904, 237] width 146 height 25
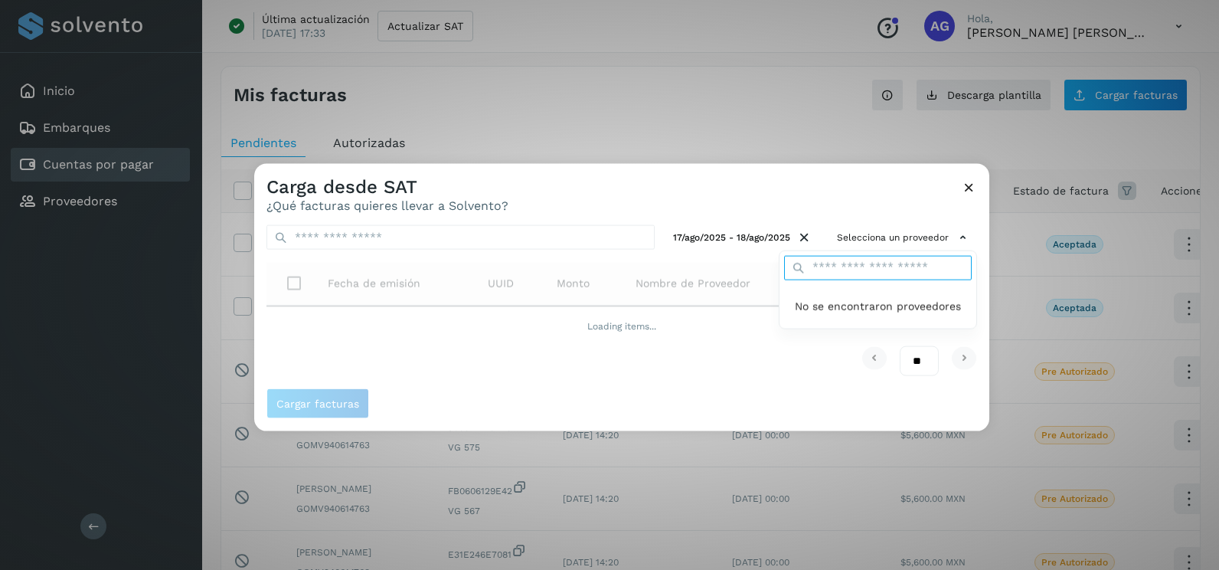
click at [877, 272] on input "text" at bounding box center [878, 267] width 188 height 25
type input "*******"
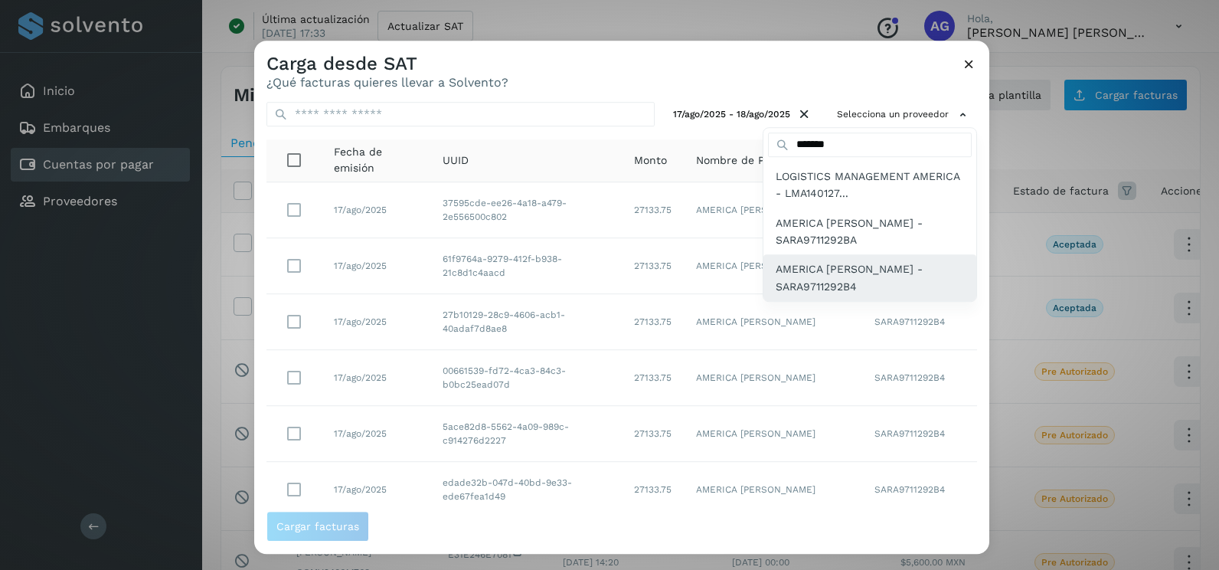
click at [892, 288] on span "AMERICA [PERSON_NAME] - SARA9711292B4" at bounding box center [870, 278] width 188 height 34
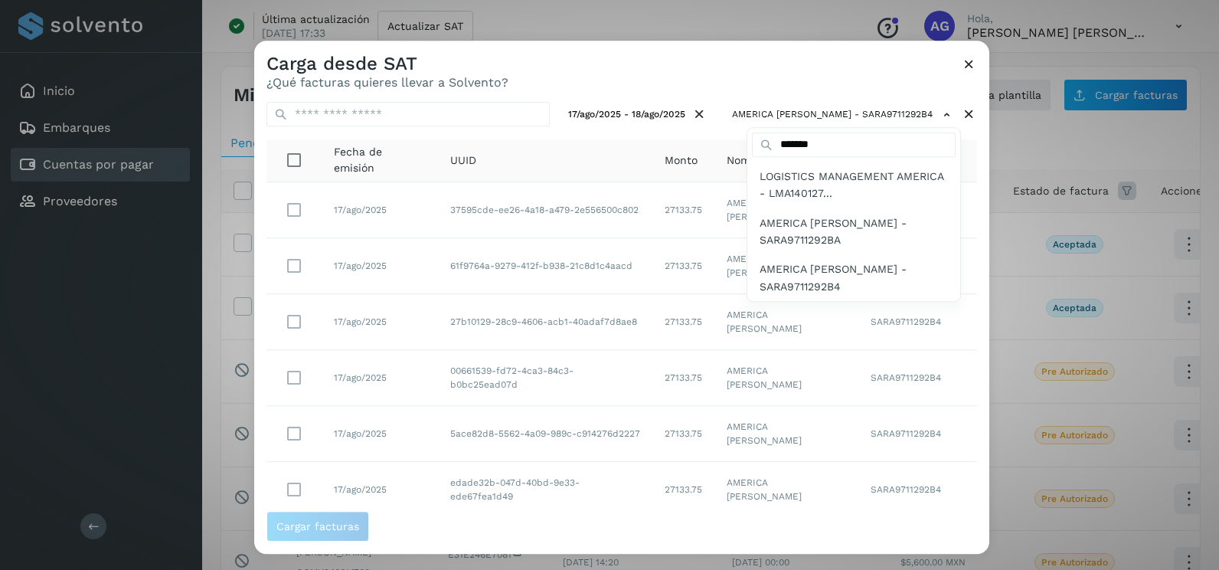
click at [969, 310] on div at bounding box center [863, 326] width 1219 height 570
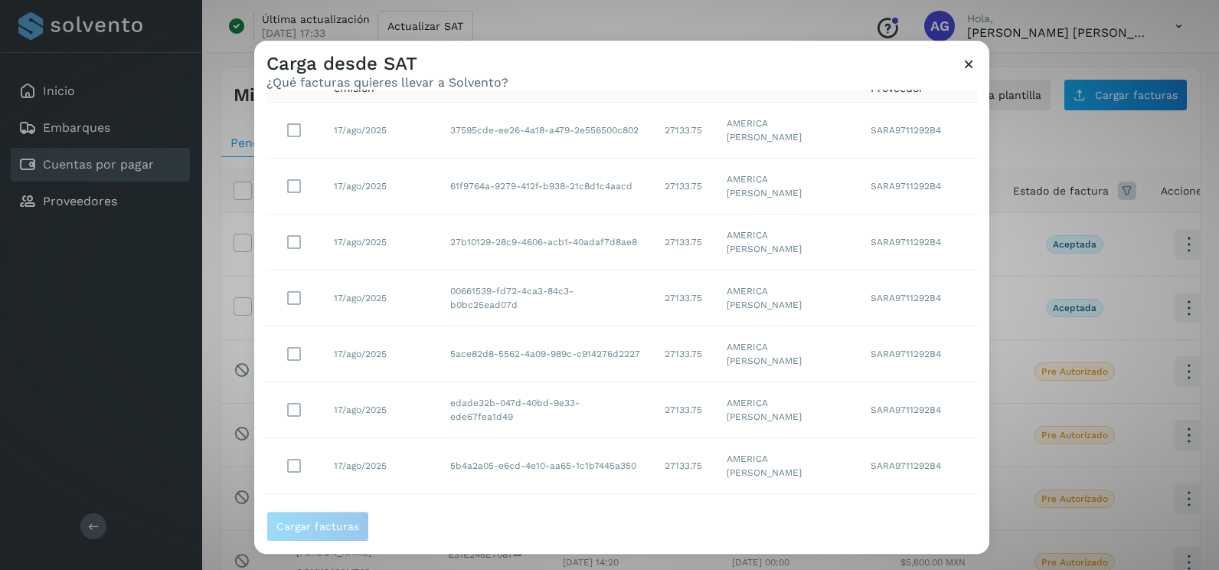
scroll to position [160, 0]
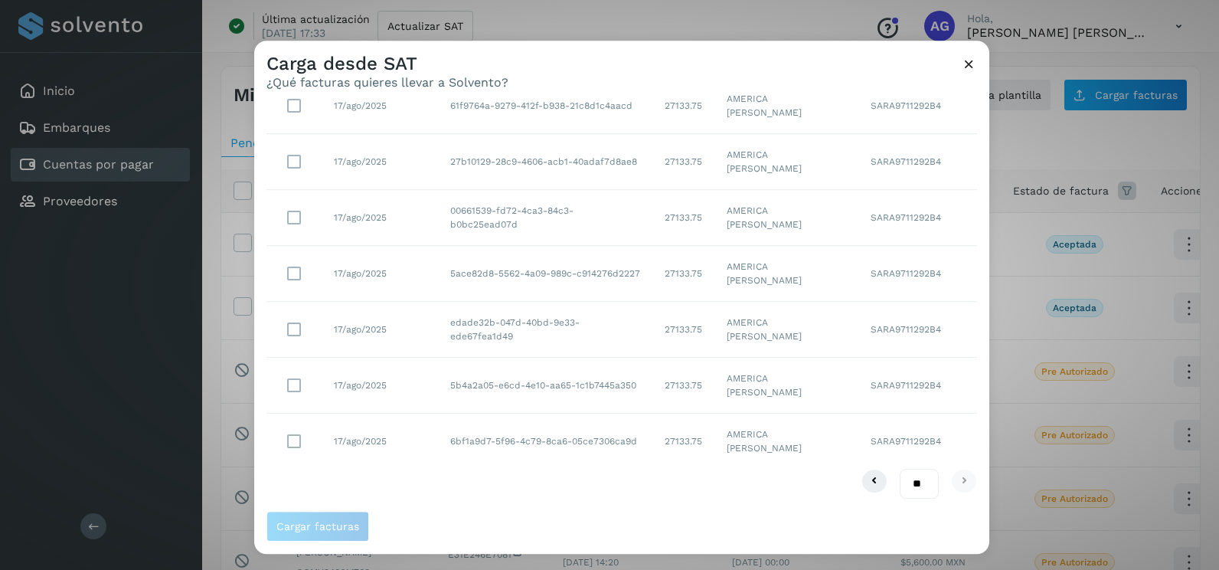
click at [907, 481] on select "** ** **" at bounding box center [919, 484] width 39 height 30
select select "**"
click at [900, 469] on select "** ** **" at bounding box center [919, 484] width 39 height 30
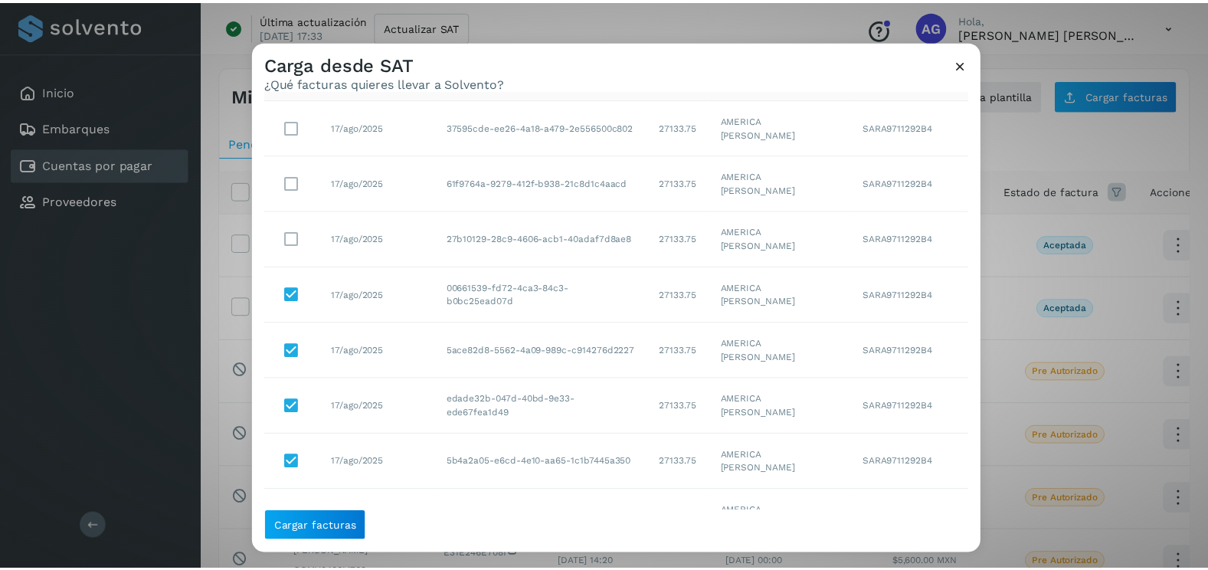
scroll to position [7, 0]
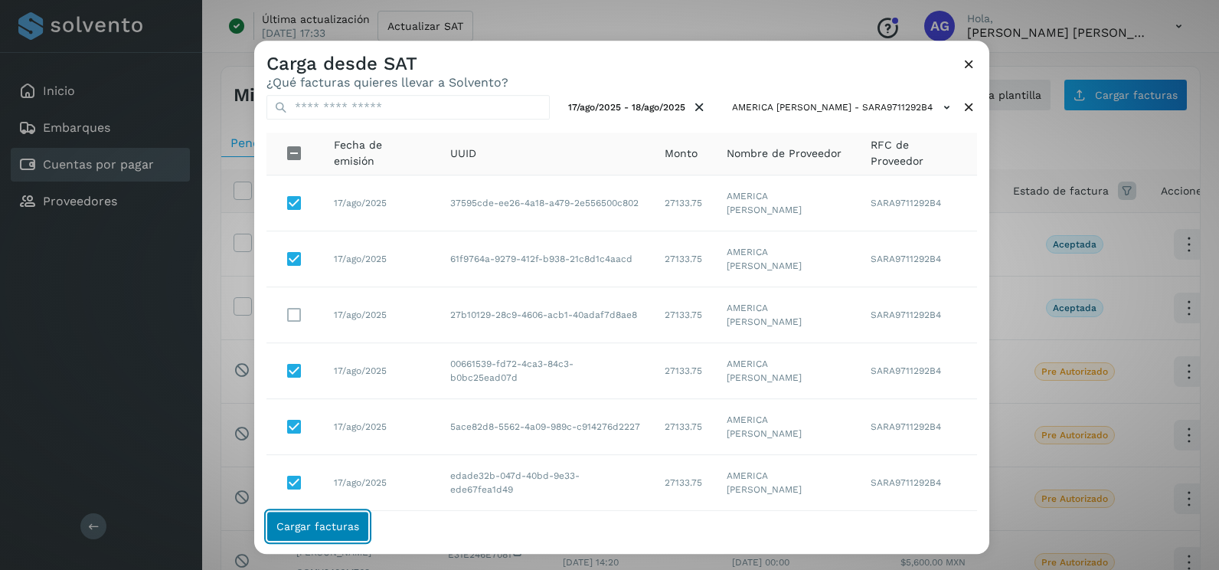
click at [319, 534] on button "Cargar facturas" at bounding box center [317, 526] width 103 height 31
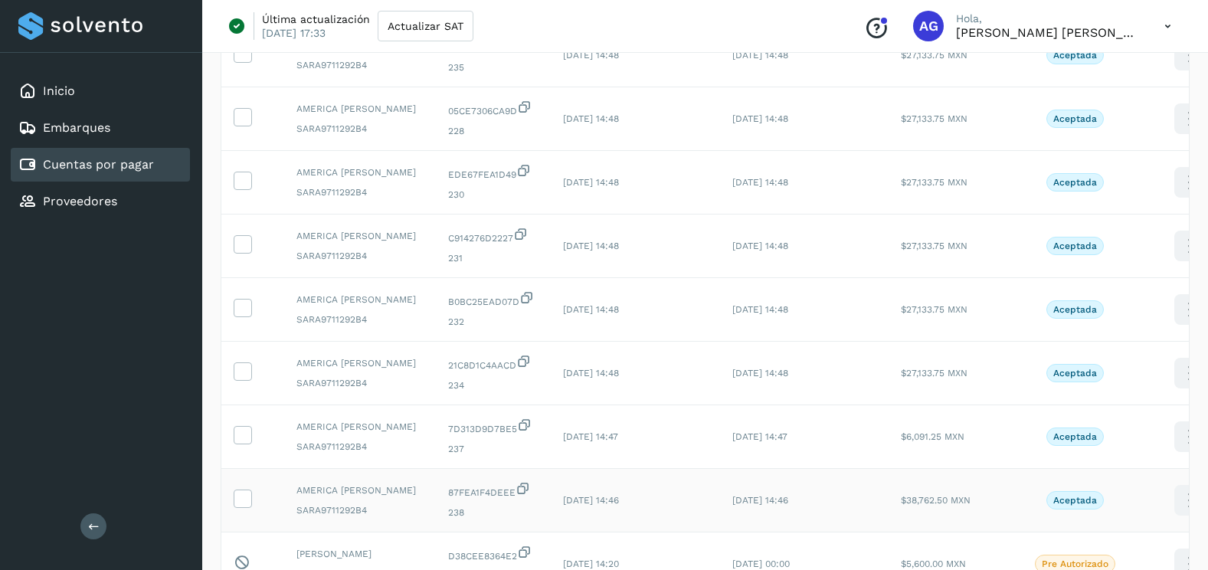
scroll to position [306, 0]
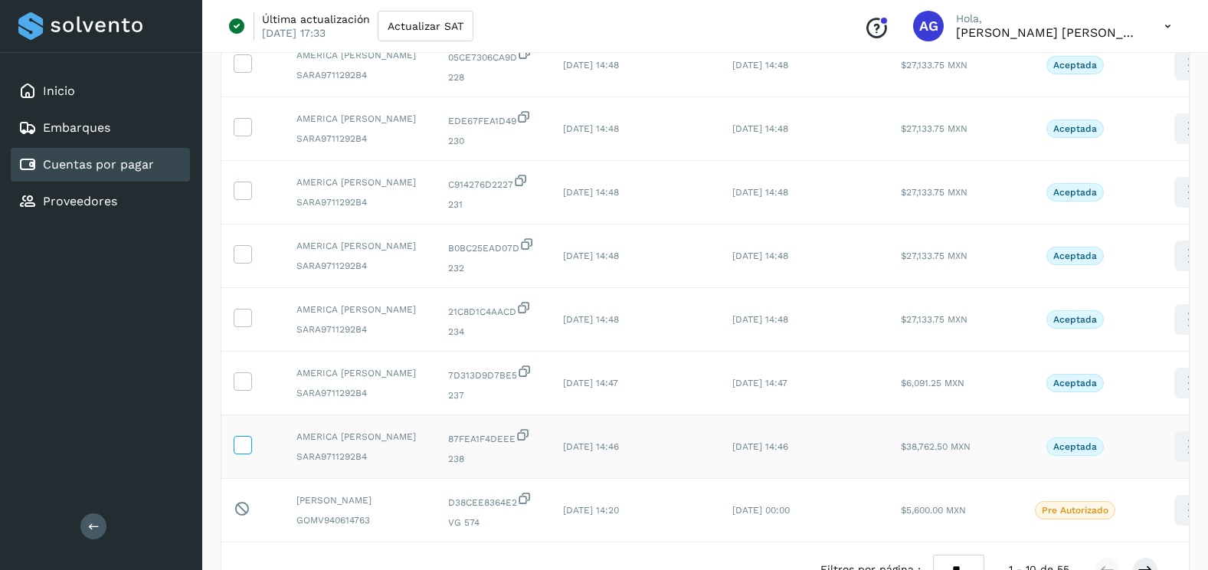
click at [243, 439] on icon at bounding box center [242, 444] width 16 height 16
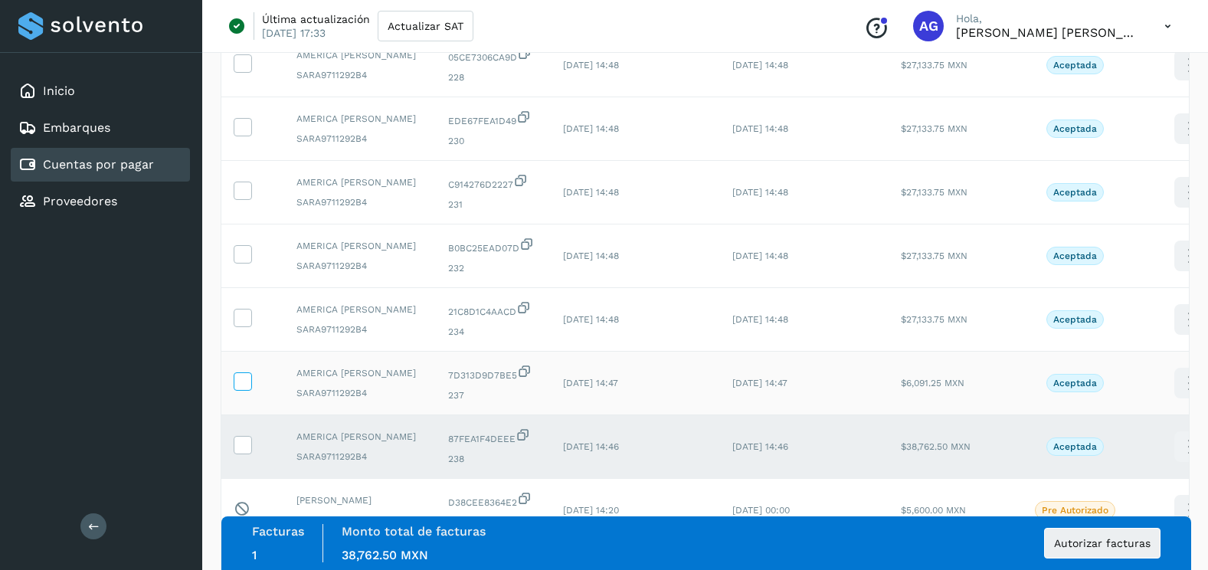
click at [240, 384] on icon at bounding box center [242, 380] width 16 height 16
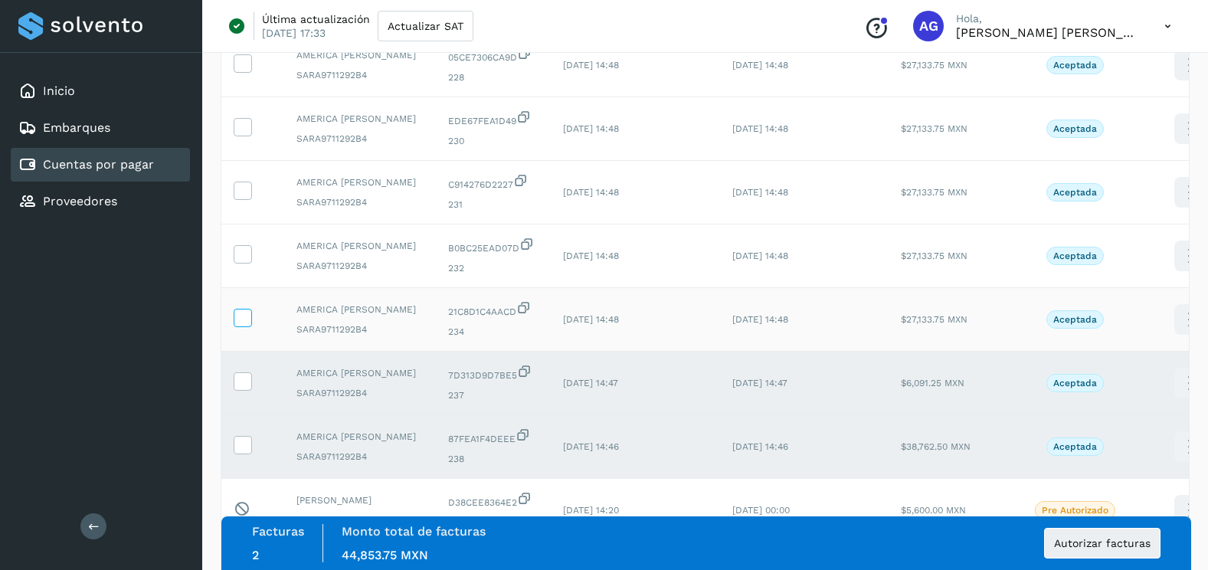
click at [244, 322] on icon at bounding box center [242, 317] width 16 height 16
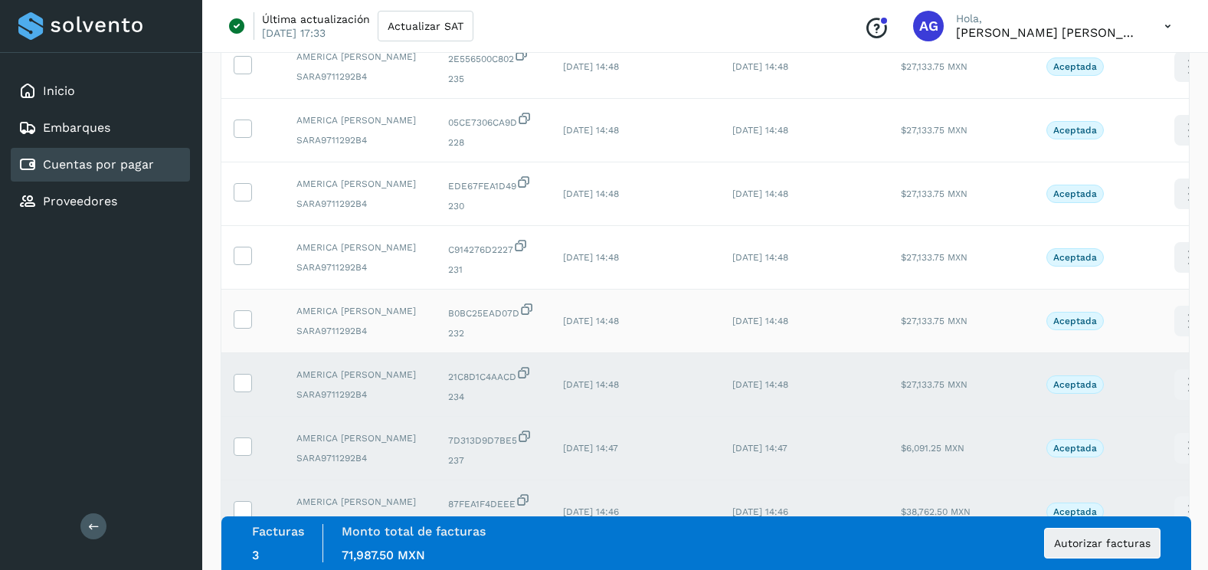
scroll to position [153, 0]
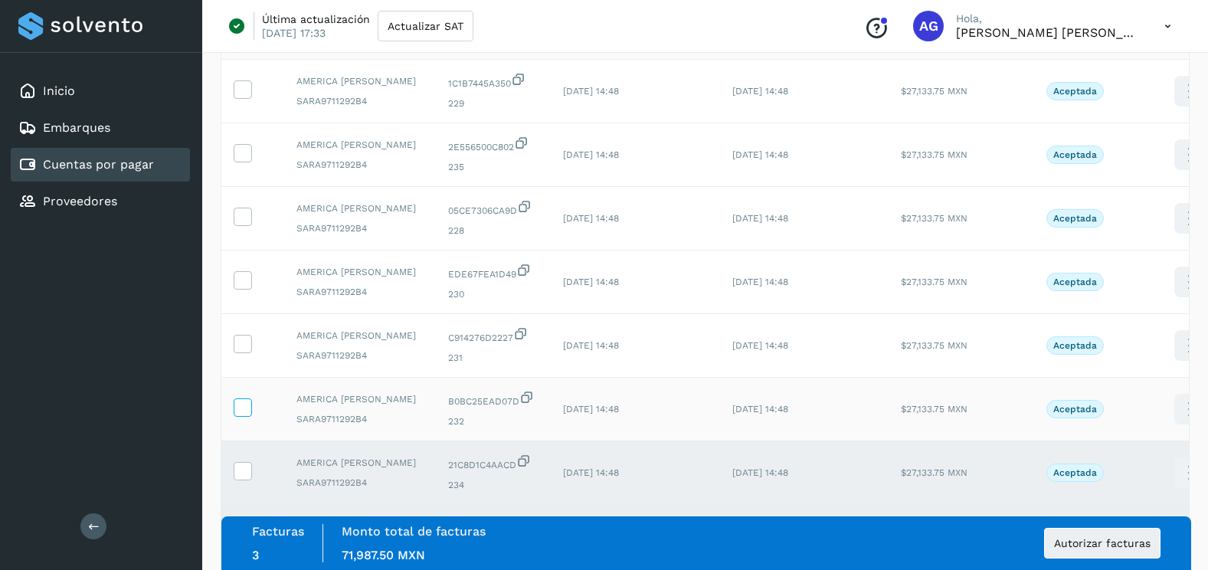
click at [245, 409] on icon at bounding box center [242, 406] width 16 height 16
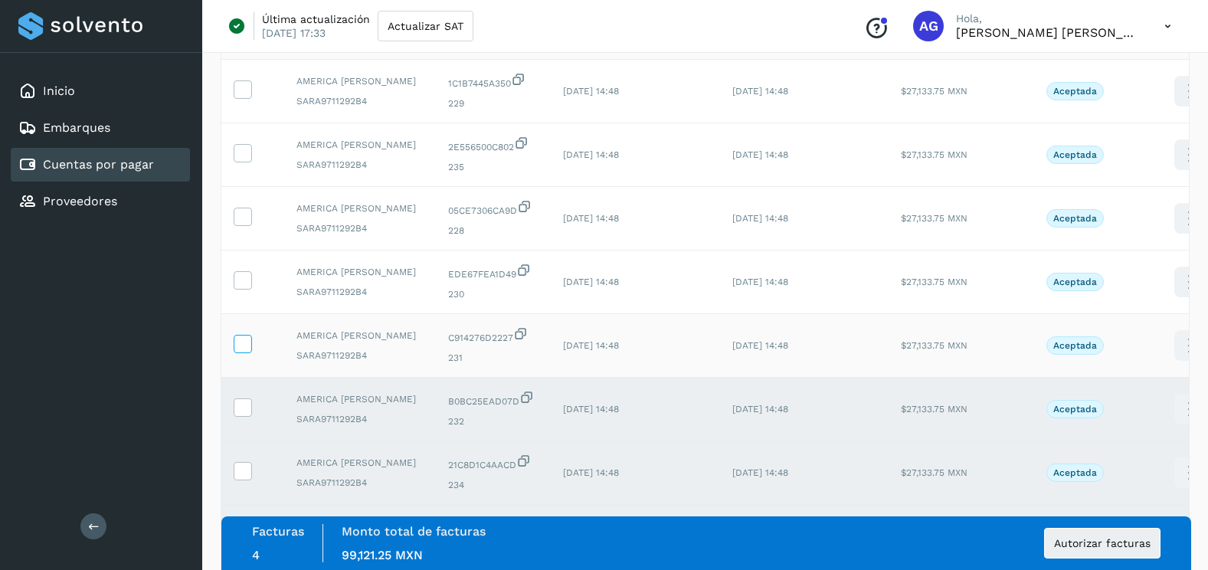
click at [244, 342] on icon at bounding box center [242, 343] width 16 height 16
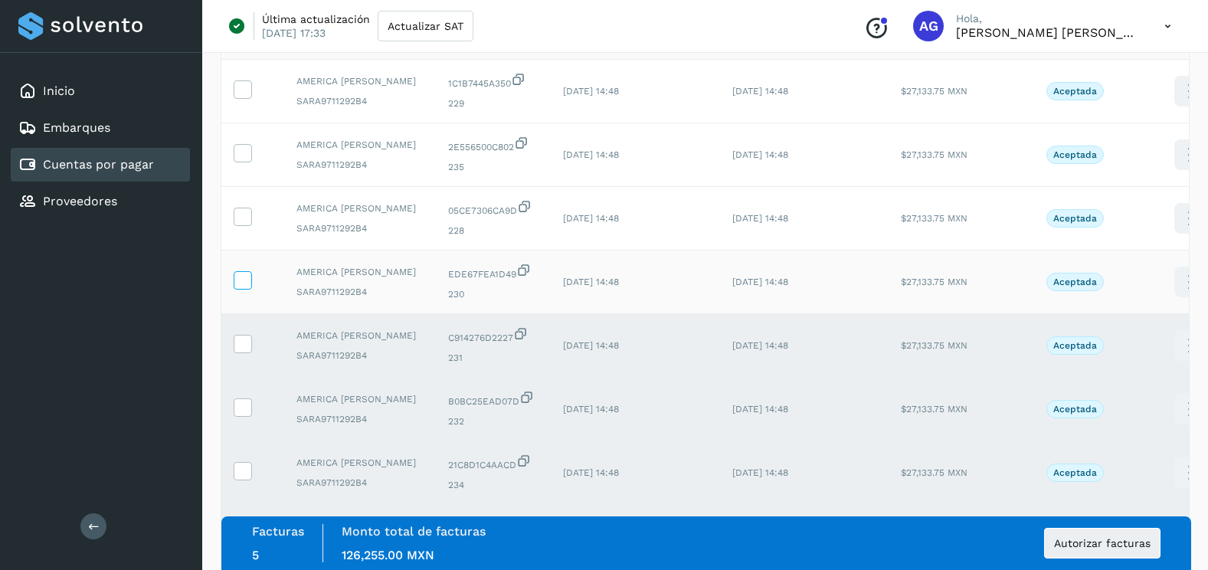
click at [238, 282] on icon at bounding box center [242, 279] width 16 height 16
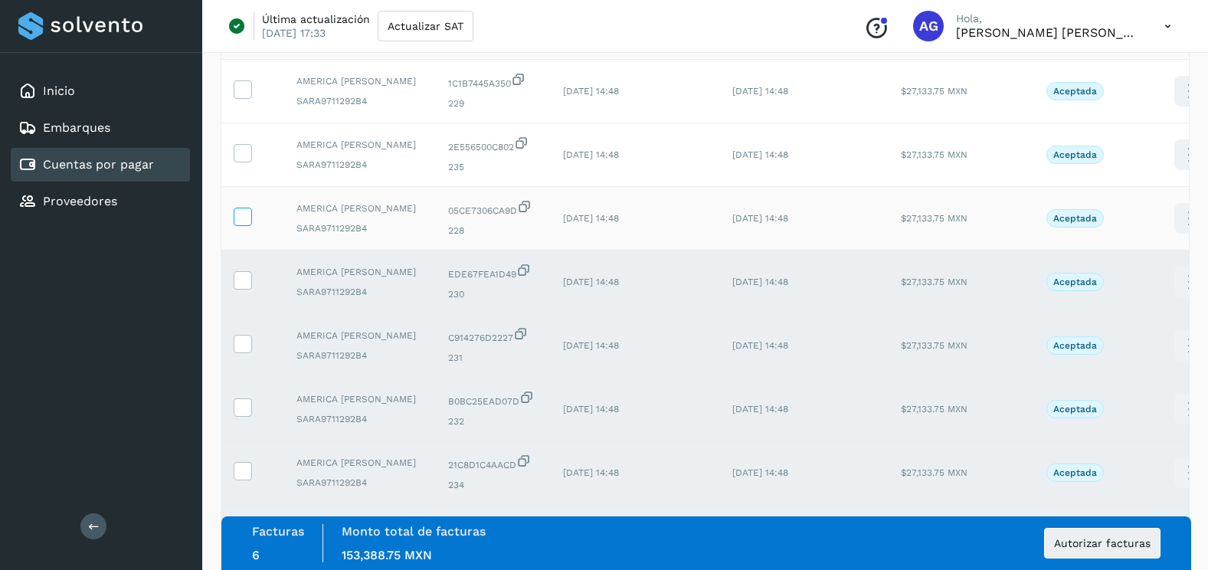
click at [245, 222] on icon at bounding box center [242, 216] width 16 height 16
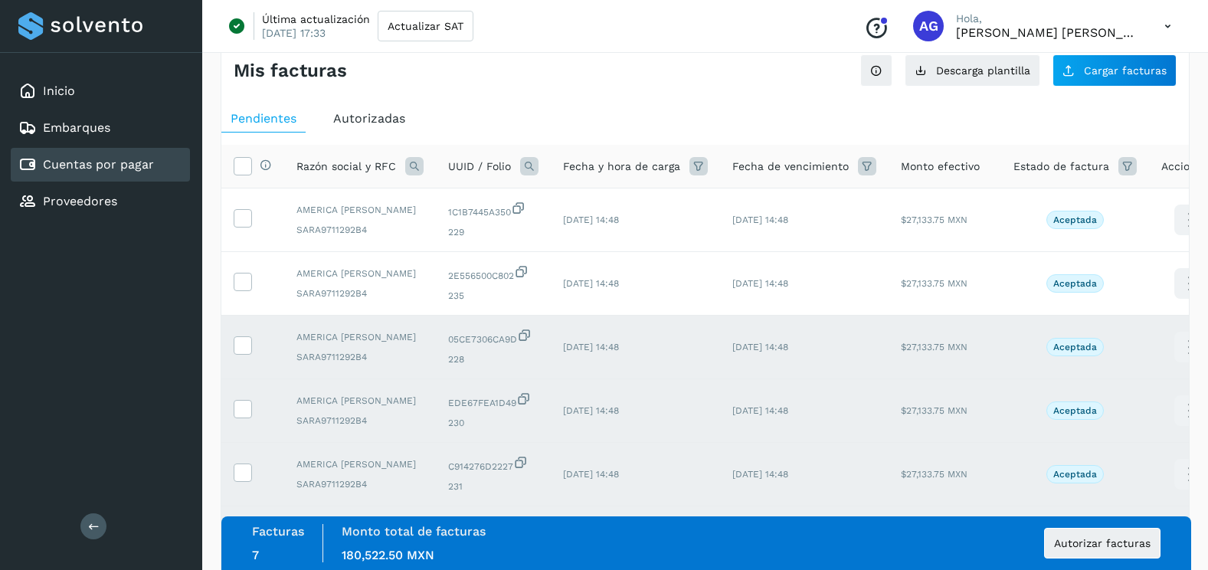
scroll to position [0, 0]
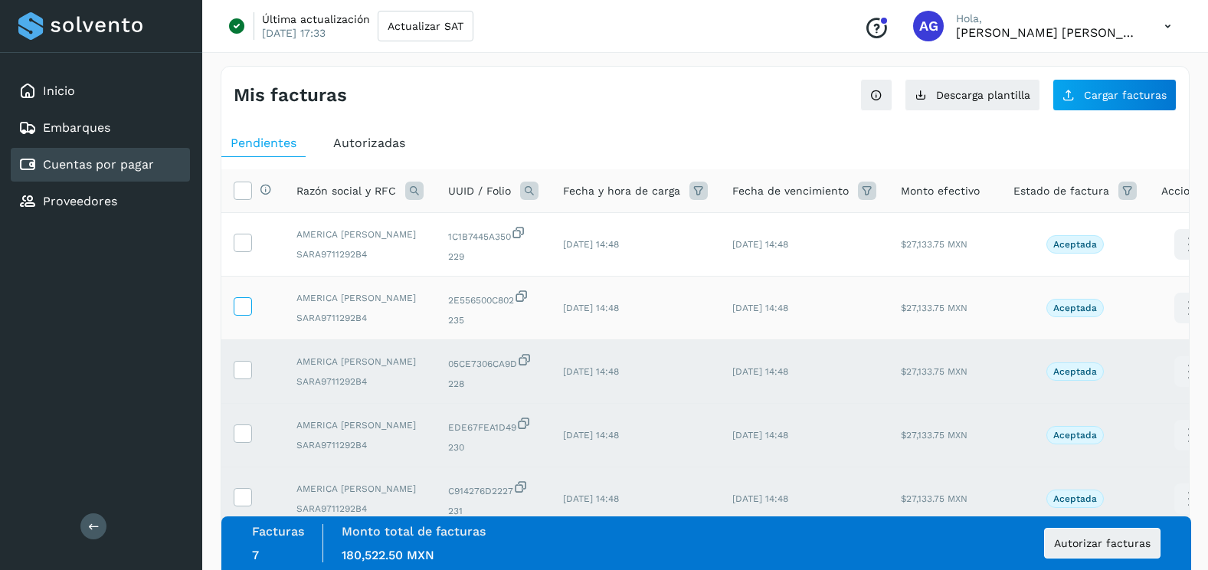
click at [240, 302] on icon at bounding box center [242, 305] width 16 height 16
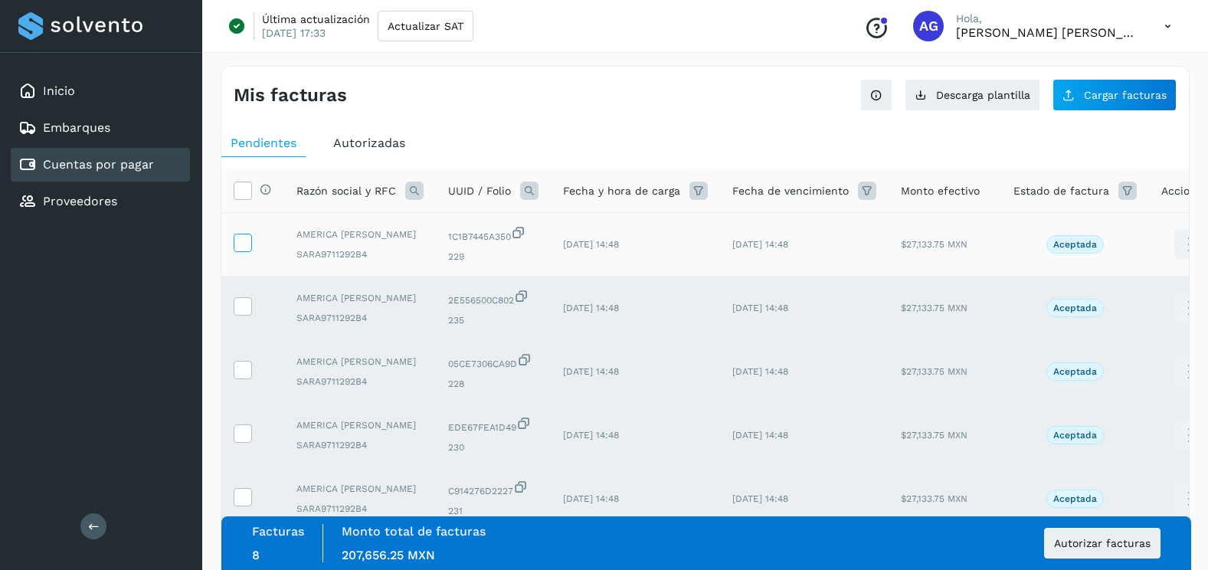
click at [247, 246] on icon at bounding box center [242, 242] width 16 height 16
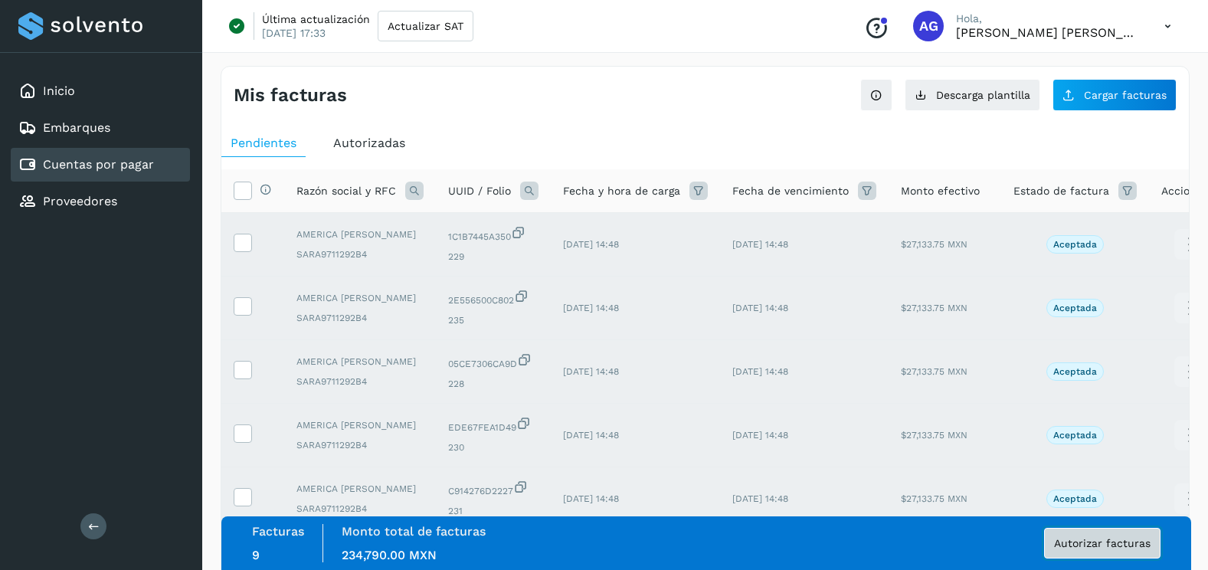
click at [1129, 542] on span "Autorizar facturas" at bounding box center [1102, 543] width 96 height 11
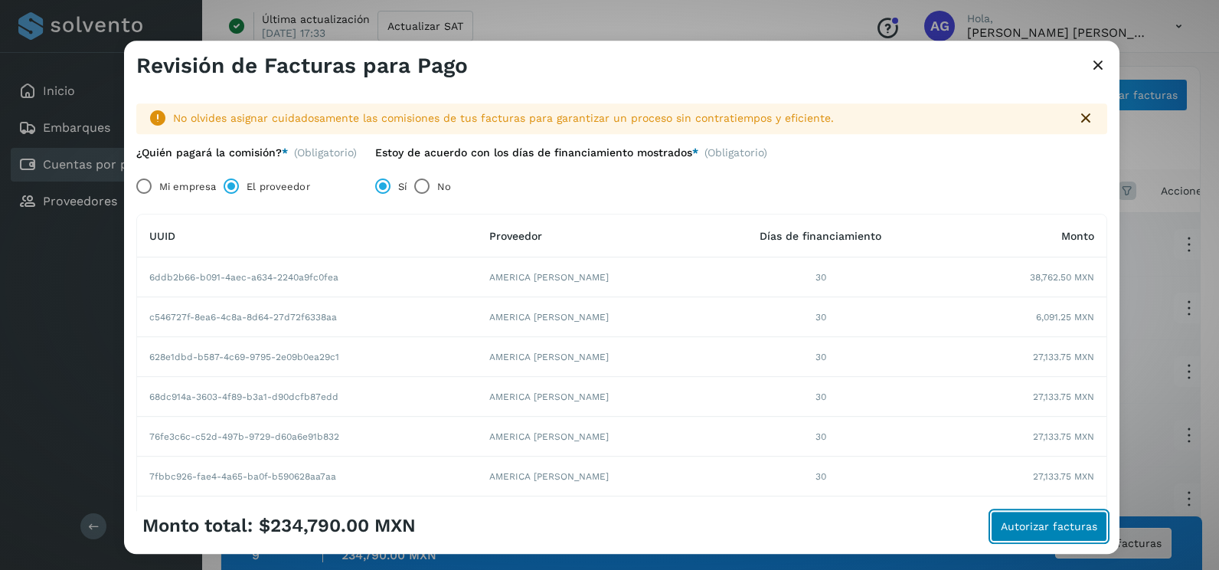
click at [1055, 522] on span "Autorizar facturas" at bounding box center [1049, 526] width 96 height 11
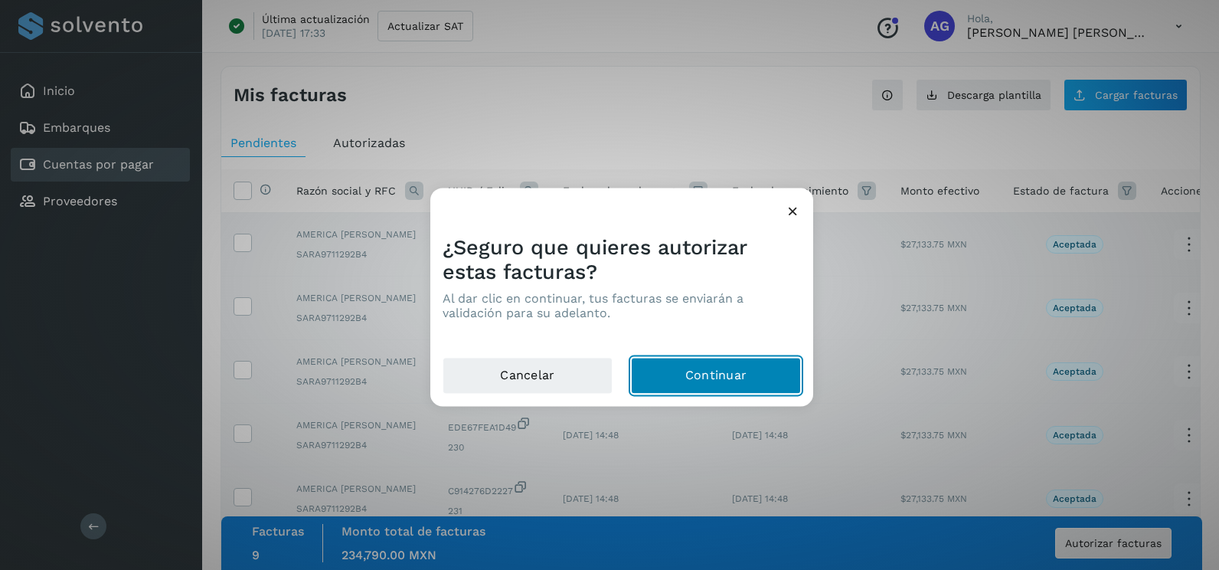
click at [747, 372] on button "Continuar" at bounding box center [716, 376] width 170 height 37
